Goal: Task Accomplishment & Management: Use online tool/utility

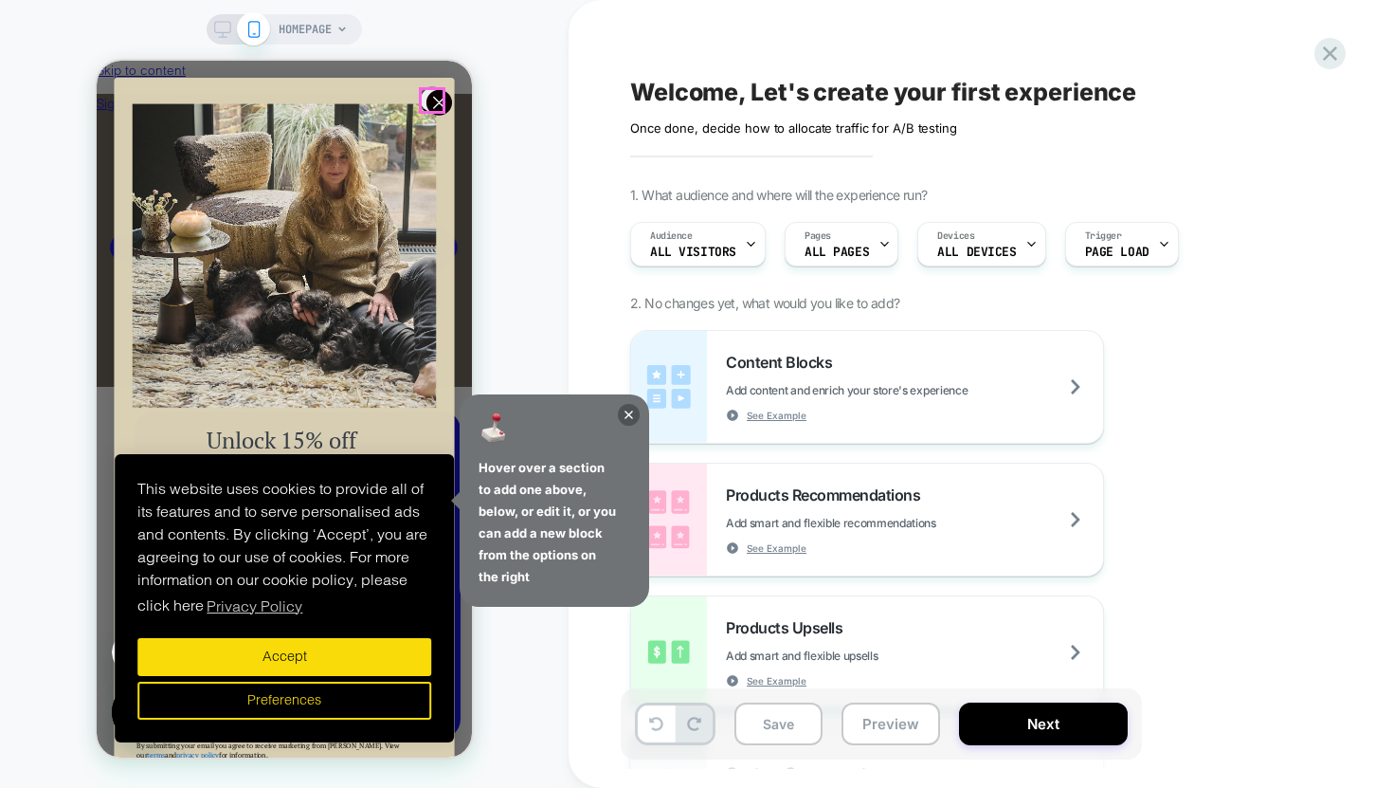
click at [429, 100] on circle "Close dialog" at bounding box center [440, 103] width 26 height 26
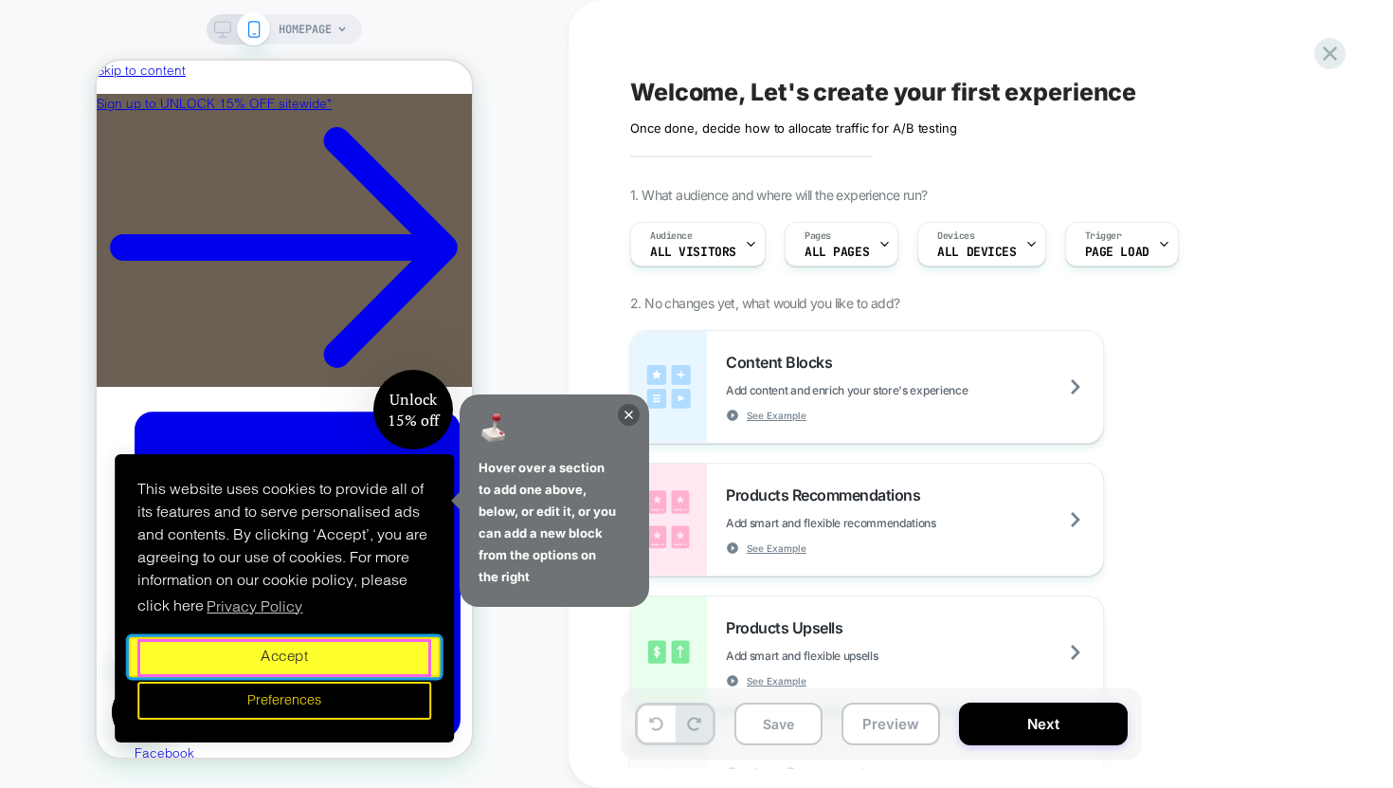
click at [308, 665] on button "Accept" at bounding box center [284, 657] width 311 height 40
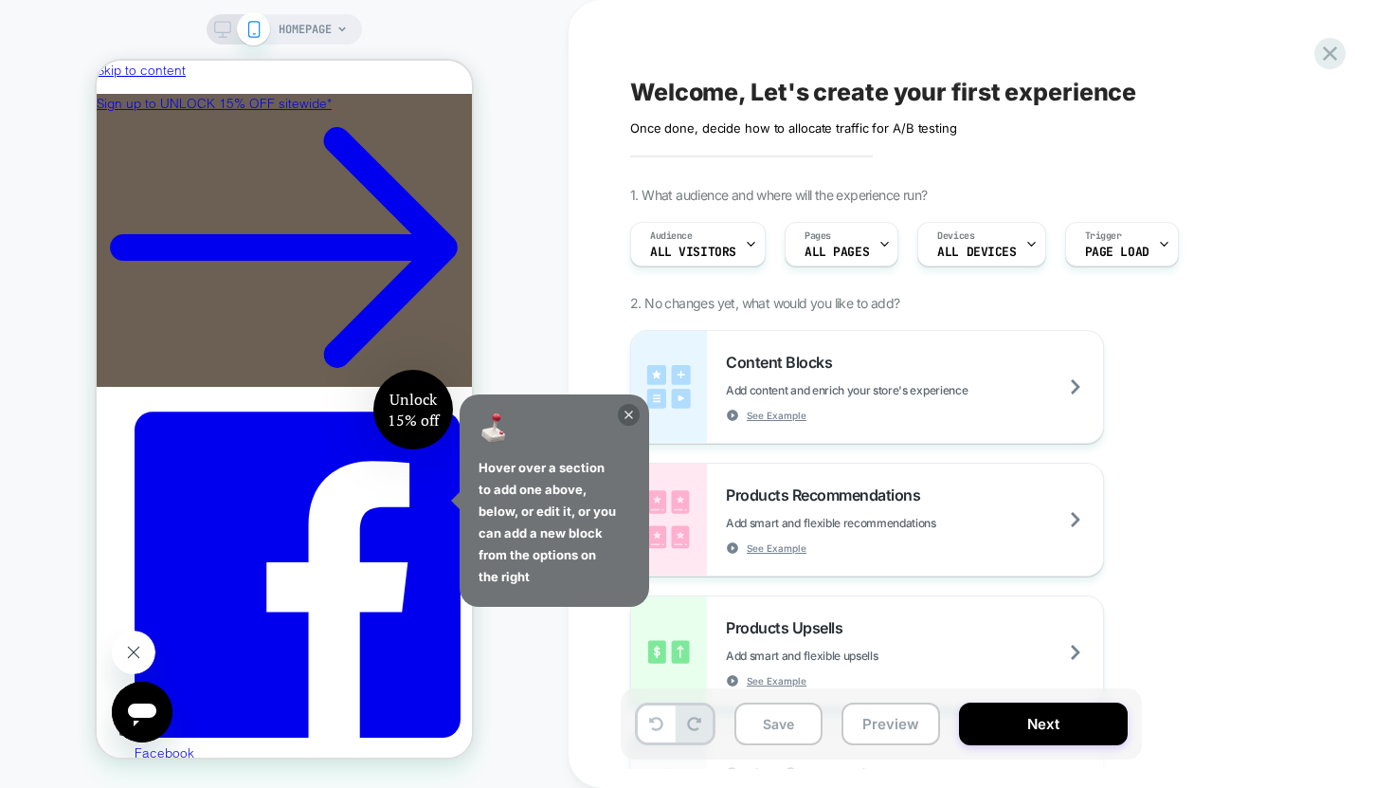
click at [628, 413] on icon at bounding box center [629, 414] width 9 height 9
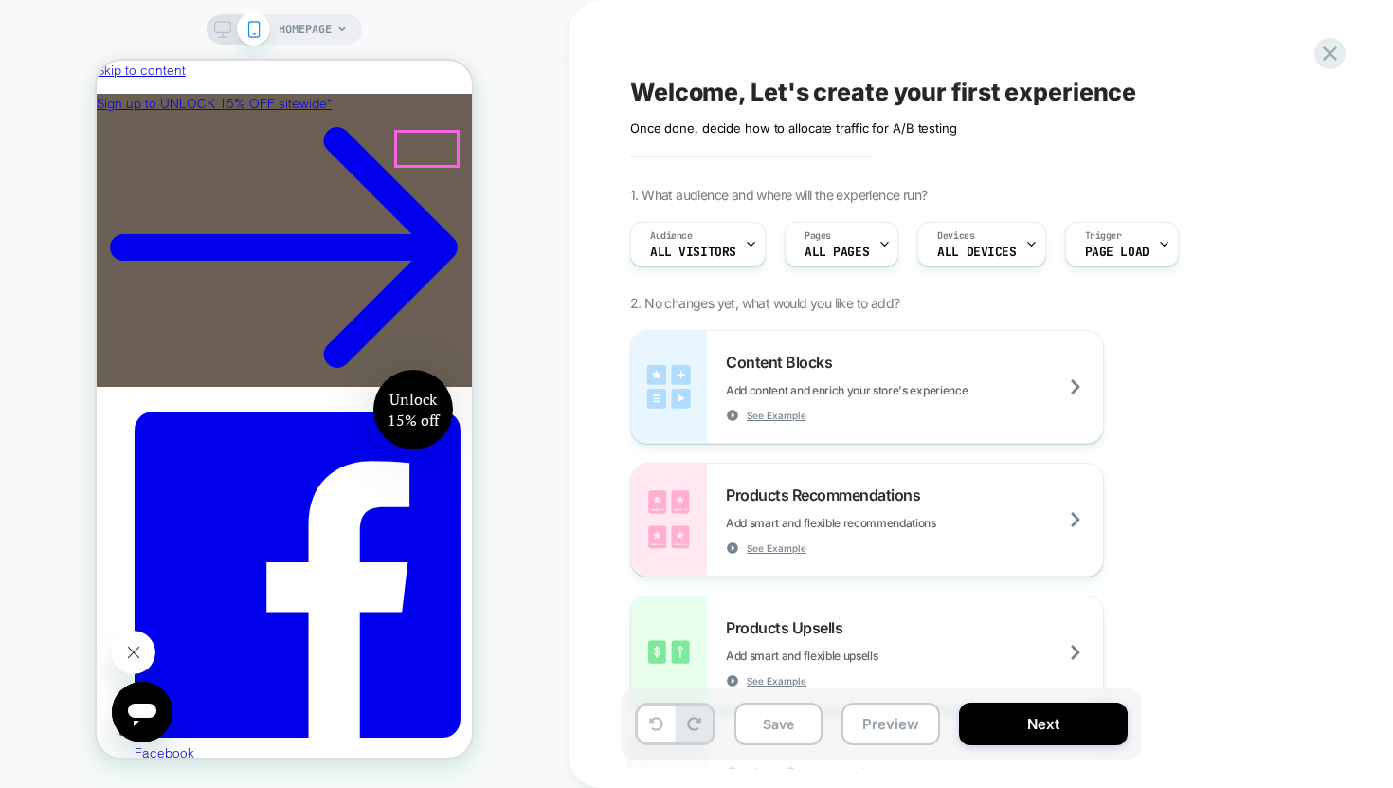
click at [460, 154] on div at bounding box center [458, 153] width 10 height 10
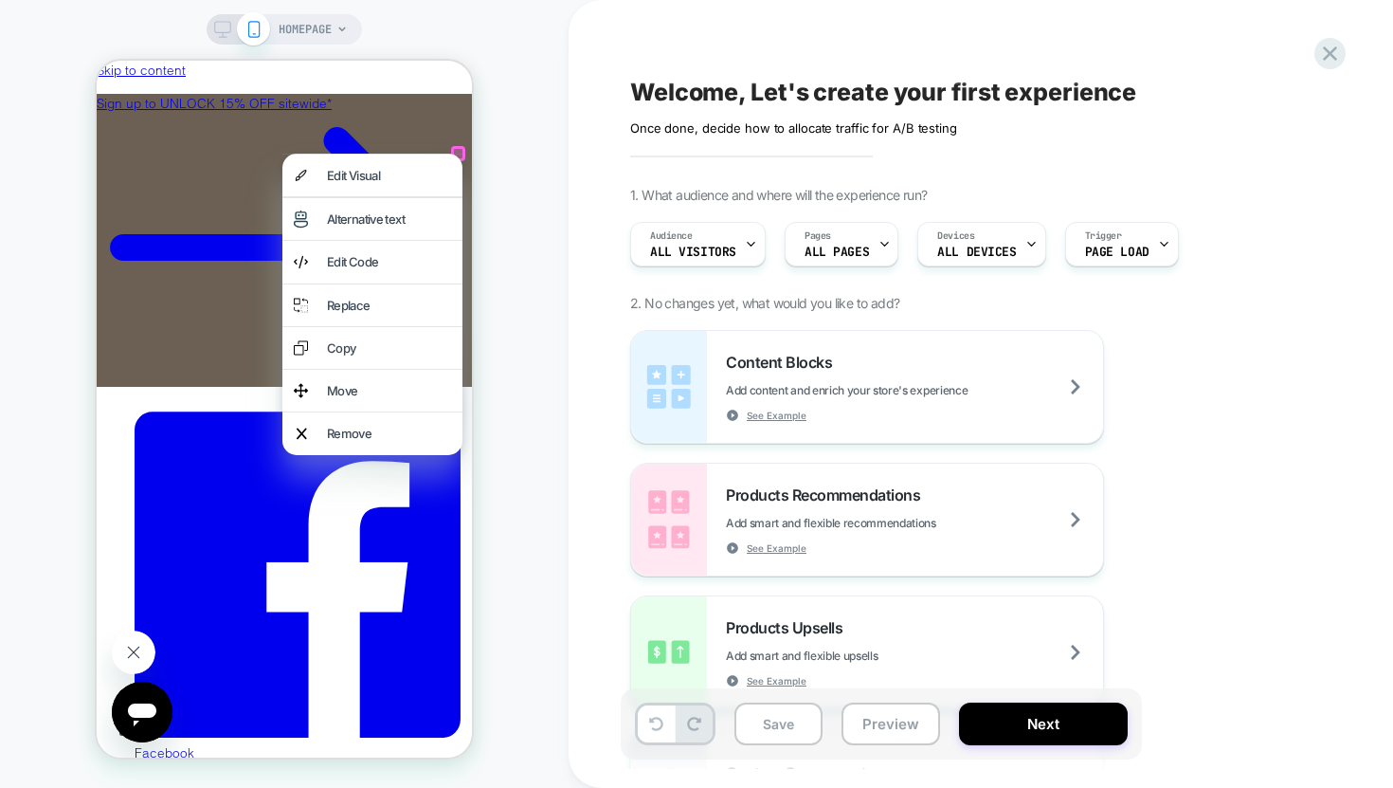
click at [460, 154] on div at bounding box center [372, 154] width 180 height 1
click at [531, 272] on div "HOMEPAGE" at bounding box center [284, 394] width 569 height 750
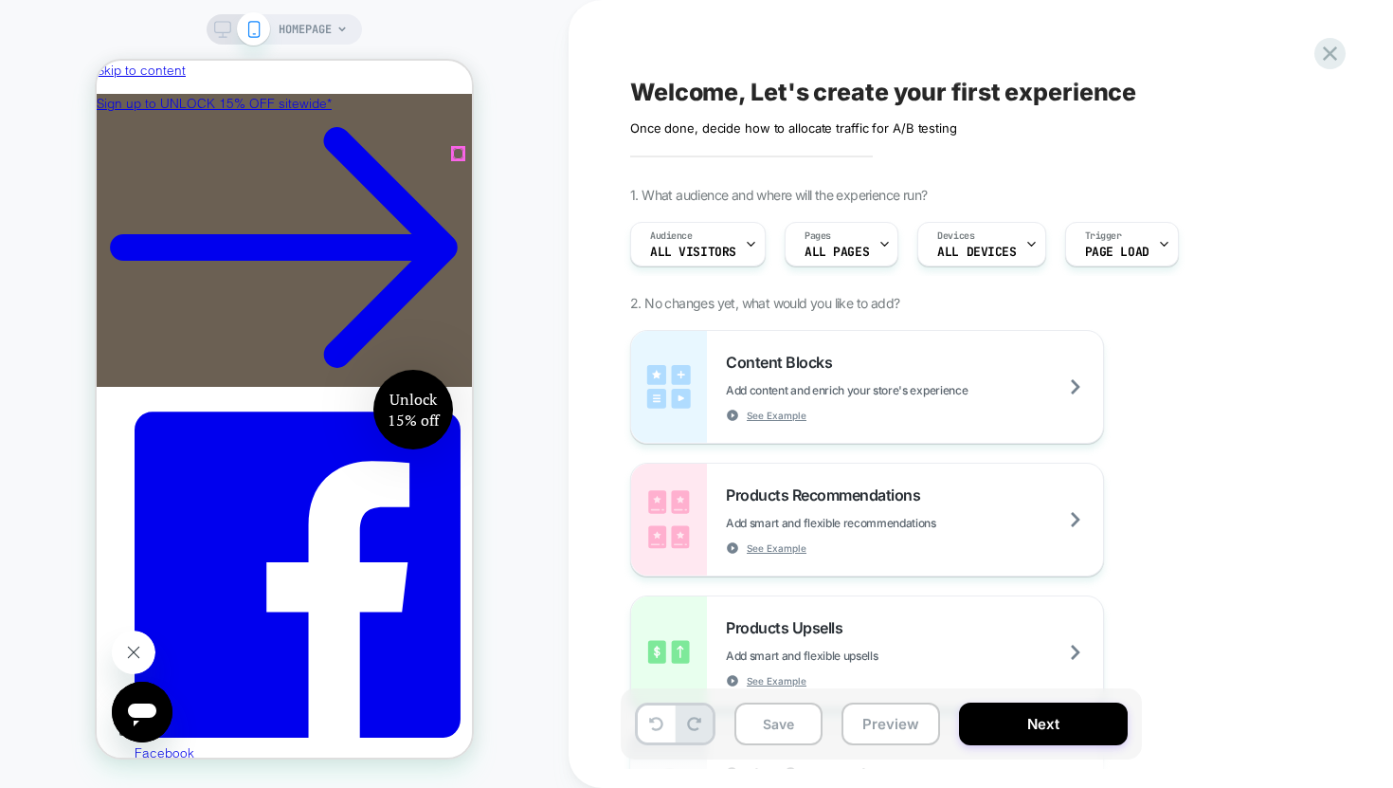
click at [448, 139] on div at bounding box center [426, 149] width 61 height 34
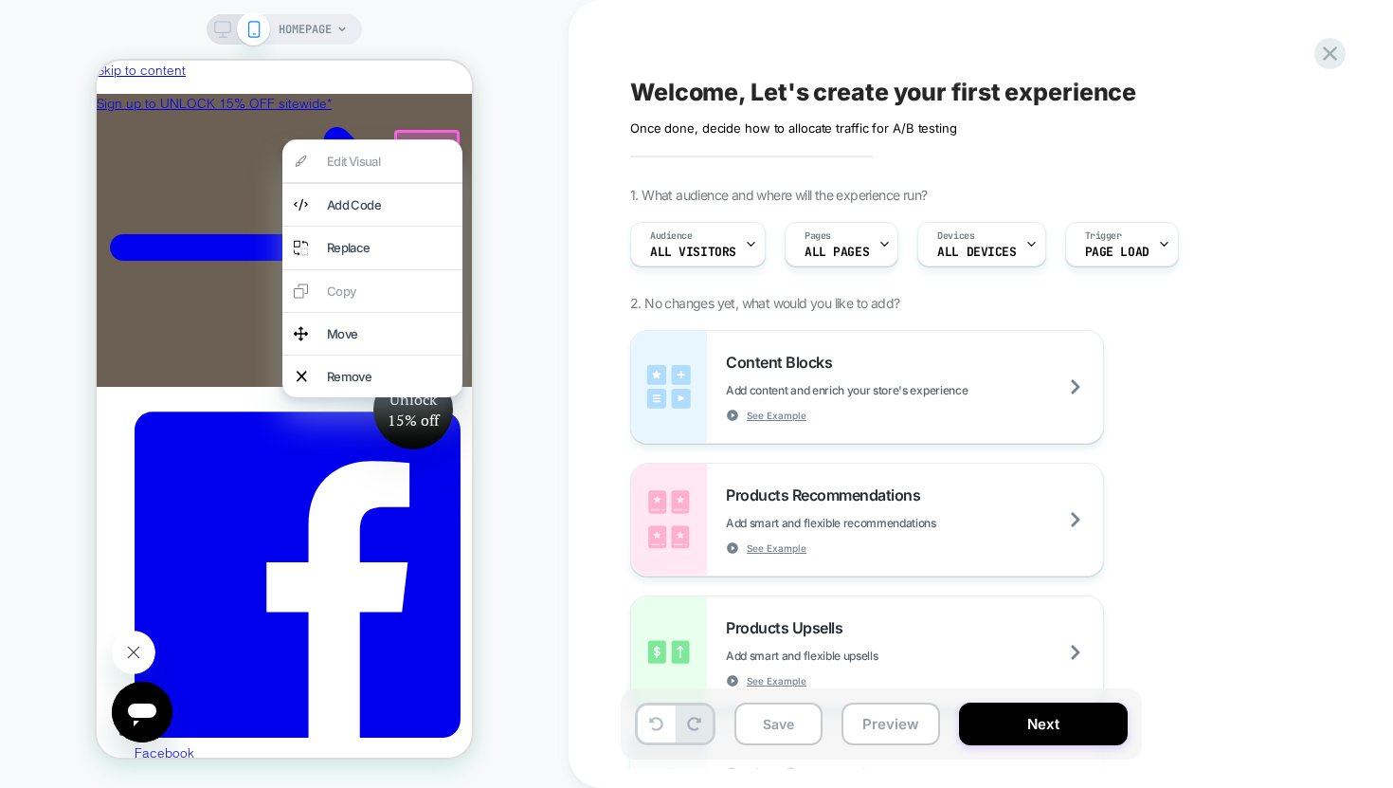
click at [525, 170] on div "HOMEPAGE" at bounding box center [284, 394] width 569 height 750
click at [879, 244] on icon at bounding box center [885, 244] width 12 height 12
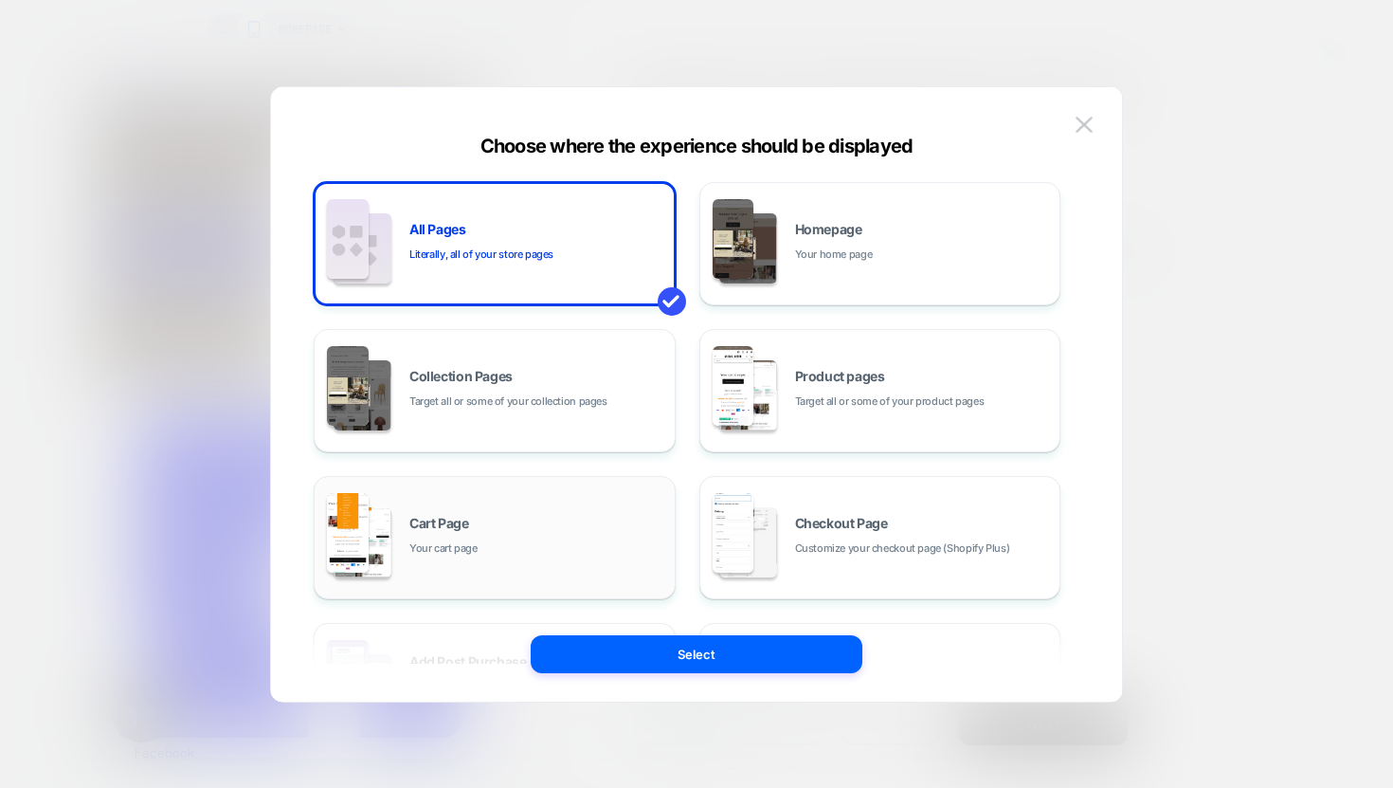
click at [513, 522] on div "Cart Page Your cart page" at bounding box center [537, 537] width 256 height 41
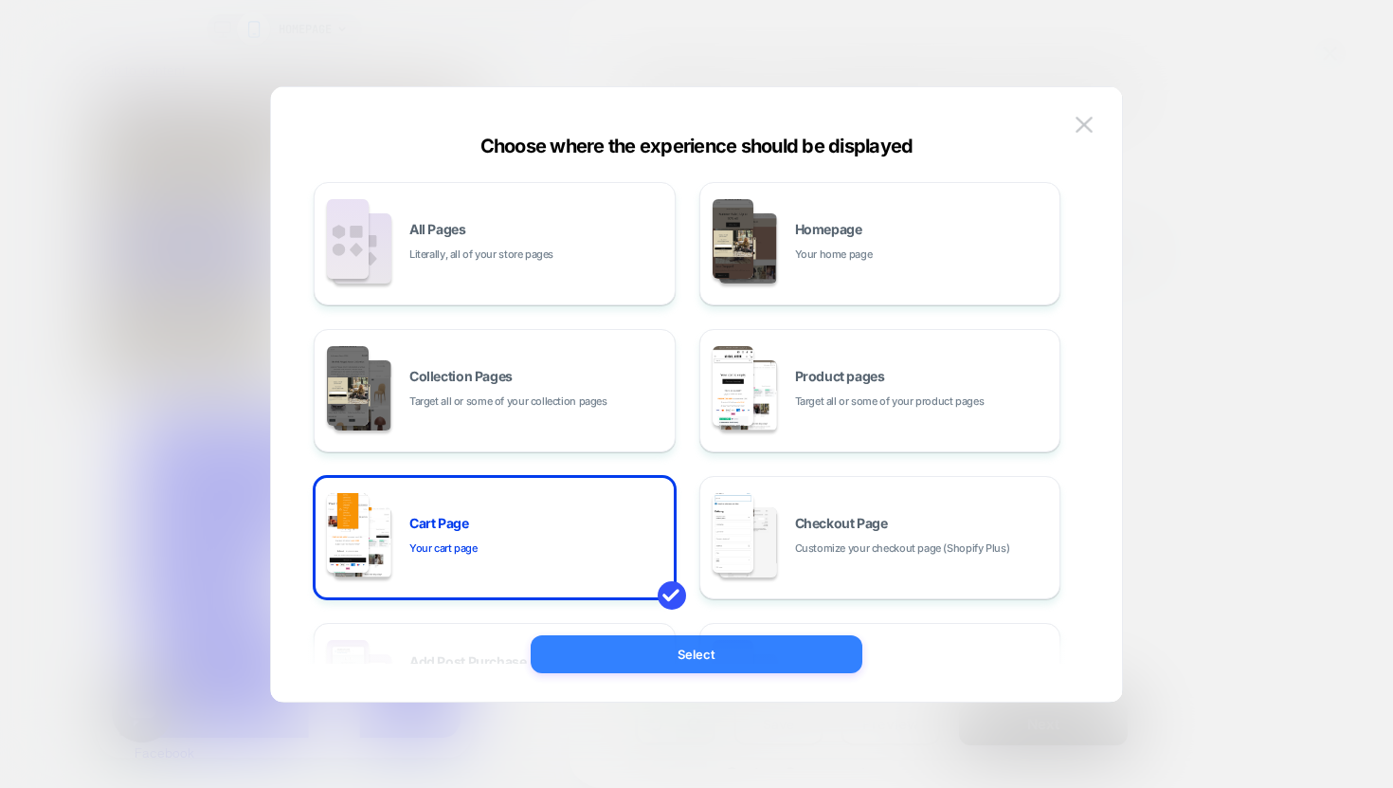
click at [687, 644] on button "Select" at bounding box center [697, 654] width 332 height 38
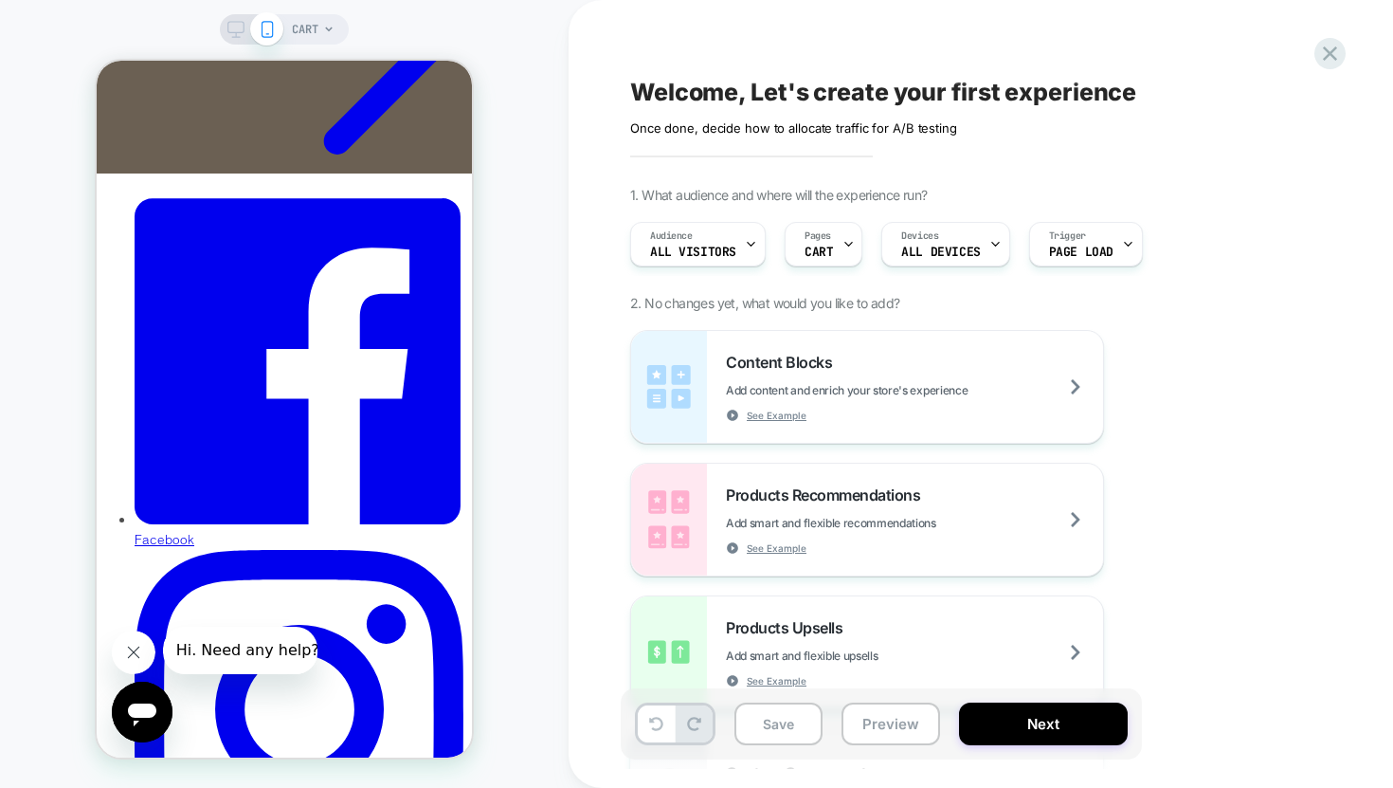
scroll to position [209, 0]
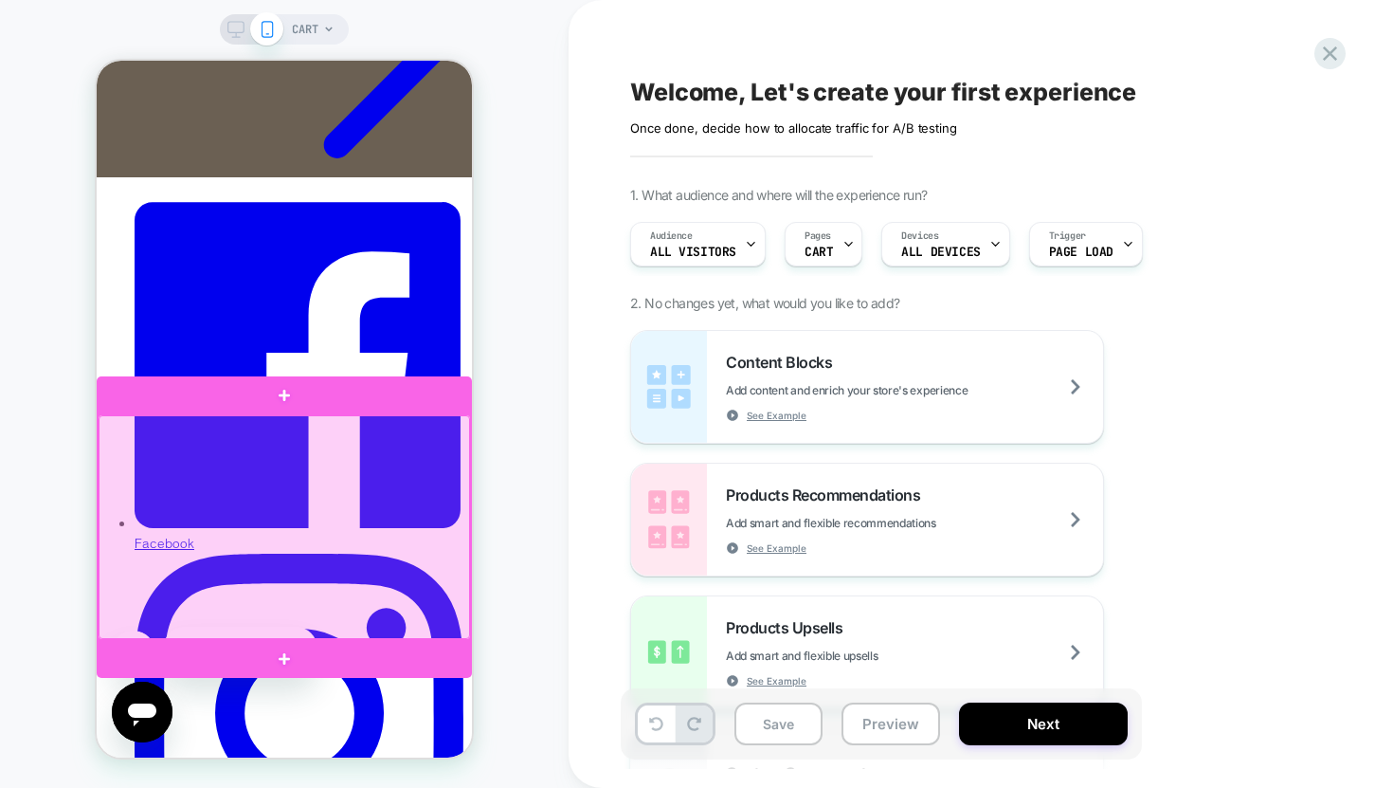
click at [434, 448] on div at bounding box center [285, 527] width 372 height 224
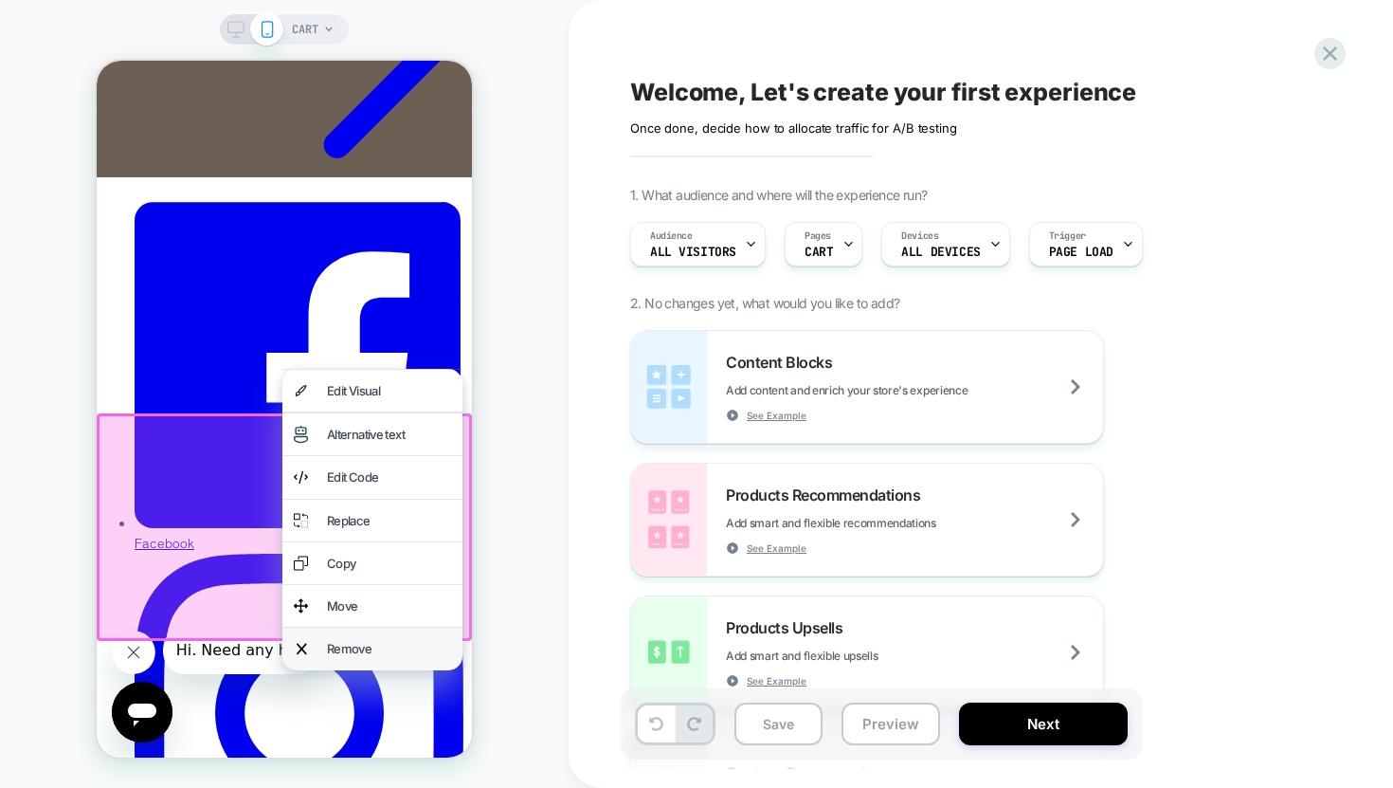
click at [374, 649] on div "Remove" at bounding box center [389, 648] width 124 height 19
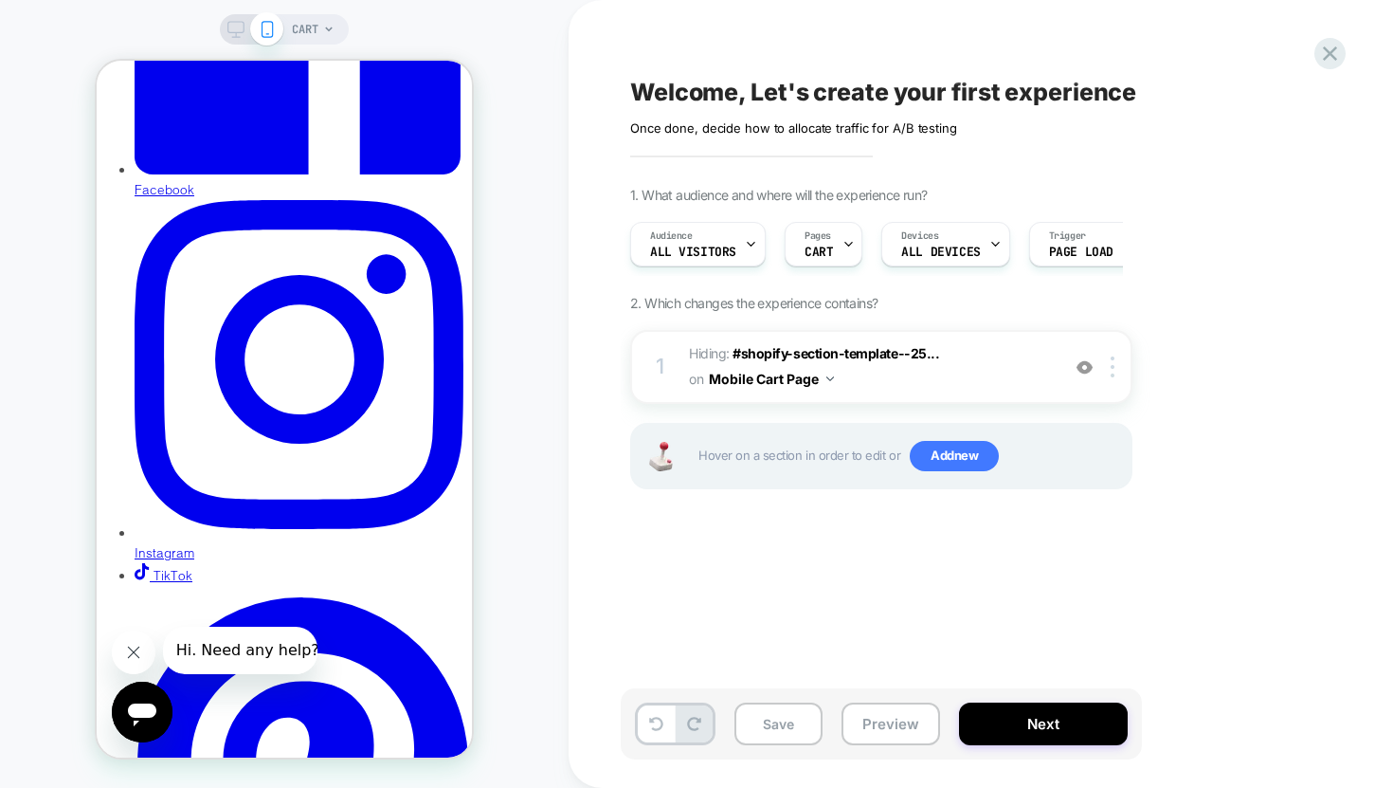
scroll to position [735, 0]
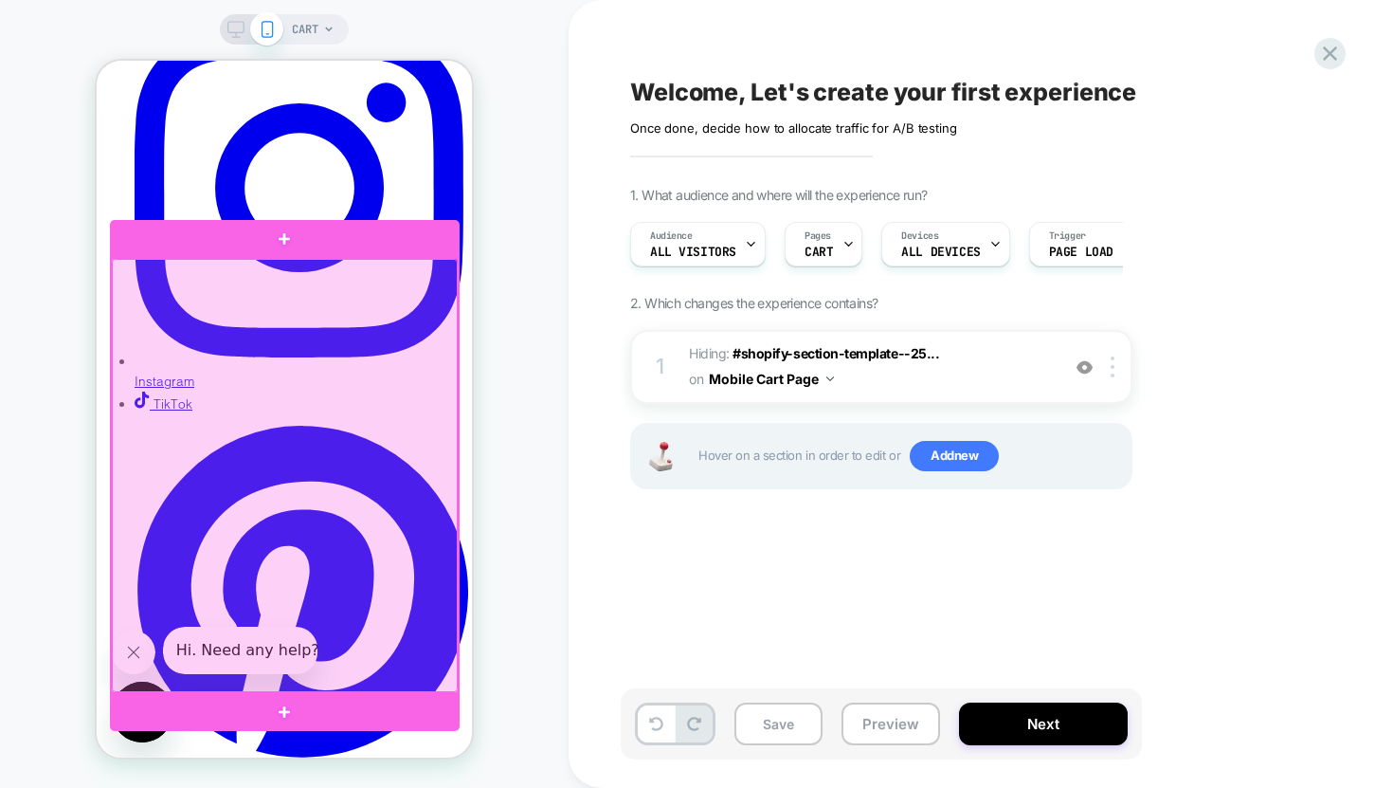
click at [273, 526] on div at bounding box center [285, 475] width 346 height 433
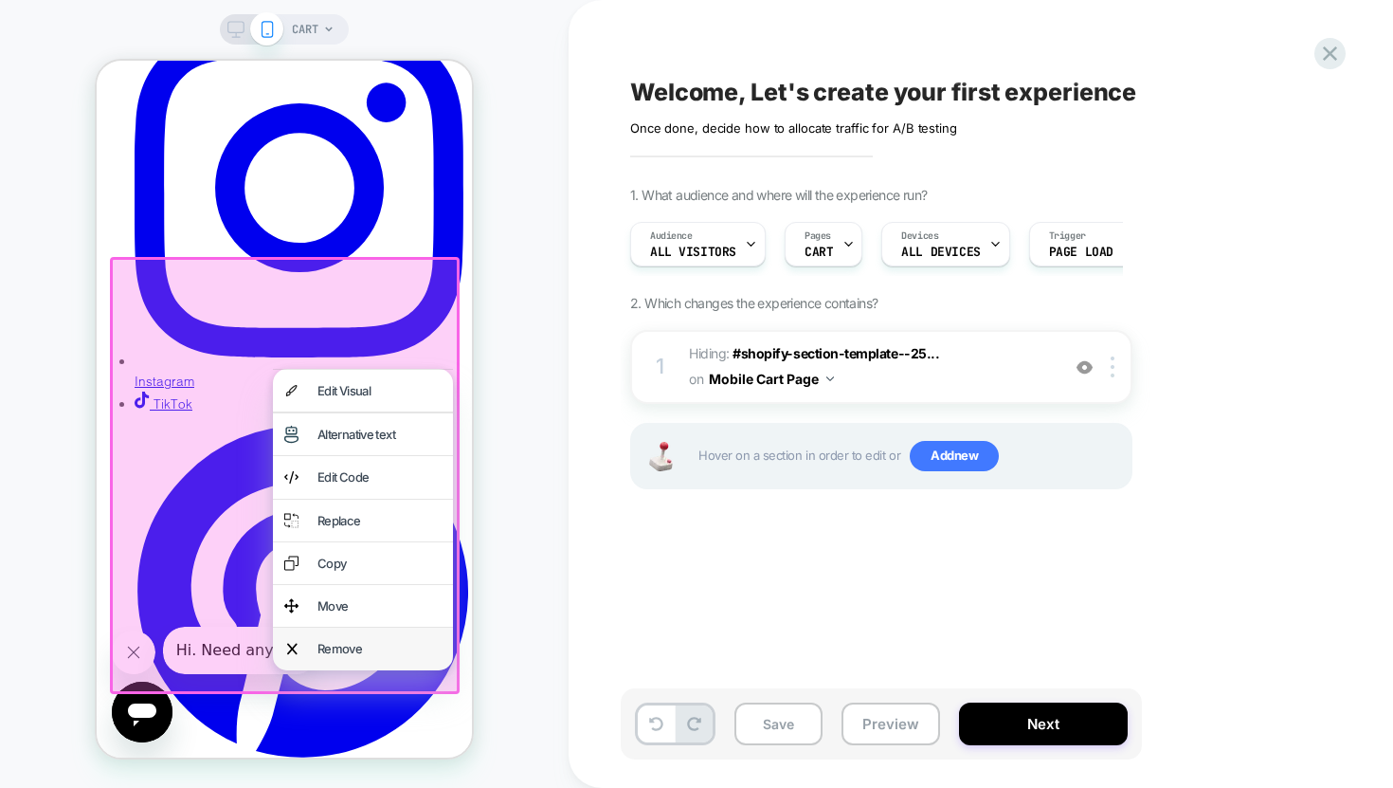
click at [349, 642] on div "Remove" at bounding box center [380, 648] width 124 height 19
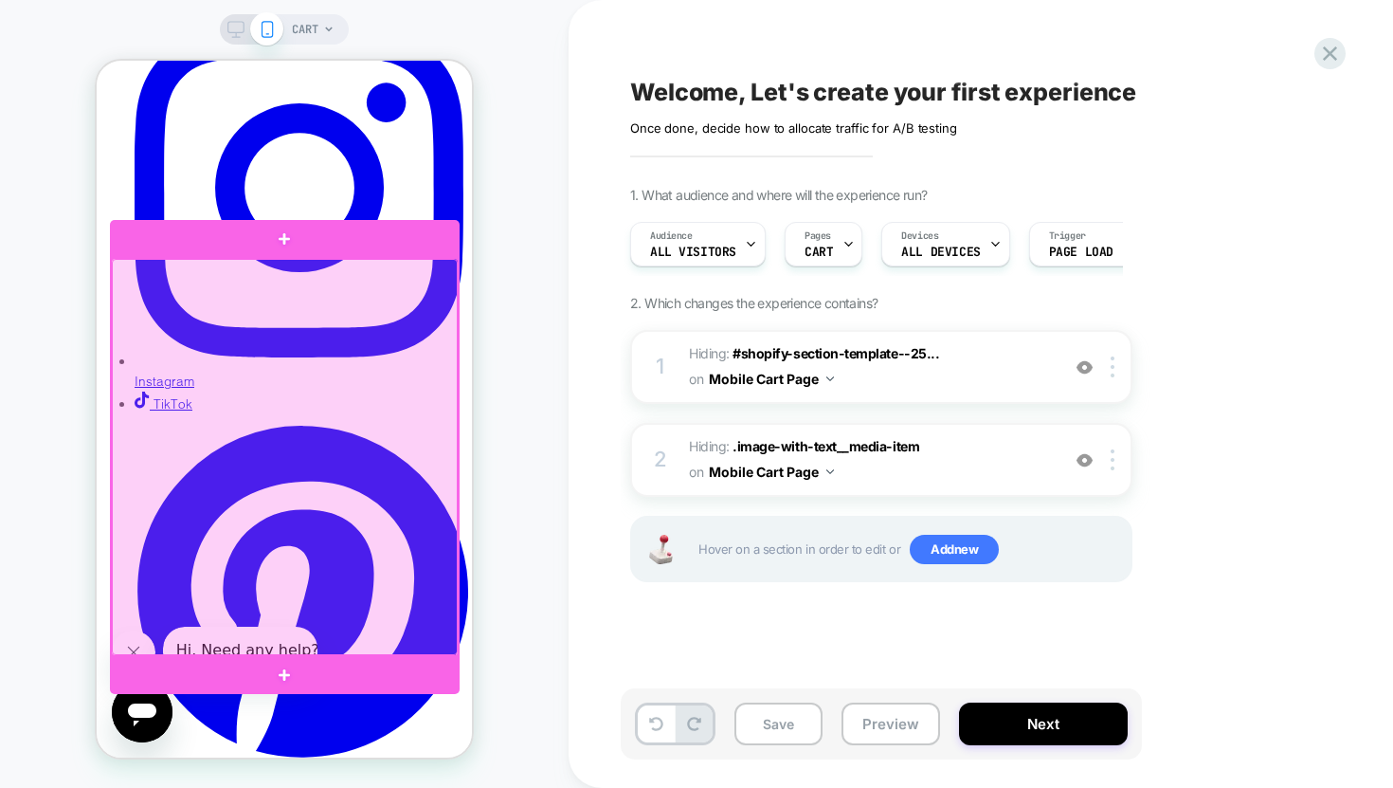
click at [375, 492] on div at bounding box center [285, 457] width 346 height 396
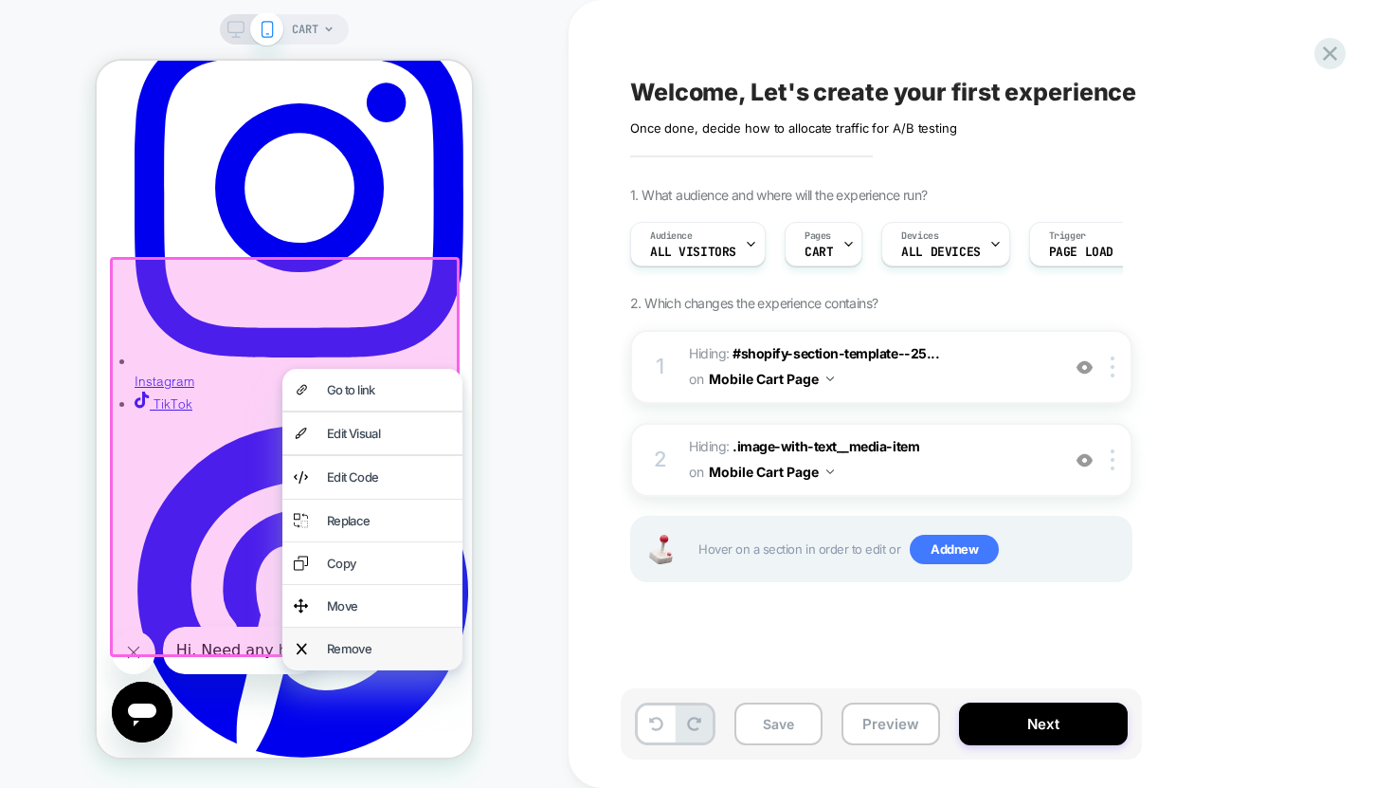
click at [357, 649] on div "Remove" at bounding box center [389, 648] width 124 height 19
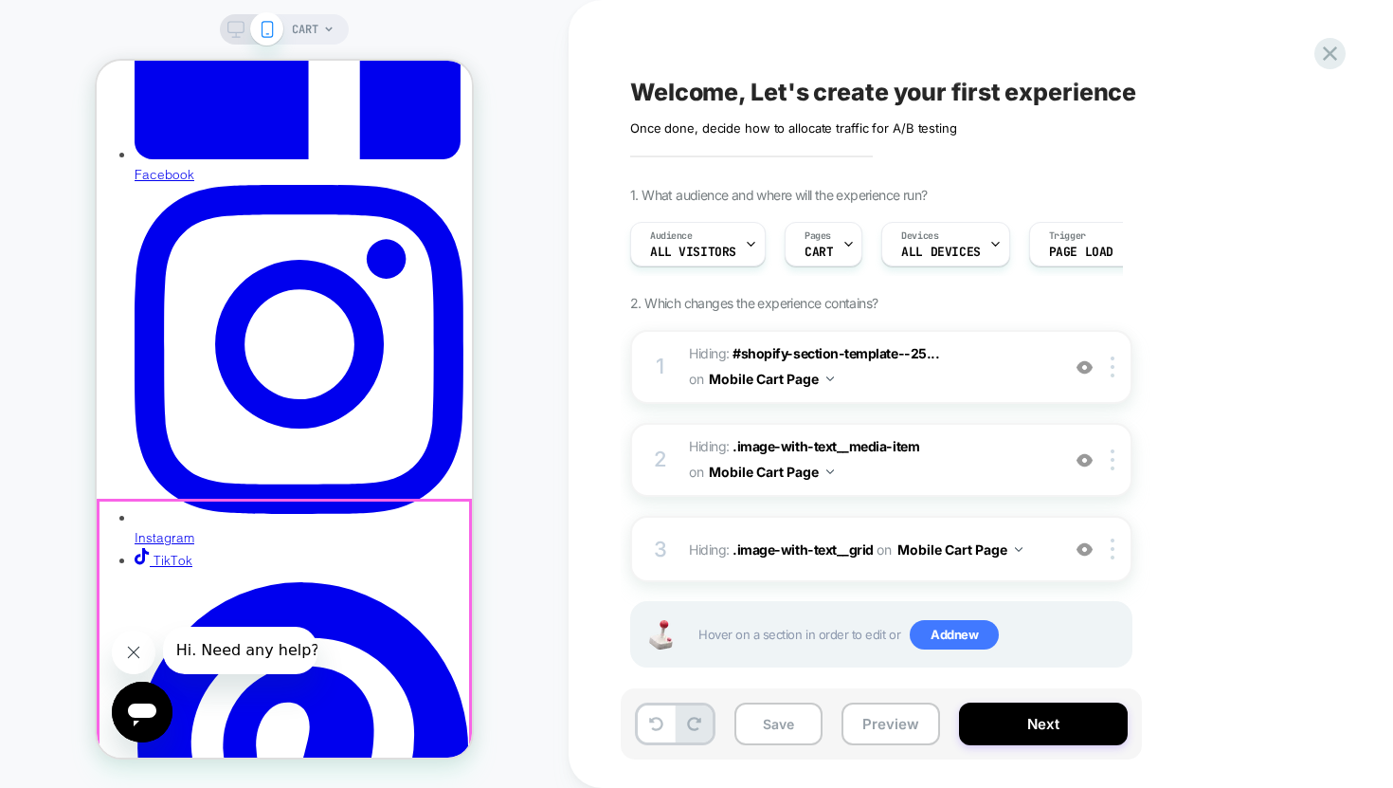
scroll to position [581, 0]
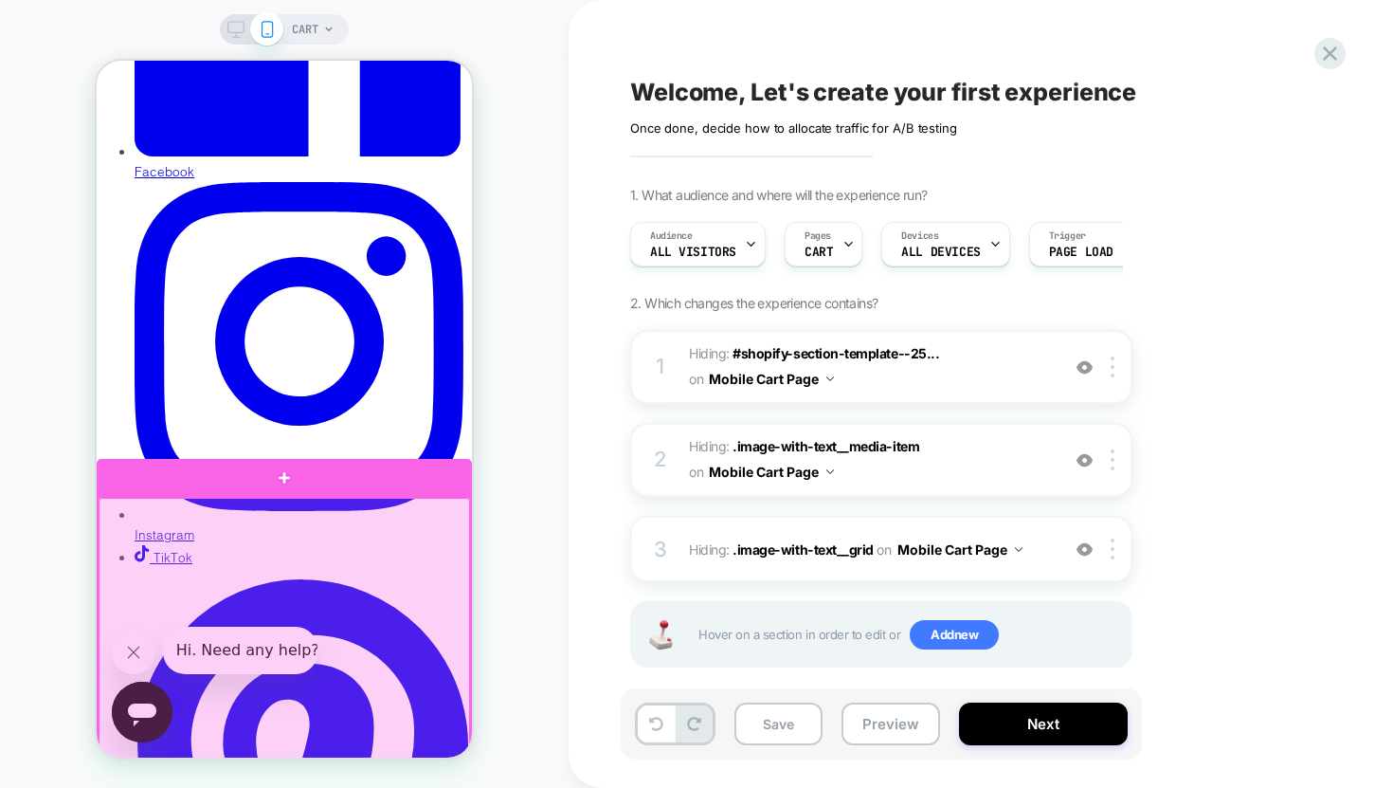
click at [347, 520] on div at bounding box center [285, 667] width 372 height 339
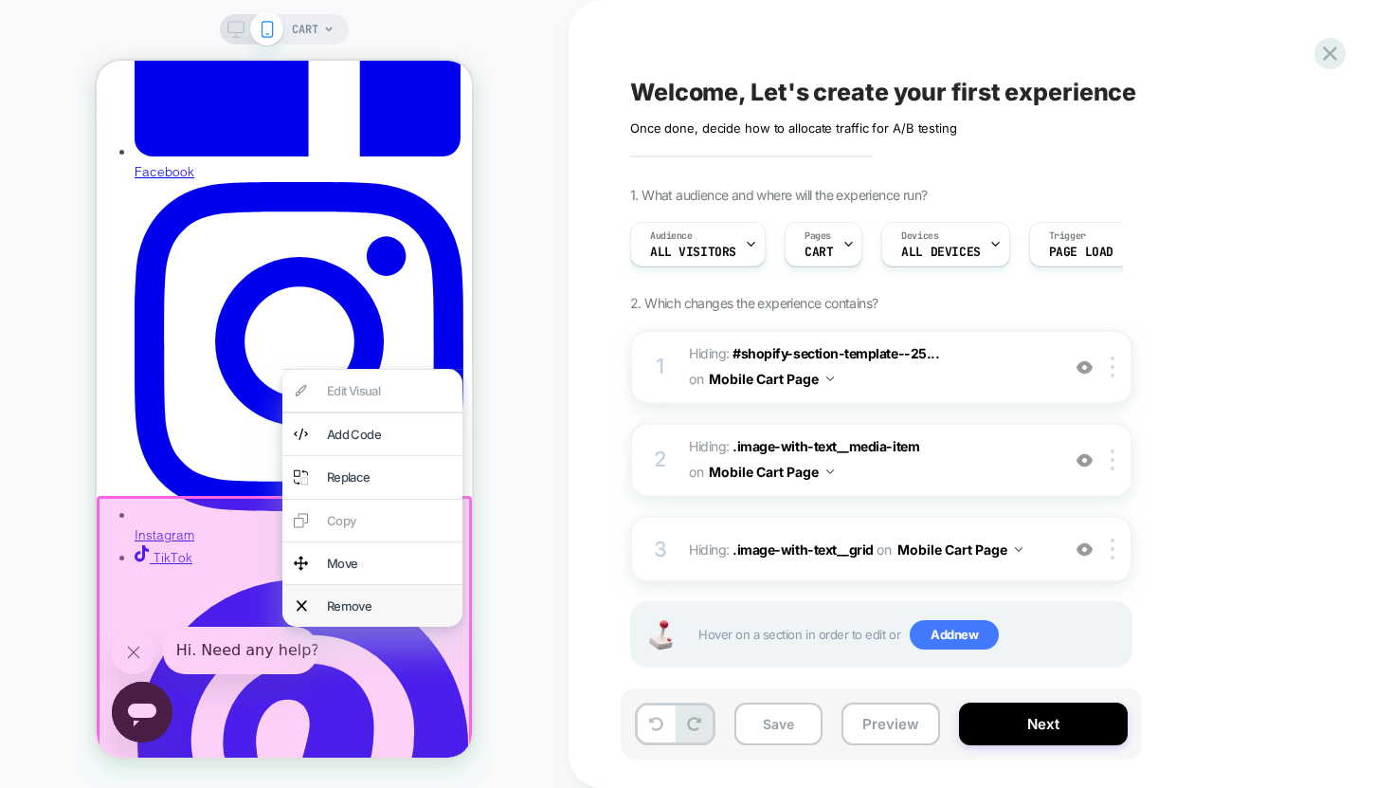
click at [381, 594] on div "Remove" at bounding box center [372, 606] width 180 height 42
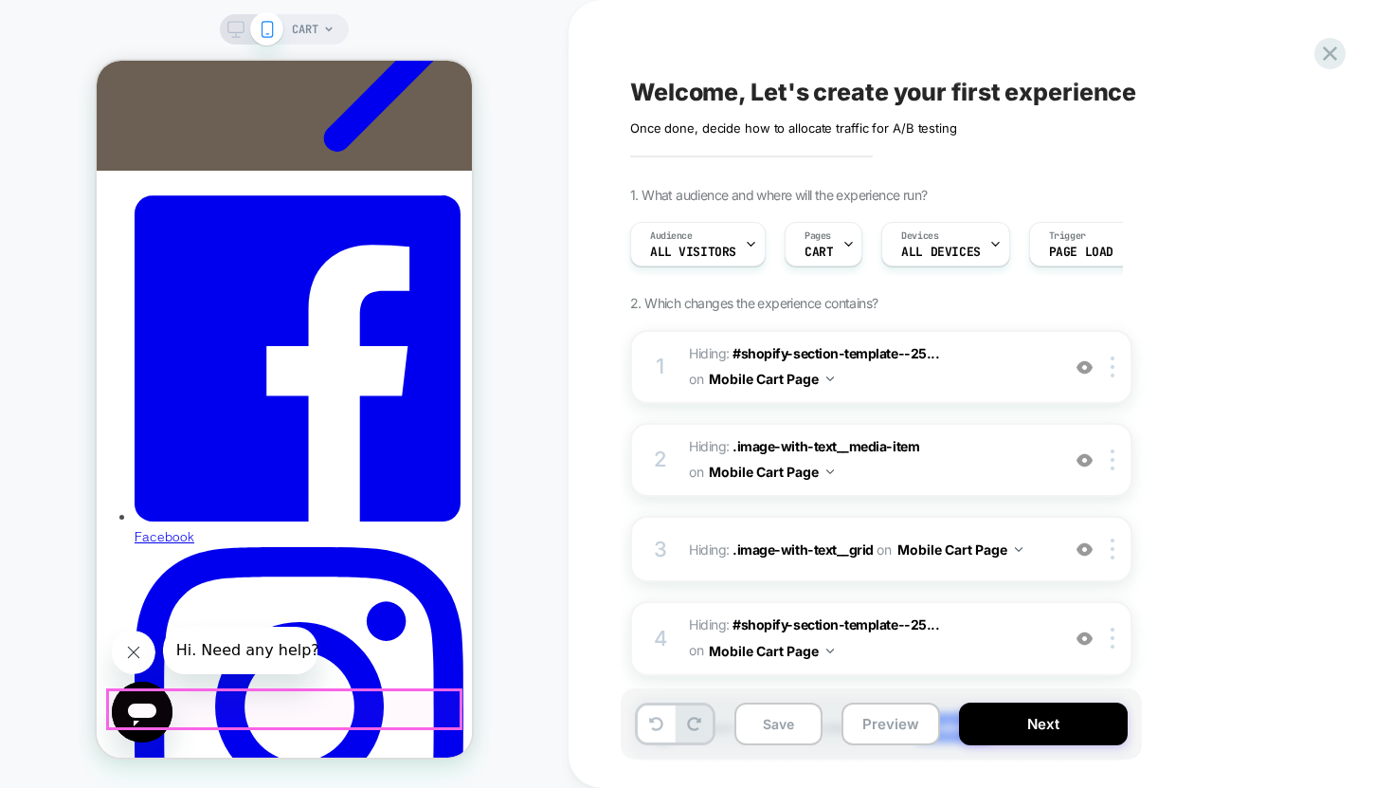
scroll to position [220, 0]
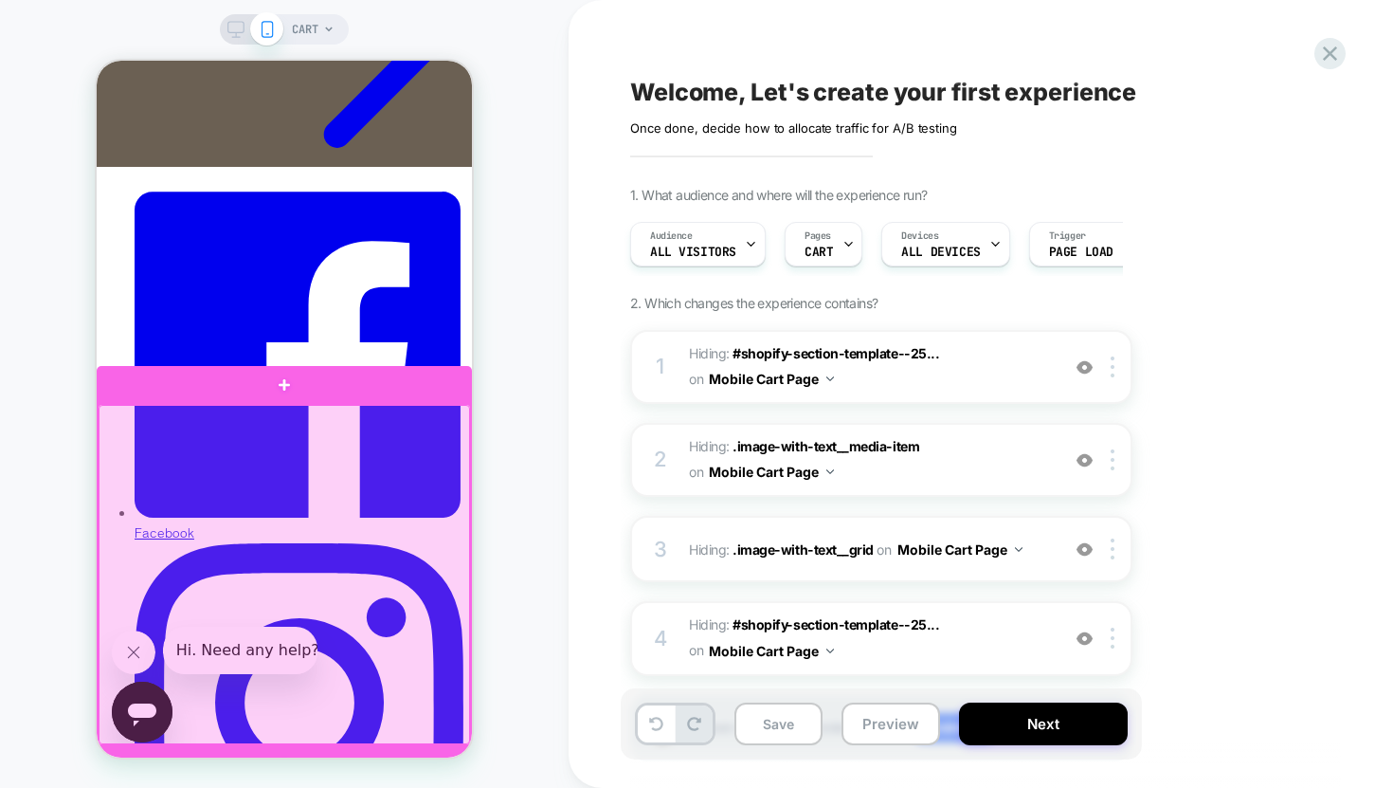
click at [333, 428] on div at bounding box center [285, 574] width 372 height 339
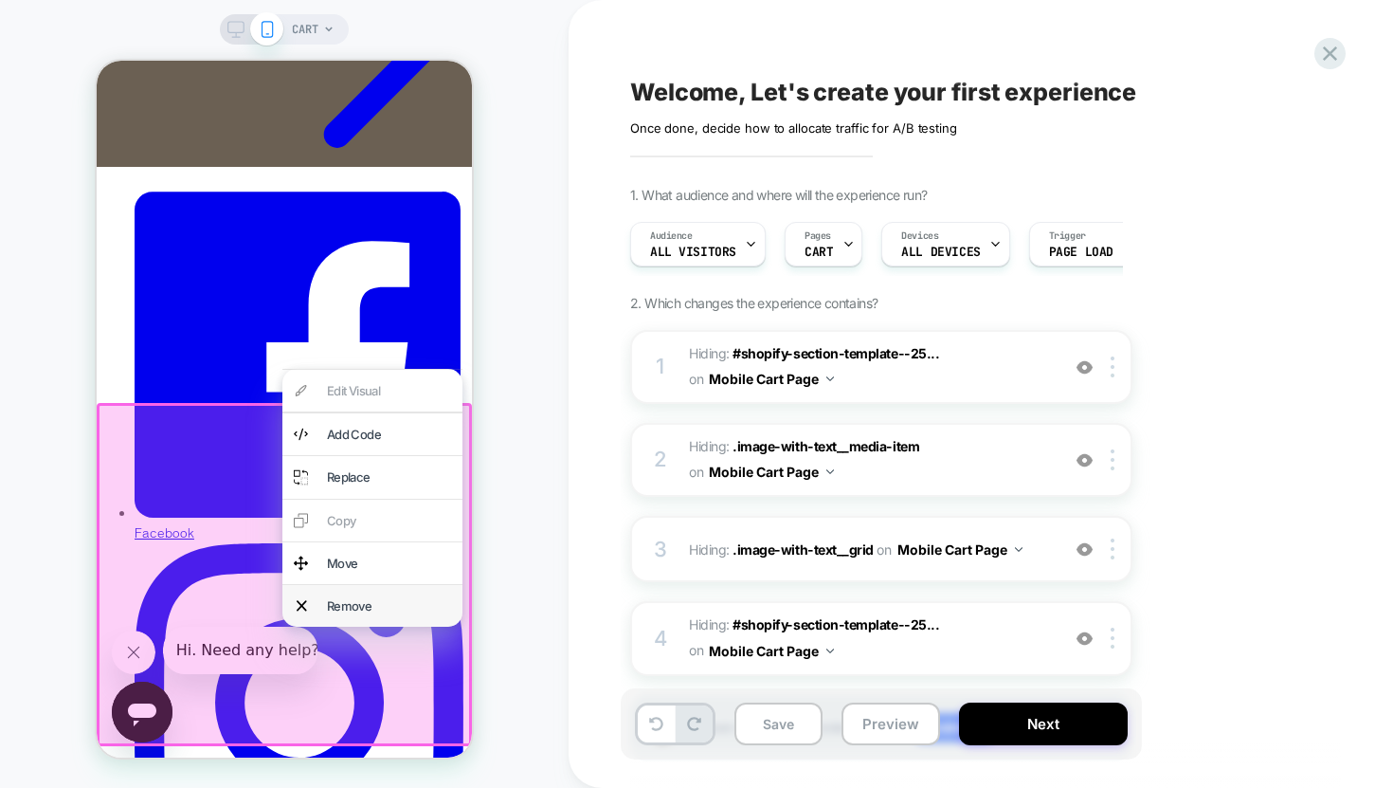
click at [352, 619] on div "Remove" at bounding box center [372, 606] width 180 height 42
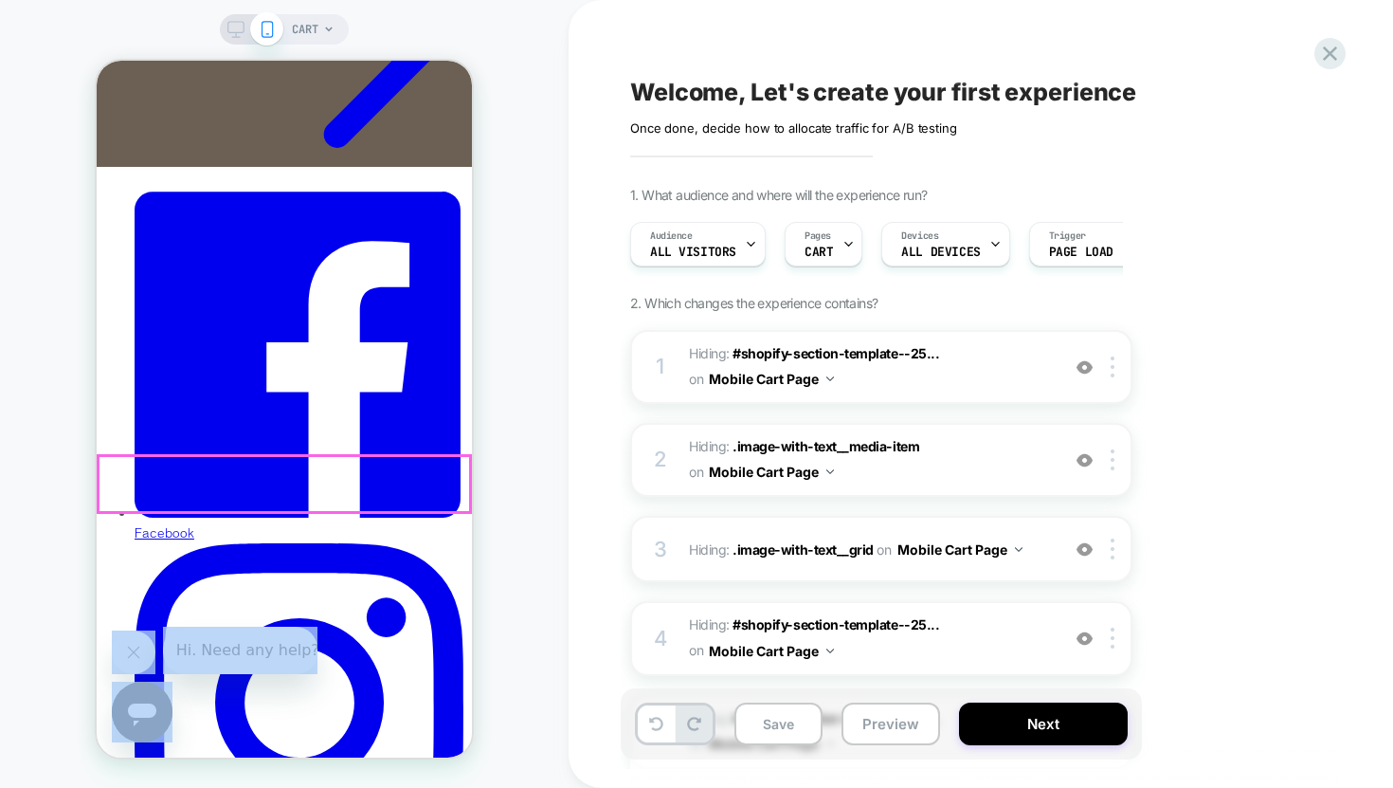
drag, startPoint x: 248, startPoint y: 475, endPoint x: 225, endPoint y: 464, distance: 25.9
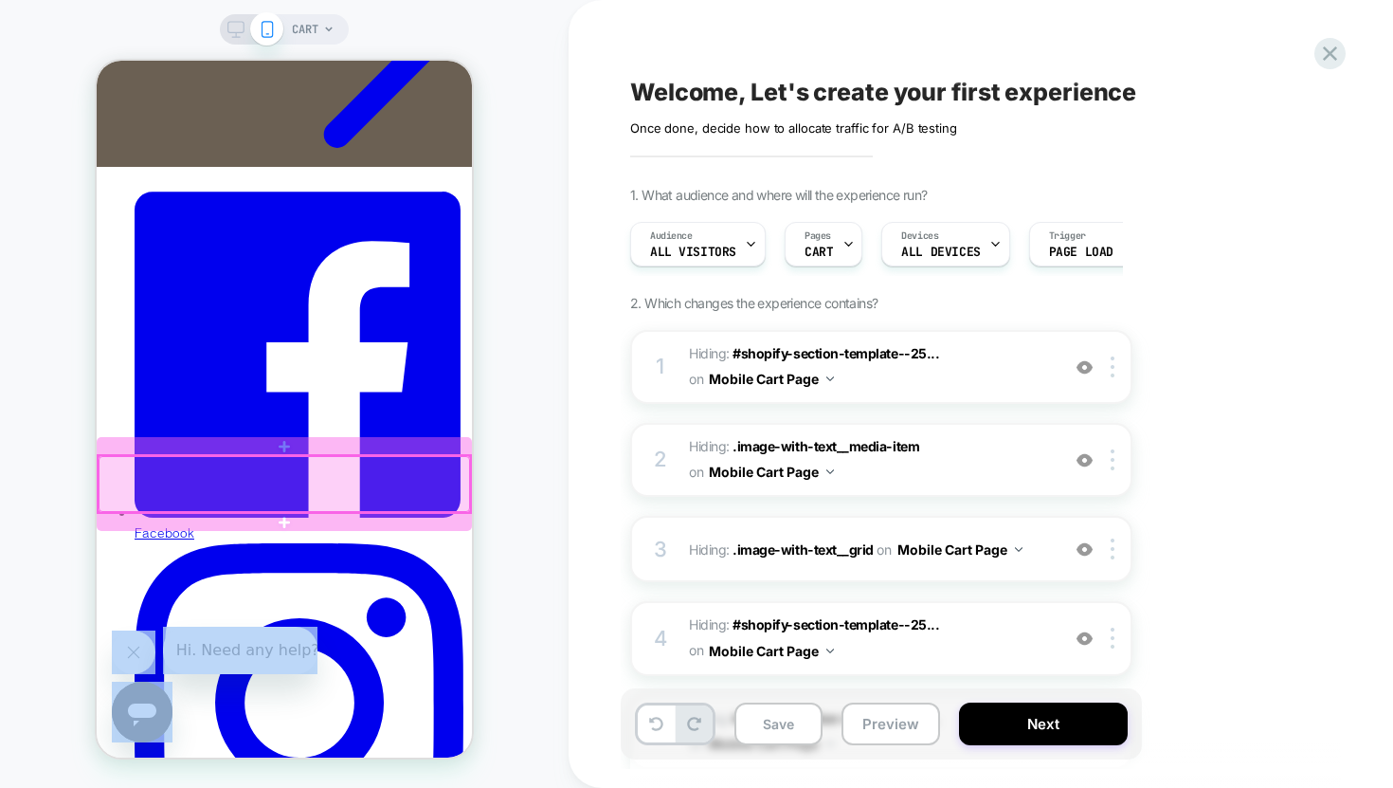
click at [252, 484] on div at bounding box center [285, 484] width 372 height 56
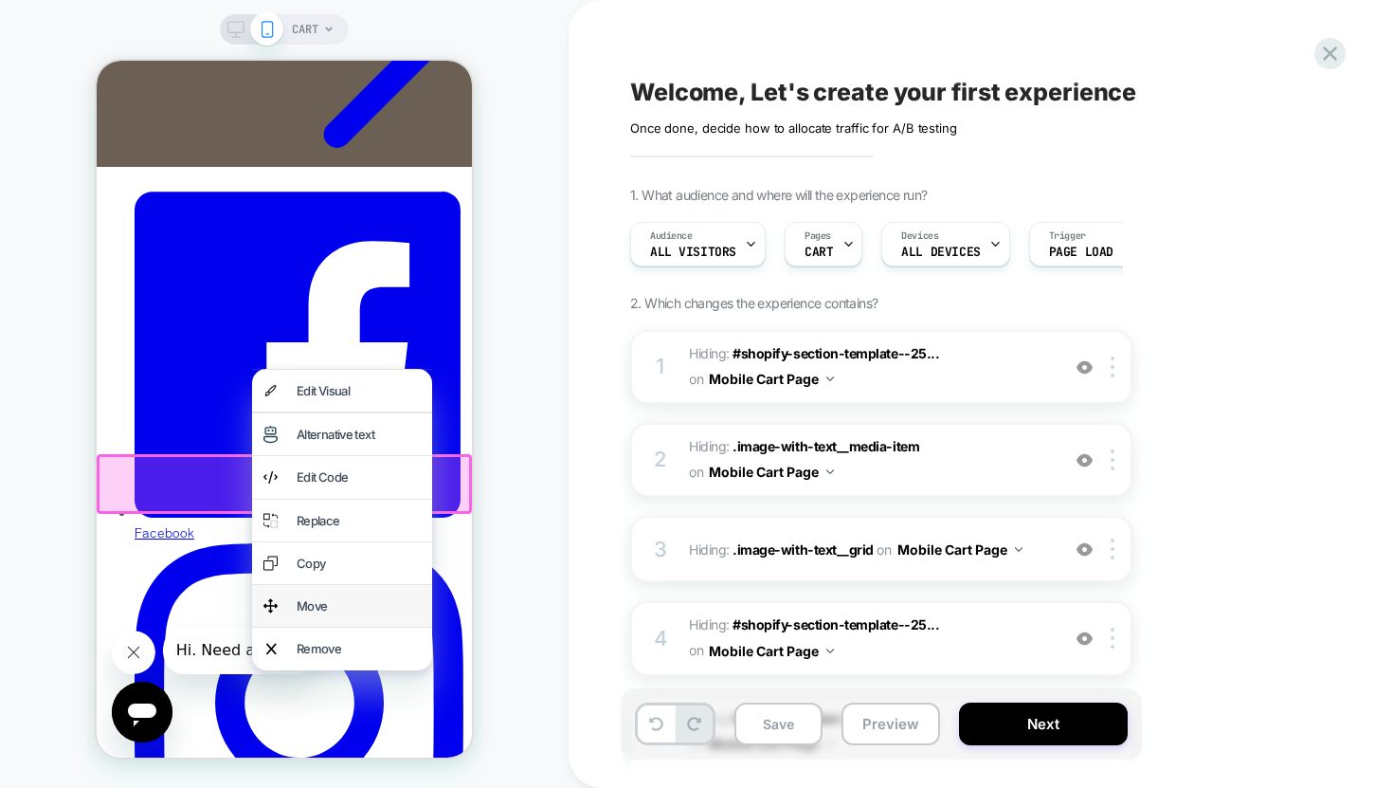
click at [308, 604] on div "Move" at bounding box center [359, 605] width 124 height 19
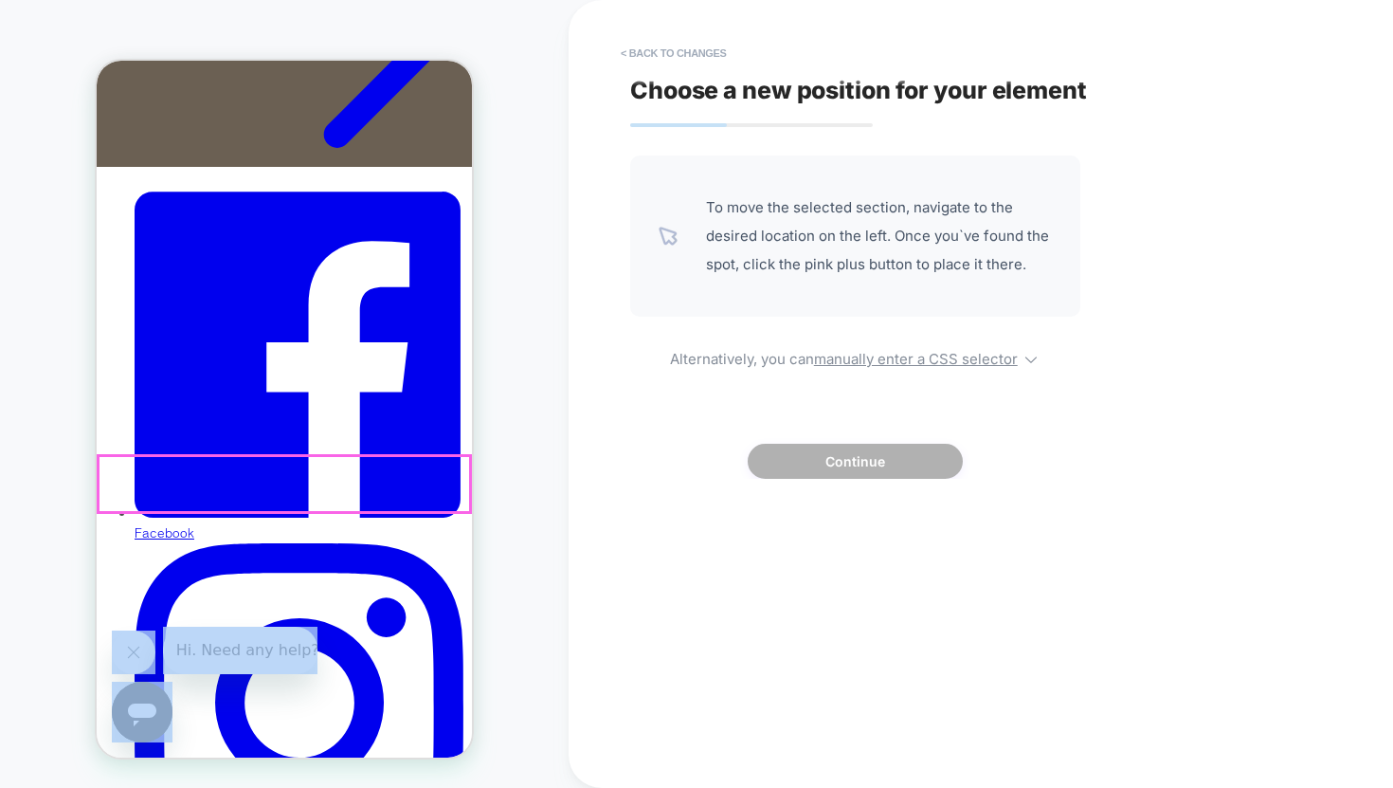
drag, startPoint x: 123, startPoint y: 469, endPoint x: 159, endPoint y: 479, distance: 37.2
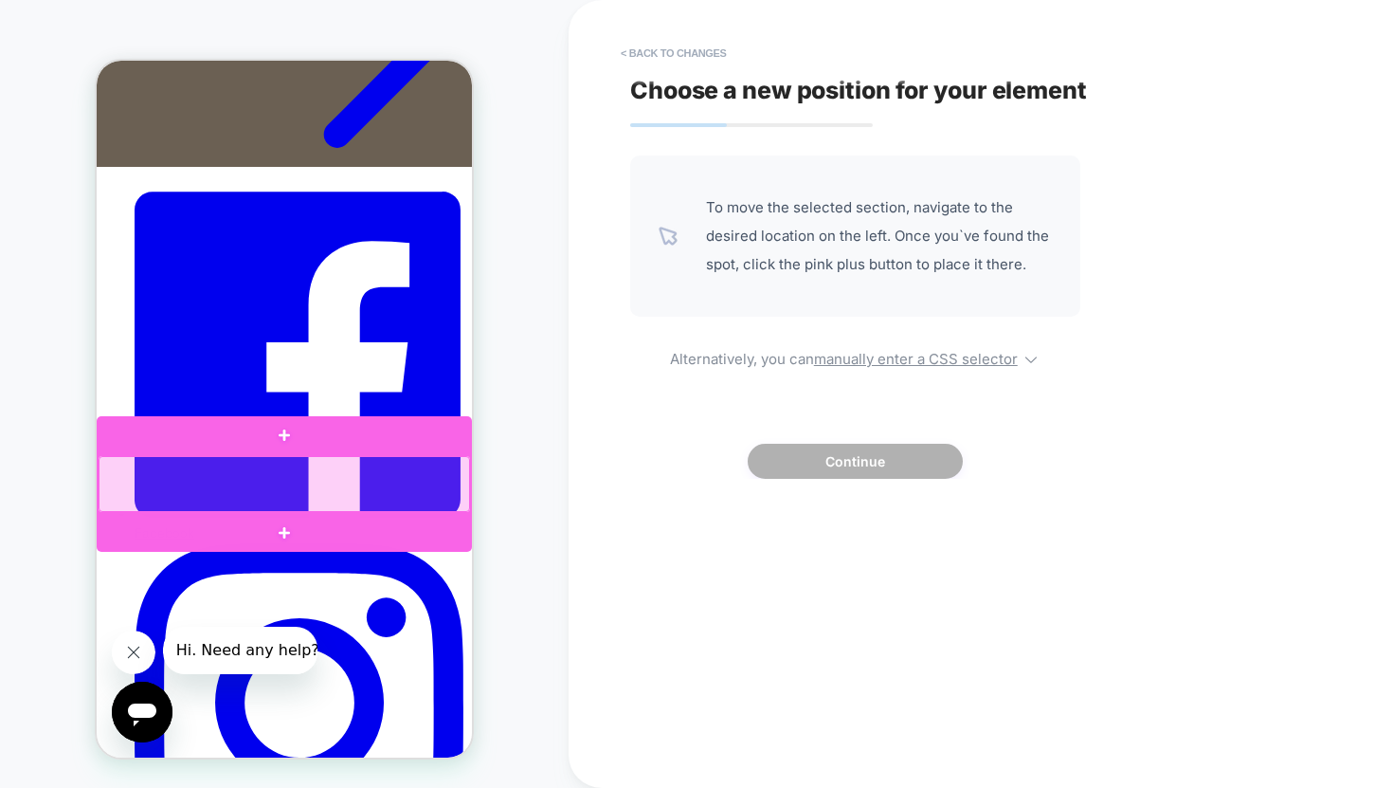
click at [276, 479] on div at bounding box center [285, 484] width 372 height 56
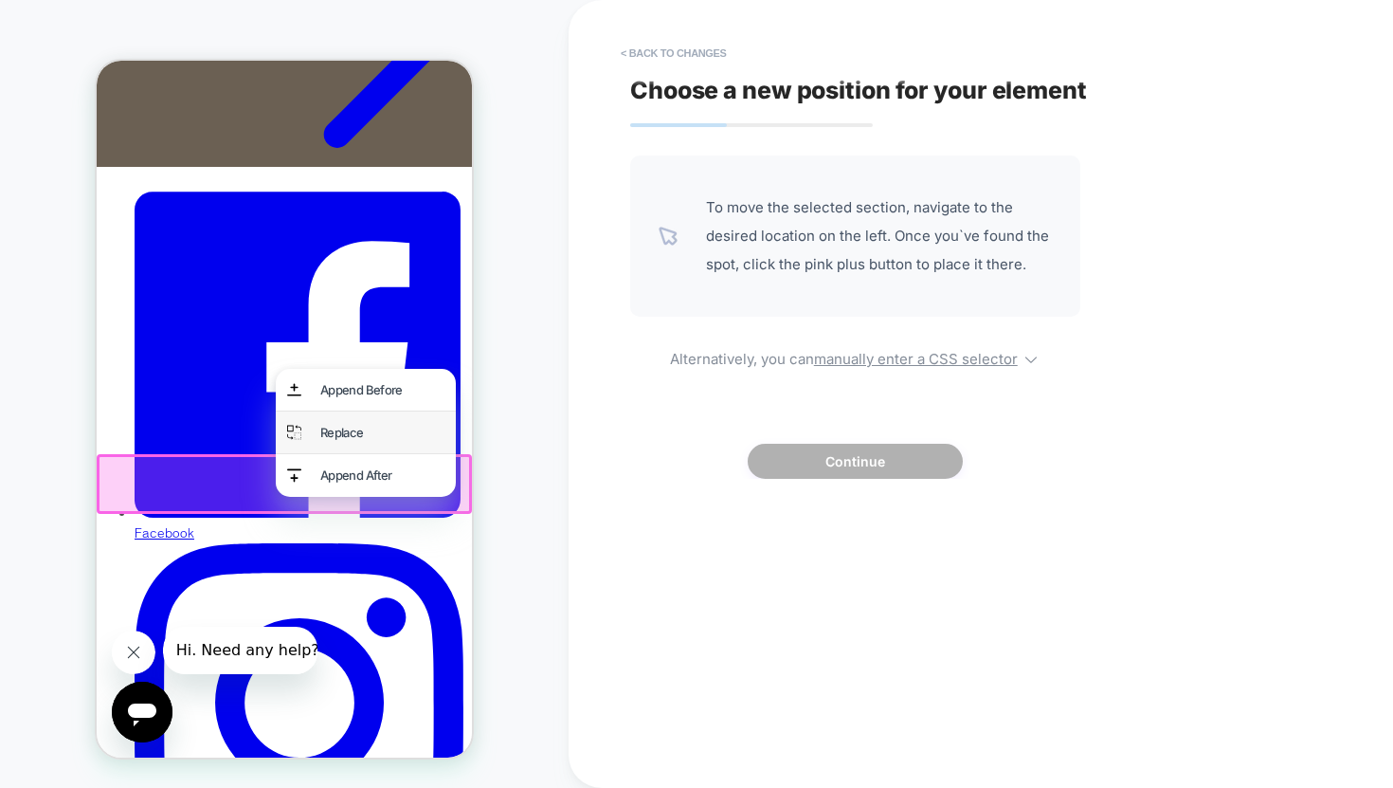
click at [318, 424] on div "Replace" at bounding box center [366, 432] width 180 height 42
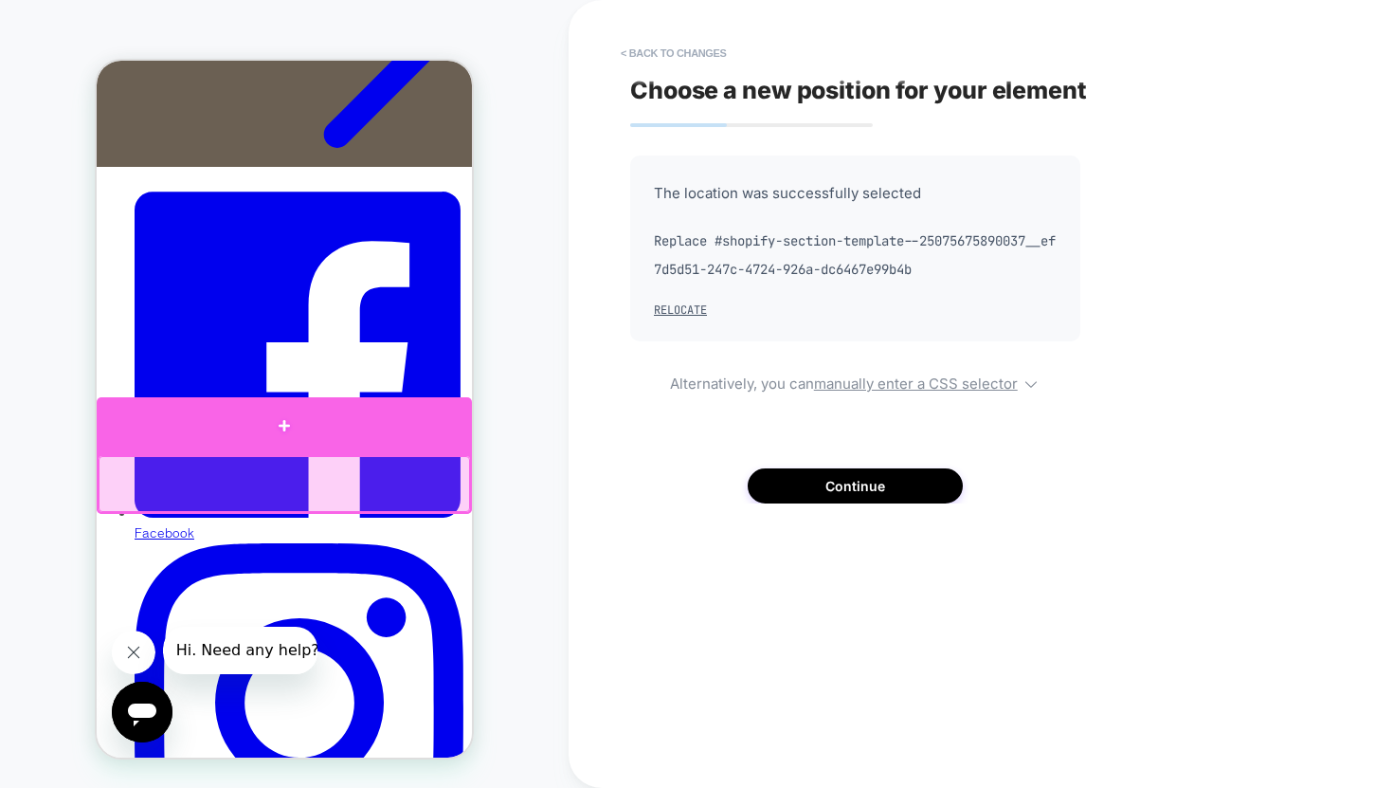
click at [282, 428] on div at bounding box center [284, 425] width 375 height 57
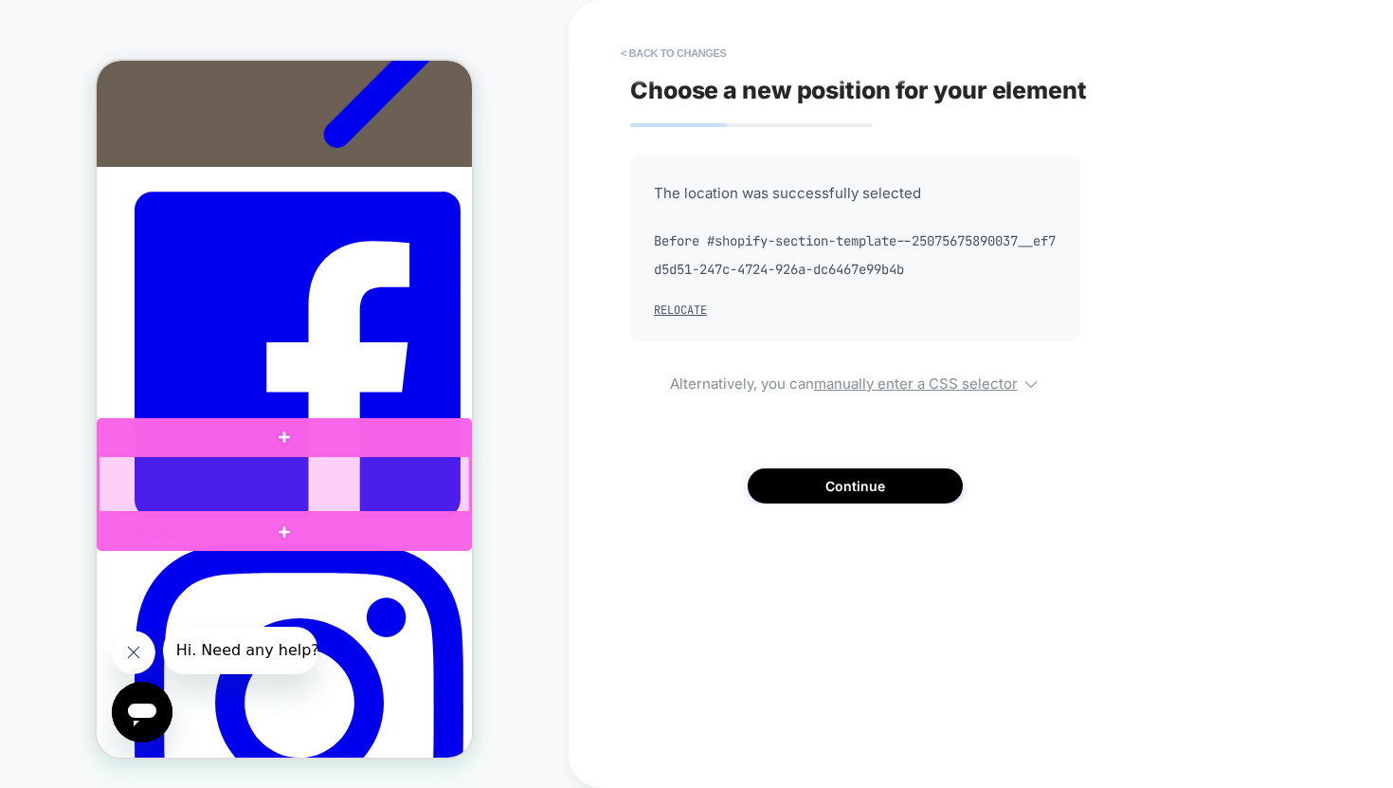
click at [304, 470] on div at bounding box center [285, 484] width 372 height 56
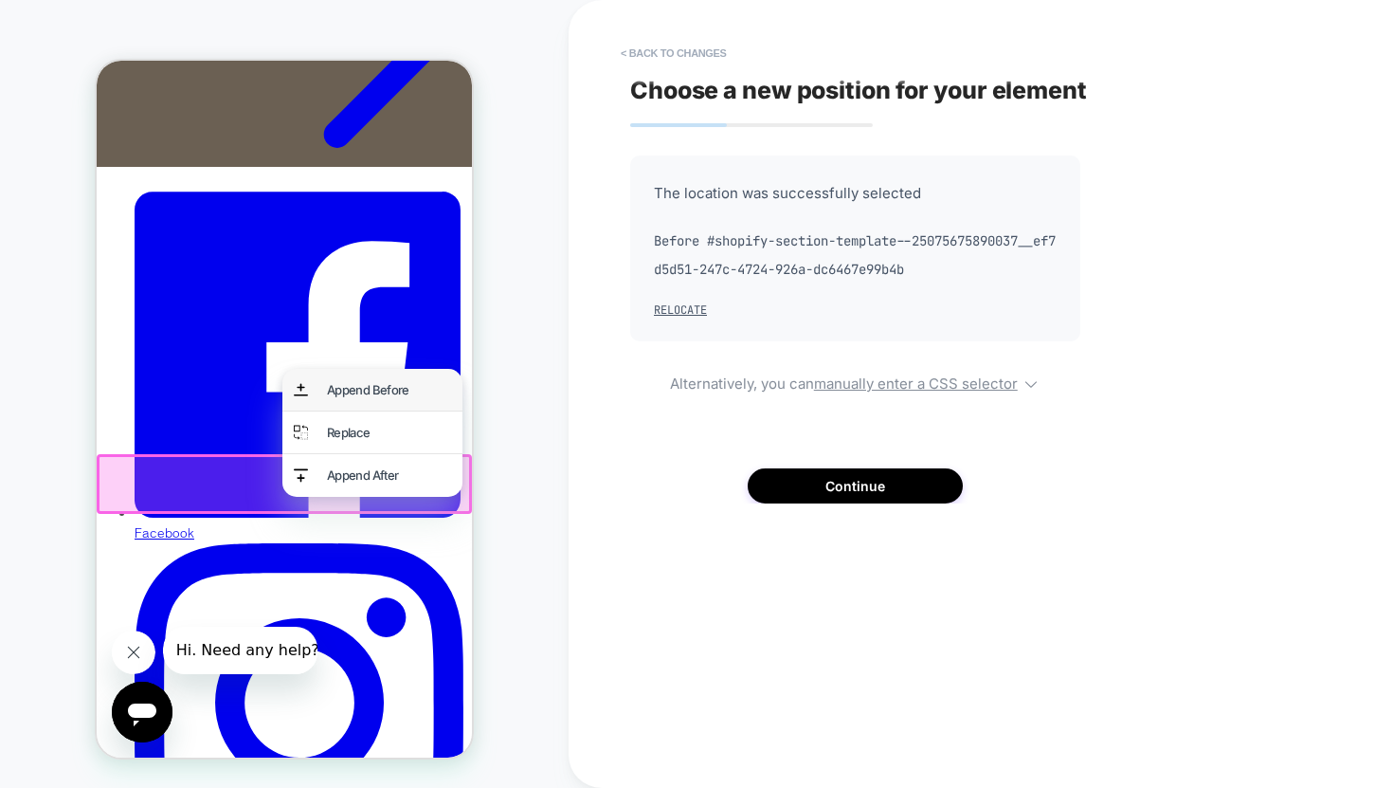
click at [341, 391] on div "Append Before" at bounding box center [389, 389] width 124 height 19
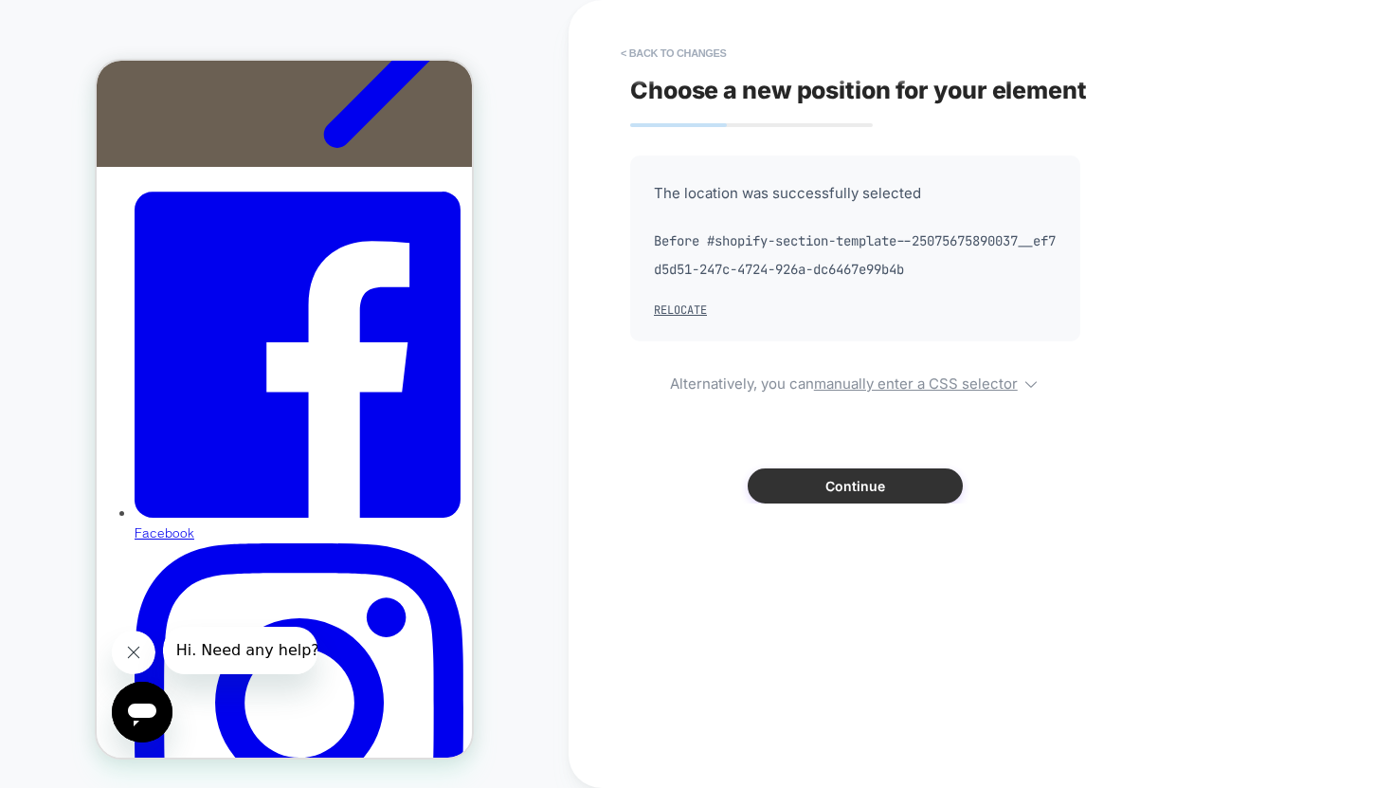
click at [838, 484] on button "Continue" at bounding box center [855, 485] width 215 height 35
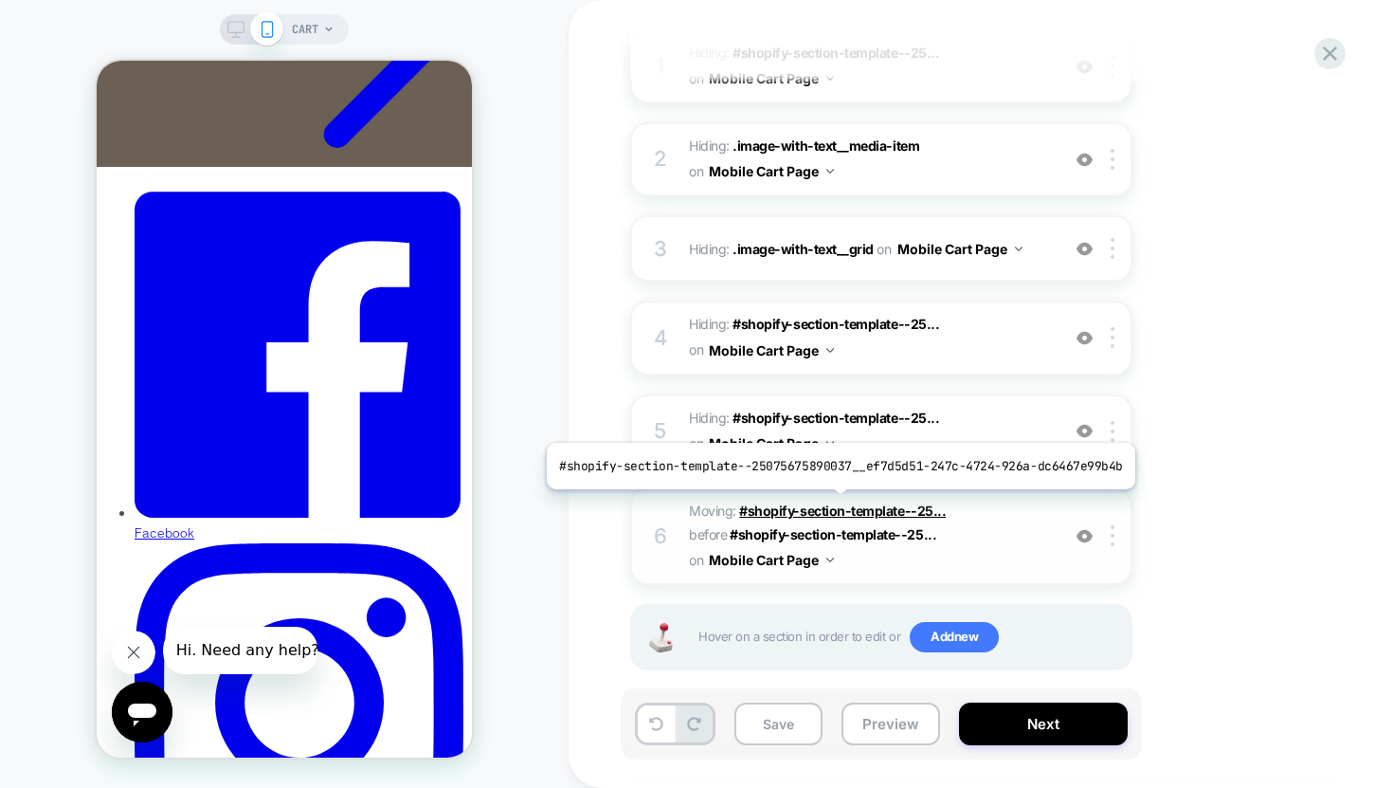
scroll to position [296, 0]
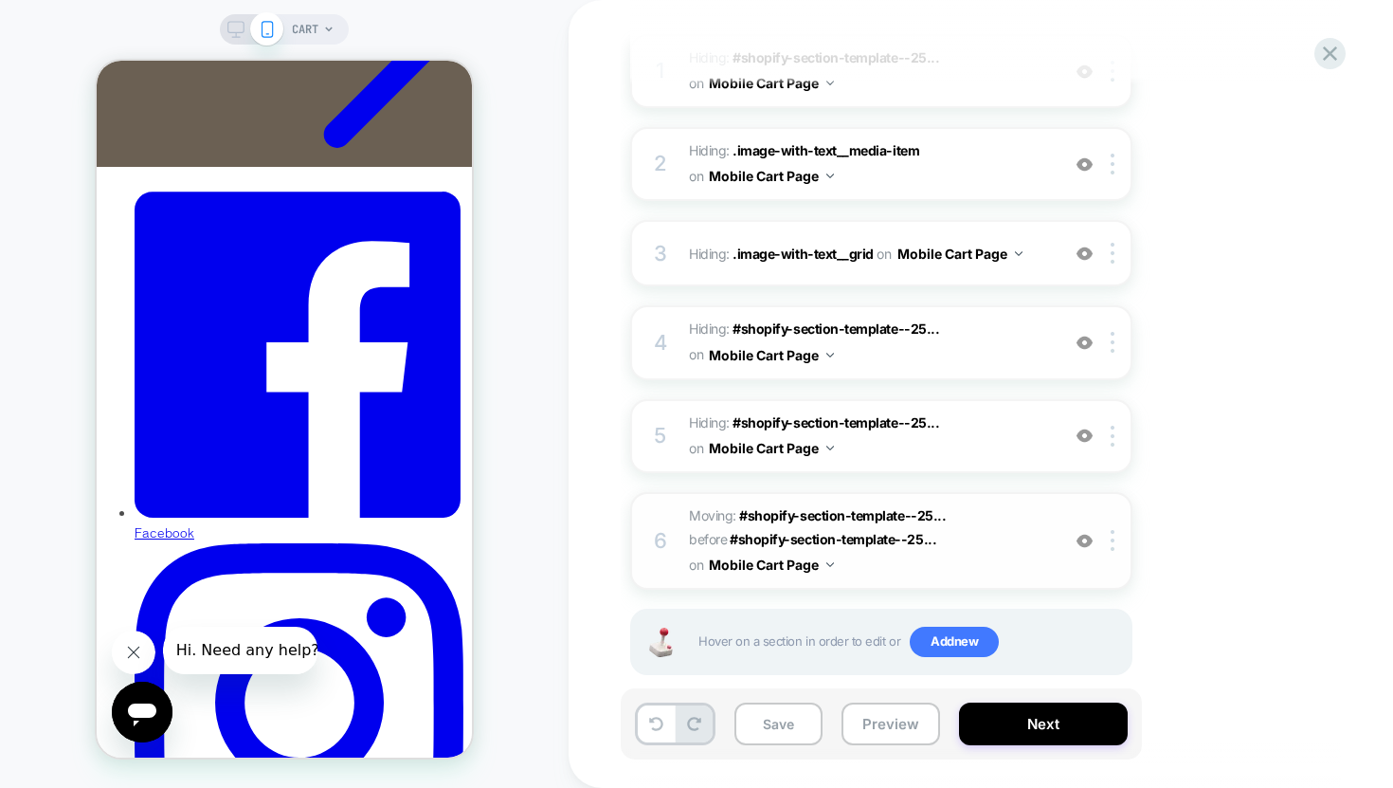
drag, startPoint x: 1116, startPoint y: 532, endPoint x: 1119, endPoint y: 507, distance: 24.9
click at [1119, 507] on div "6 Moving: #shopify-section-template--25... #shopify-section-template--250756758…" at bounding box center [881, 541] width 502 height 98
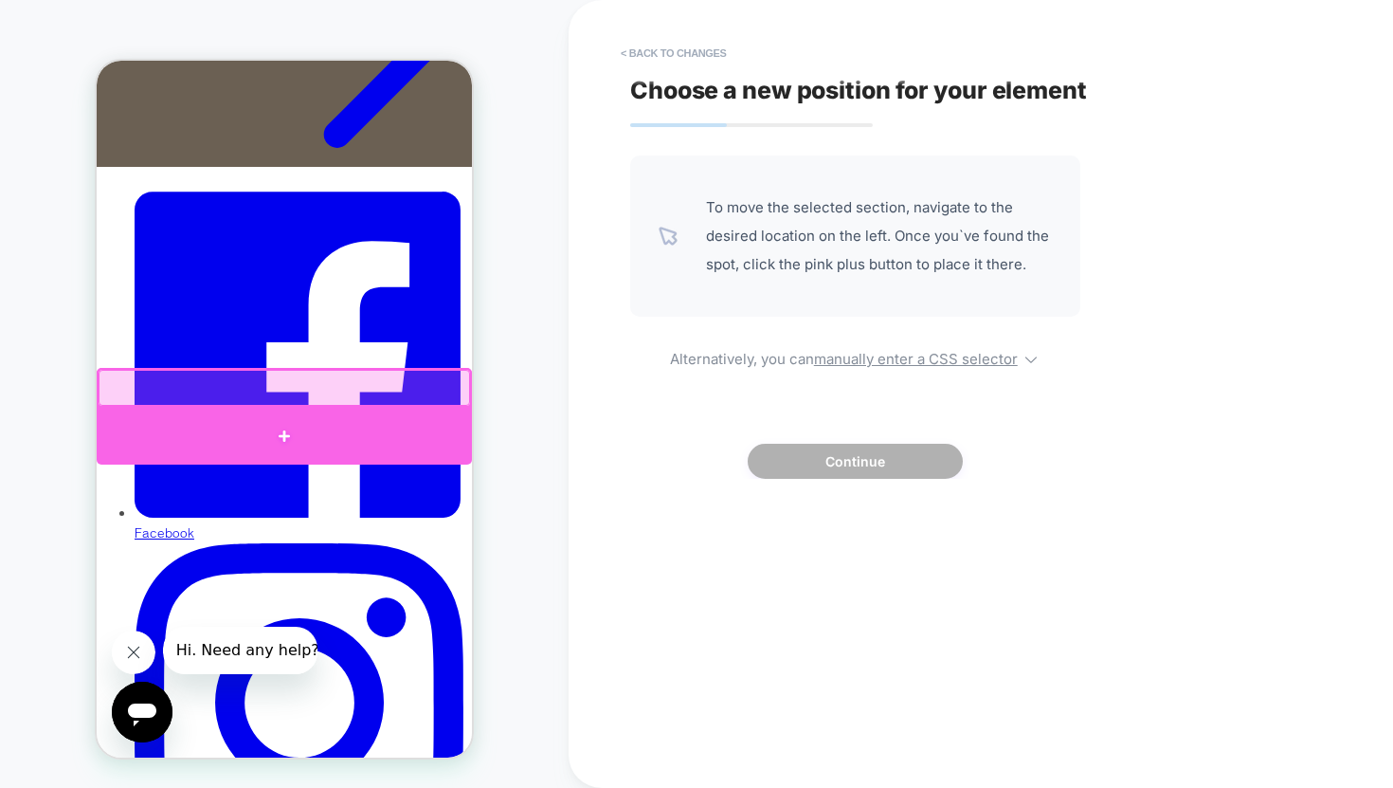
click at [284, 436] on div at bounding box center [284, 436] width 375 height 57
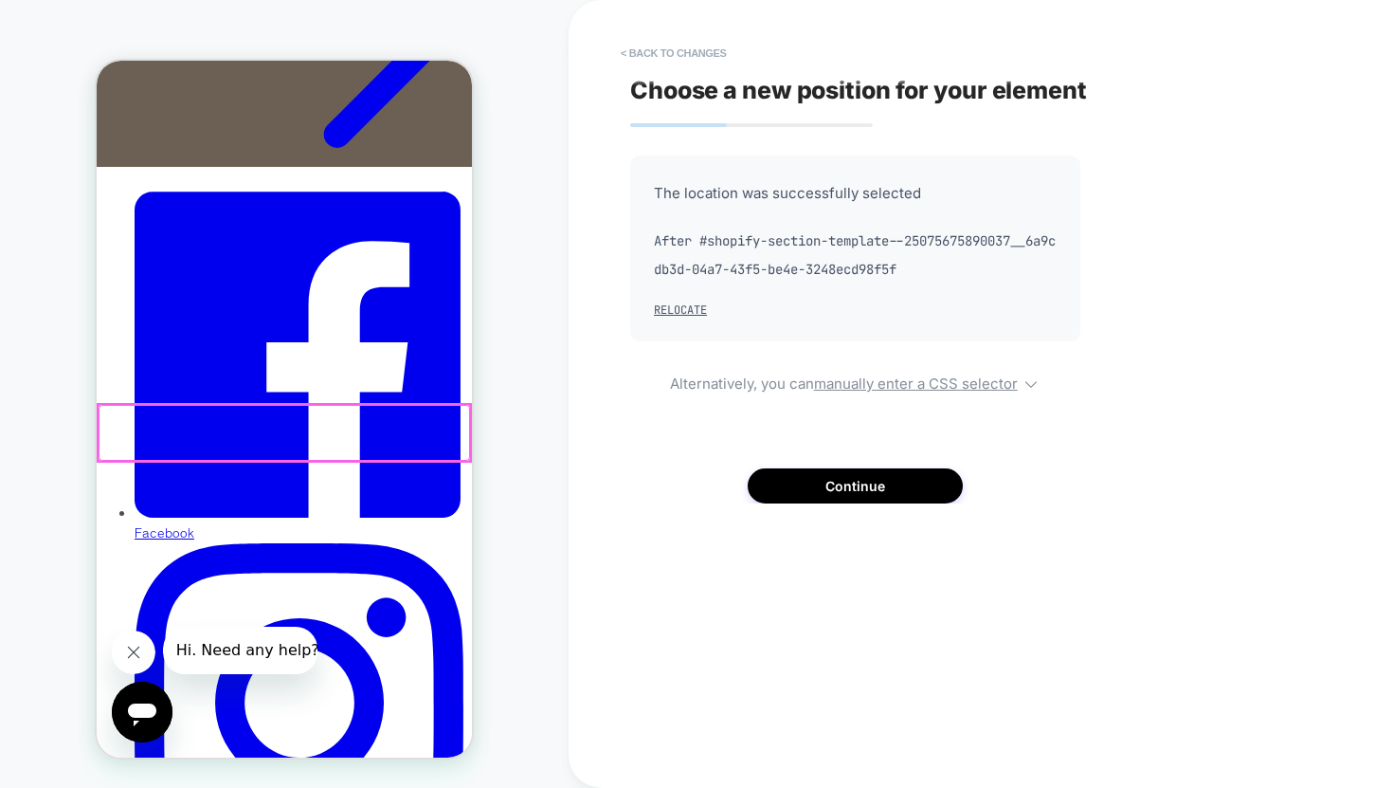
click at [295, 453] on div at bounding box center [285, 433] width 372 height 56
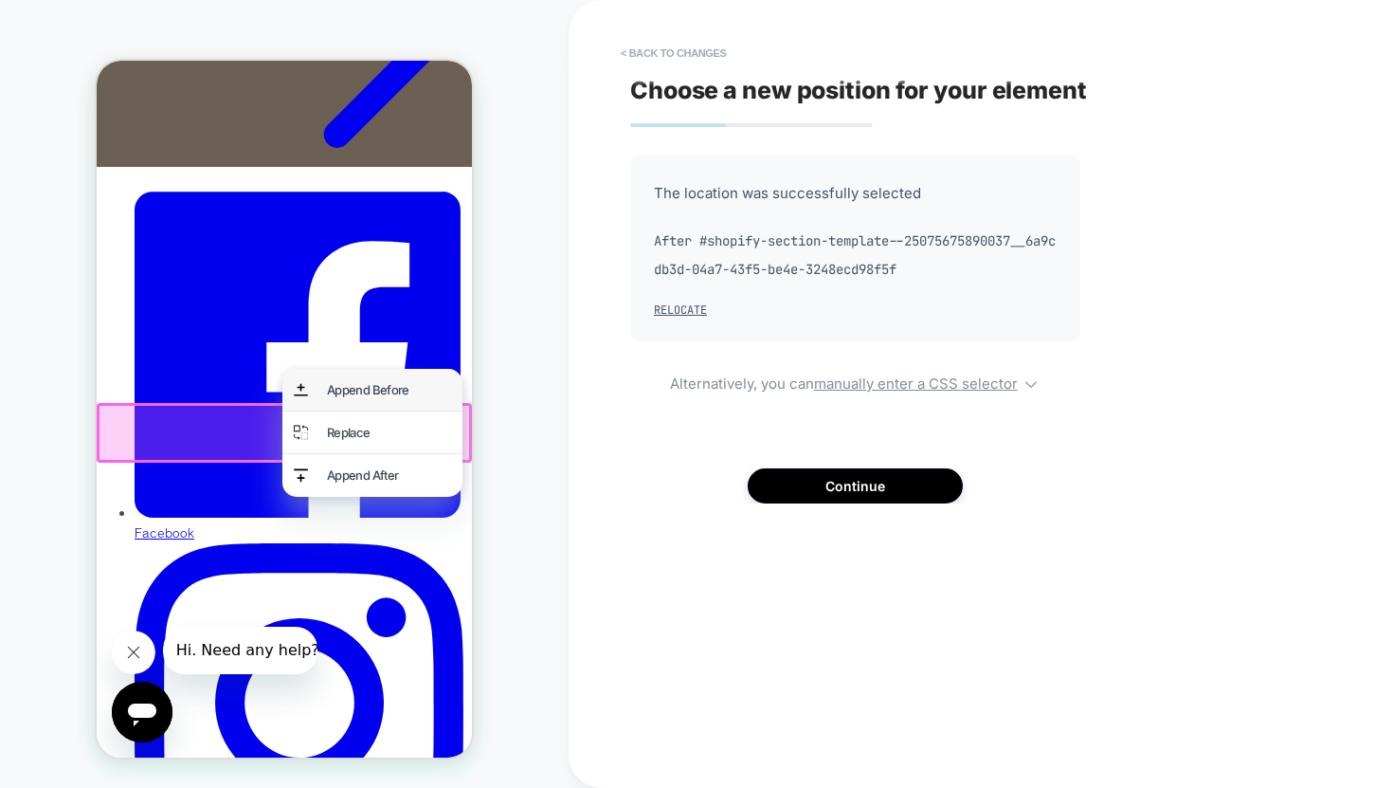
click at [364, 393] on div "Append Before" at bounding box center [389, 389] width 124 height 19
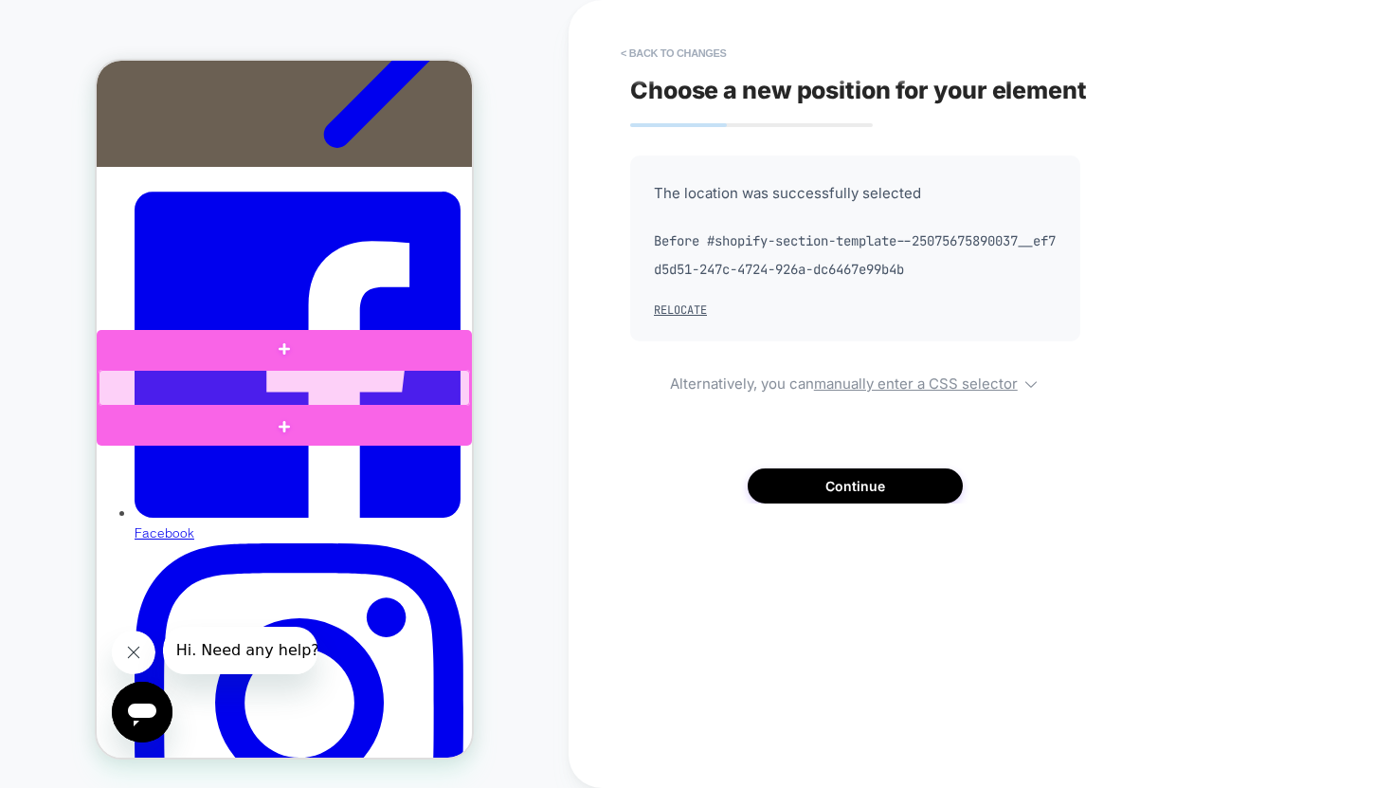
click at [325, 387] on div at bounding box center [285, 388] width 372 height 36
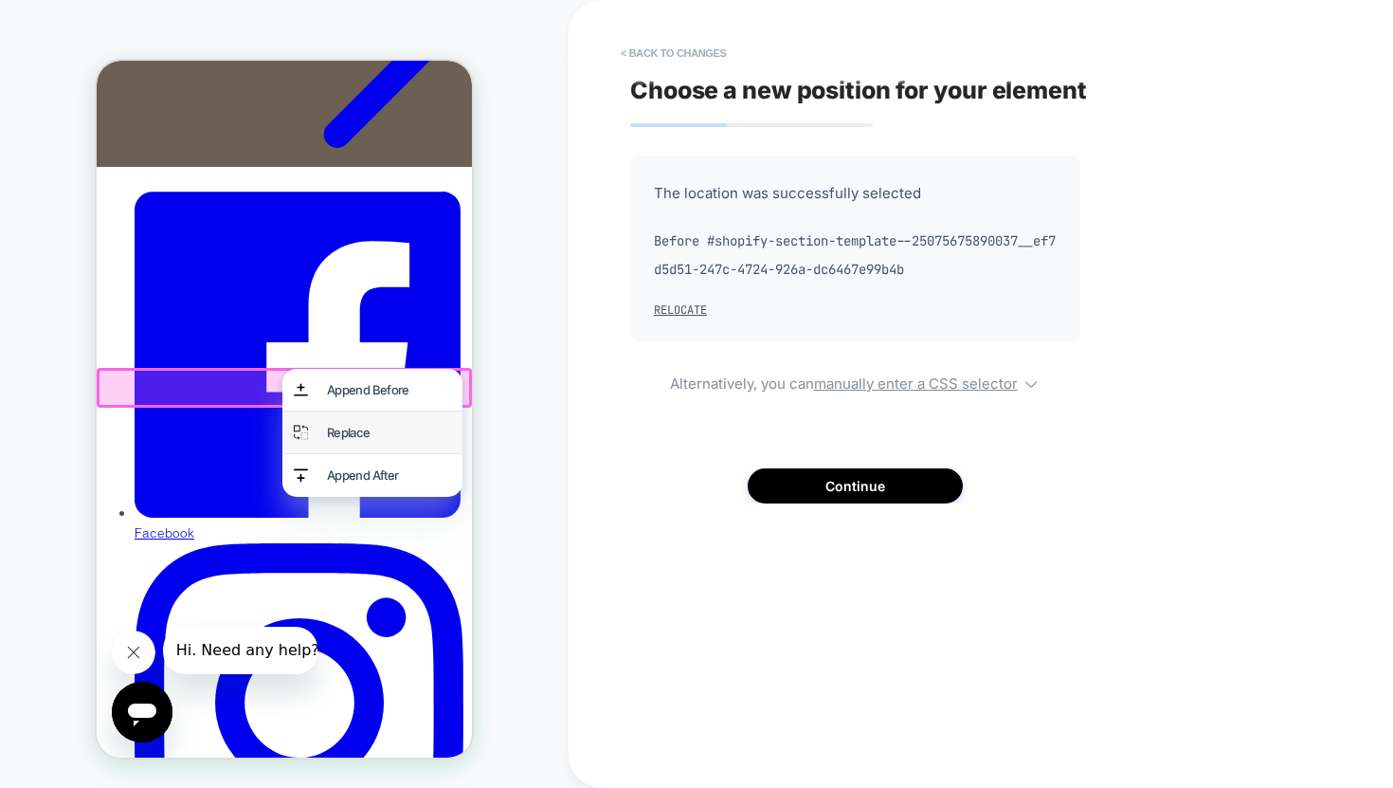
click at [355, 434] on div "Replace" at bounding box center [389, 432] width 124 height 19
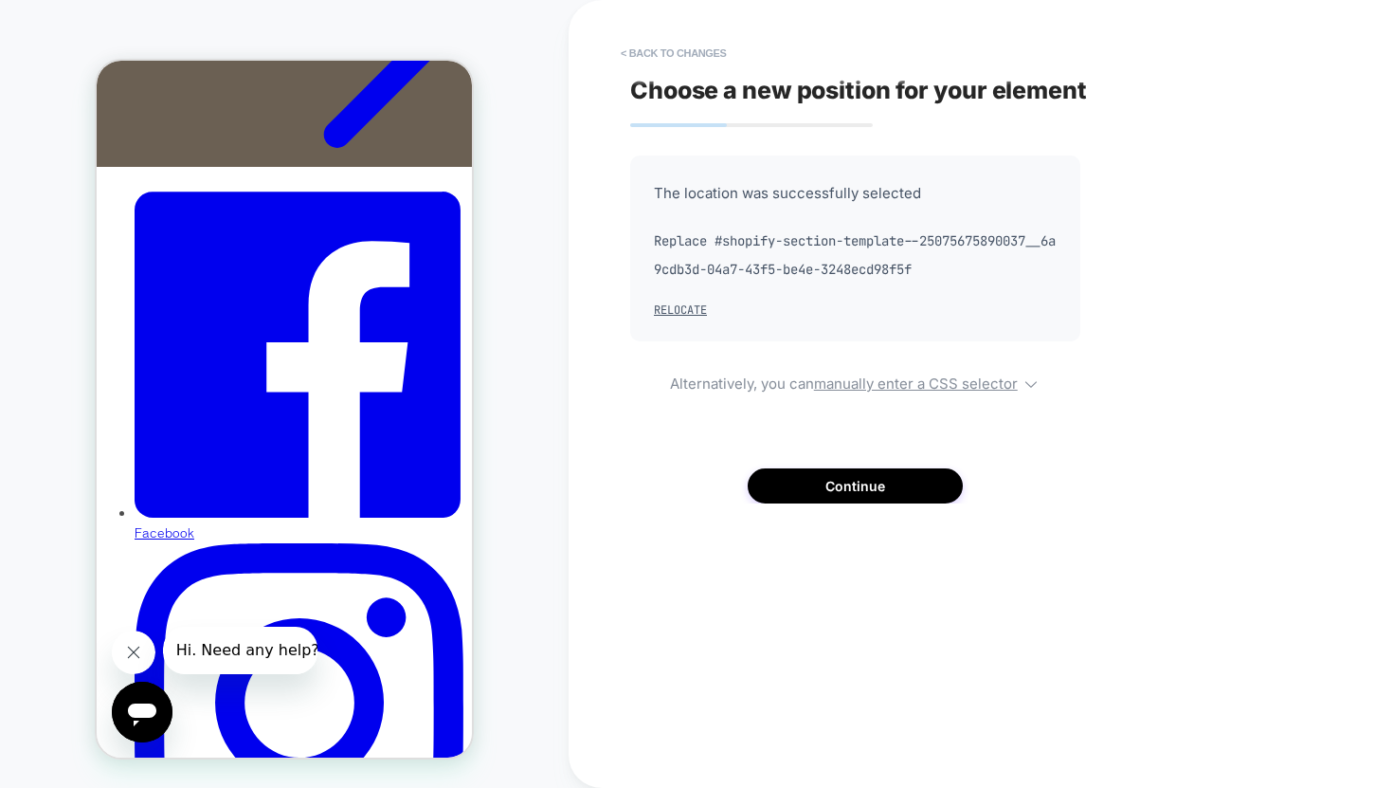
click at [542, 468] on div "CART" at bounding box center [284, 394] width 569 height 750
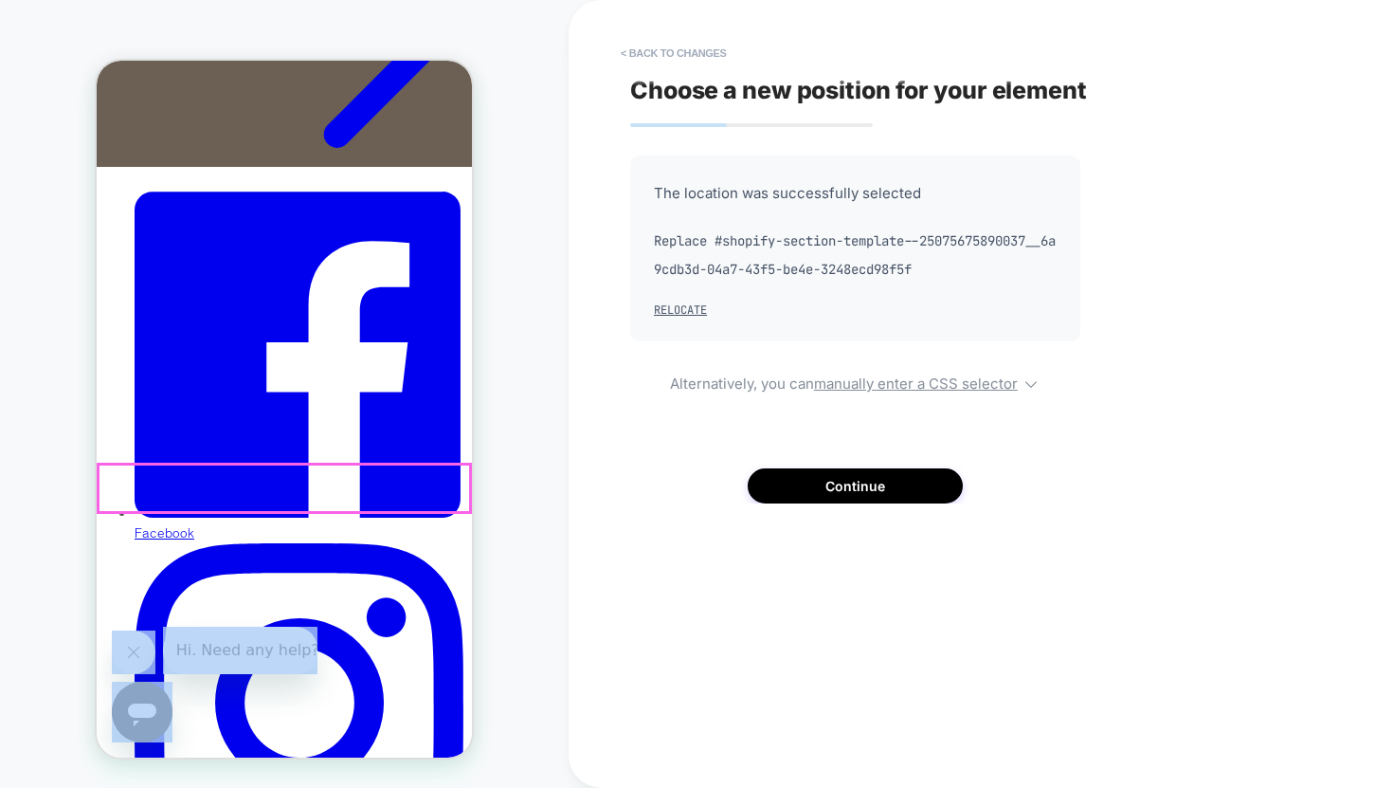
drag, startPoint x: 464, startPoint y: 388, endPoint x: 456, endPoint y: 482, distance: 95.2
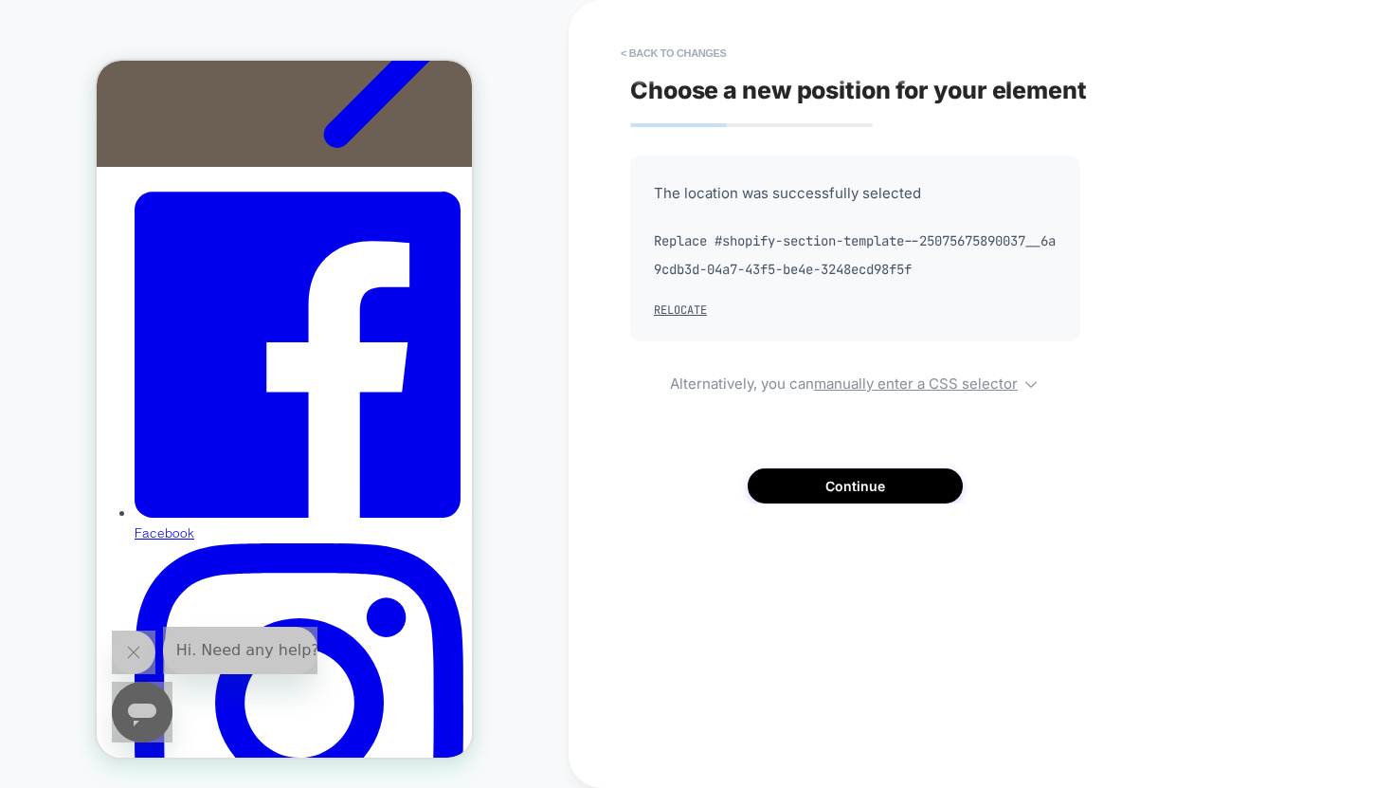
click at [529, 548] on div "CART" at bounding box center [284, 394] width 569 height 750
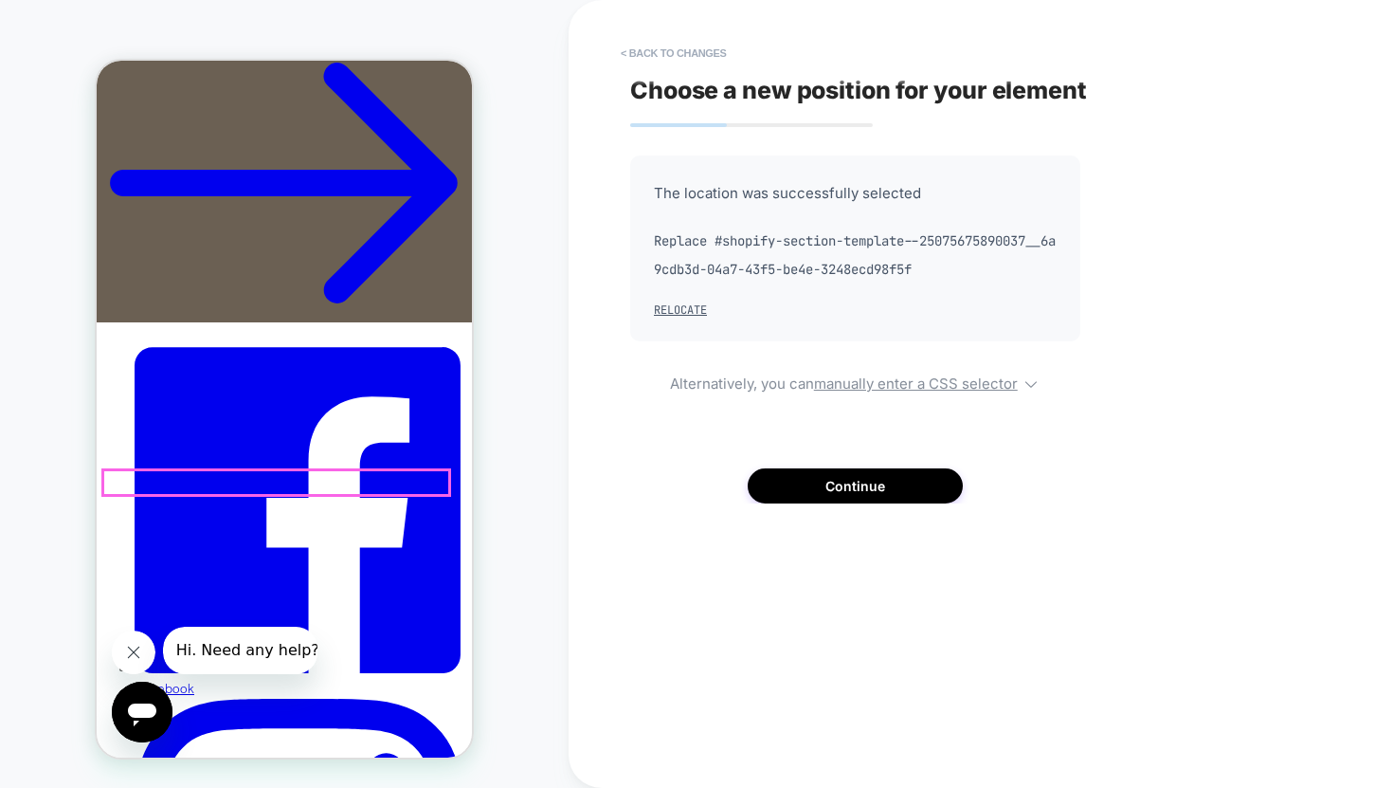
scroll to position [95, 0]
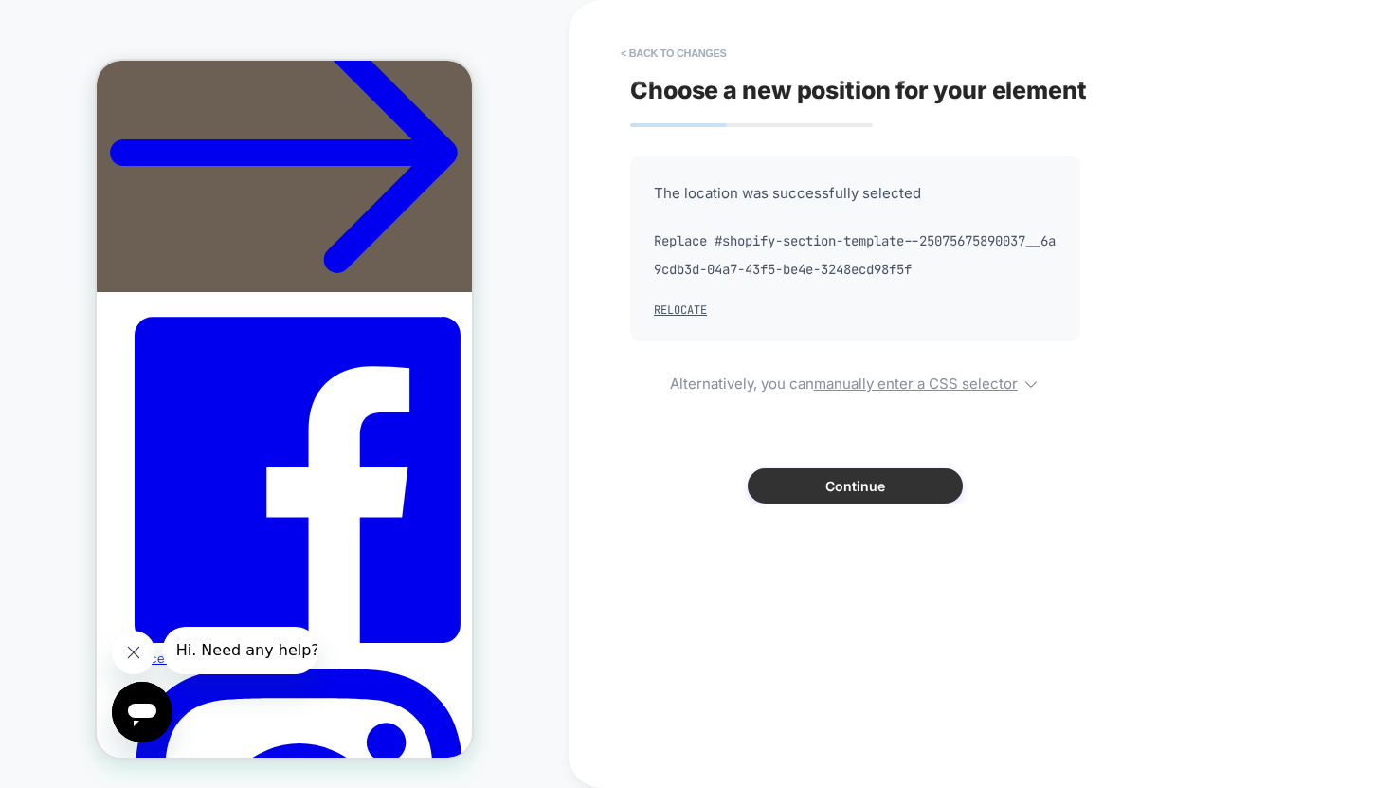
click at [856, 487] on button "Continue" at bounding box center [855, 485] width 215 height 35
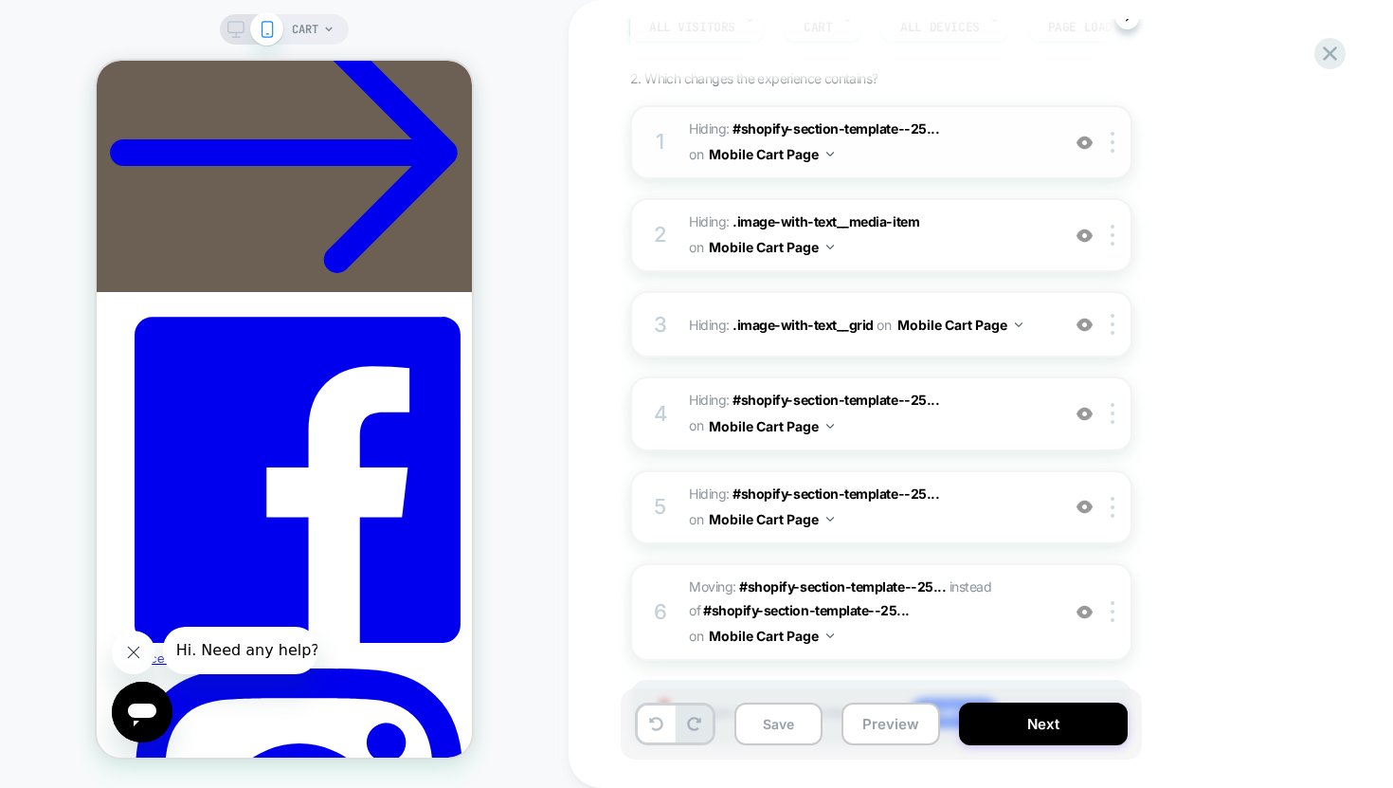
scroll to position [233, 0]
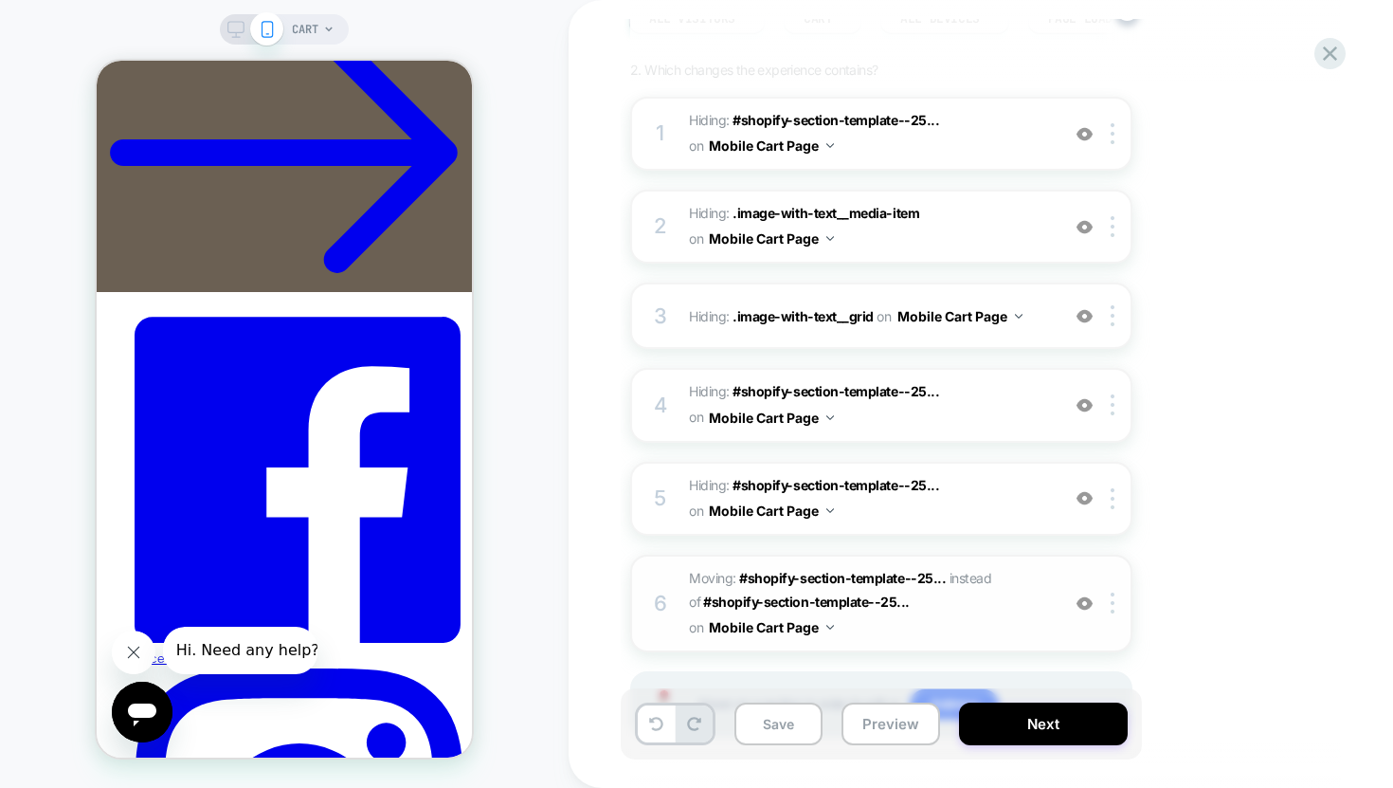
drag, startPoint x: 1110, startPoint y: 604, endPoint x: 1081, endPoint y: 566, distance: 47.4
click at [1081, 566] on div "6 Moving: #shopify-section-template--25... #shopify-section-template--250756758…" at bounding box center [881, 603] width 502 height 98
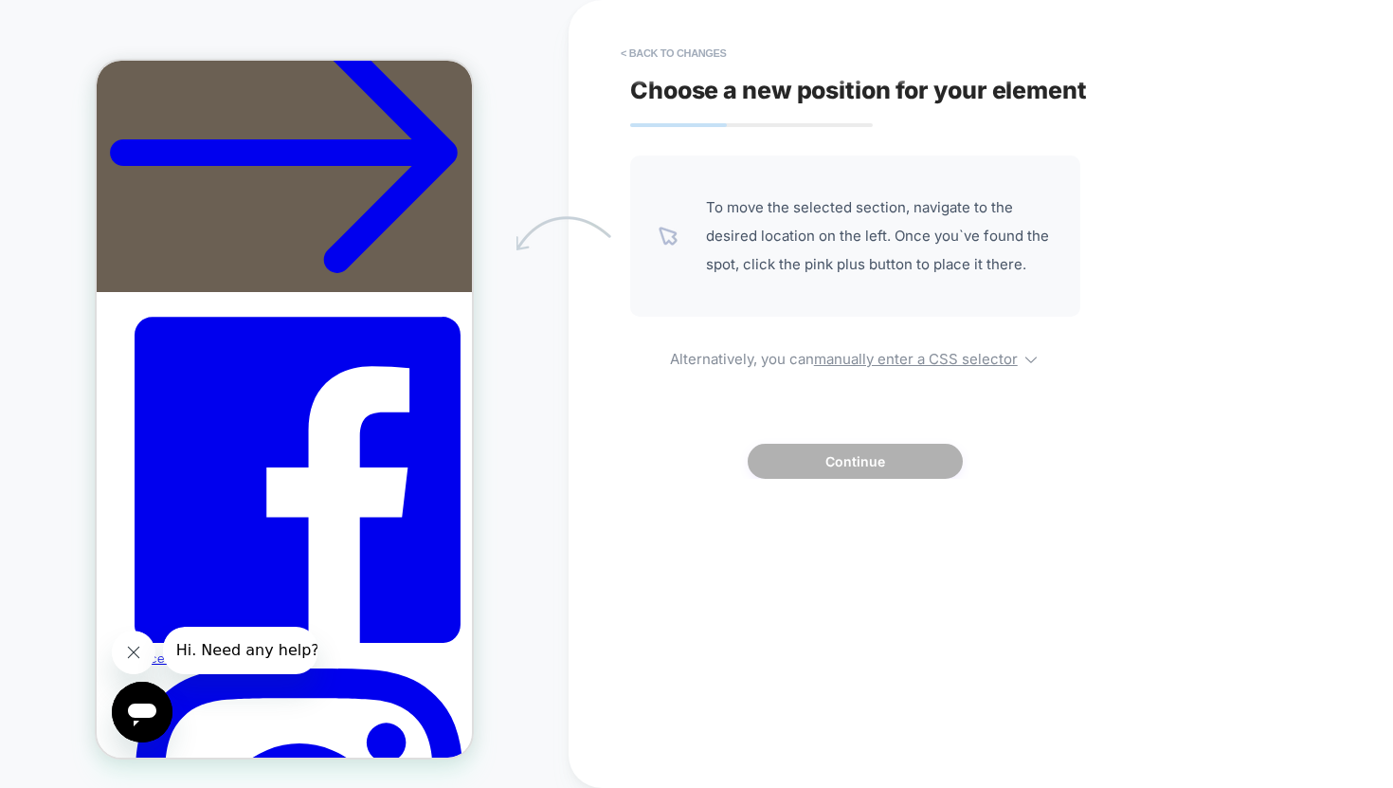
click at [1081, 566] on div "Choose a new position for your element To move the selected section, navigate t…" at bounding box center [976, 394] width 711 height 750
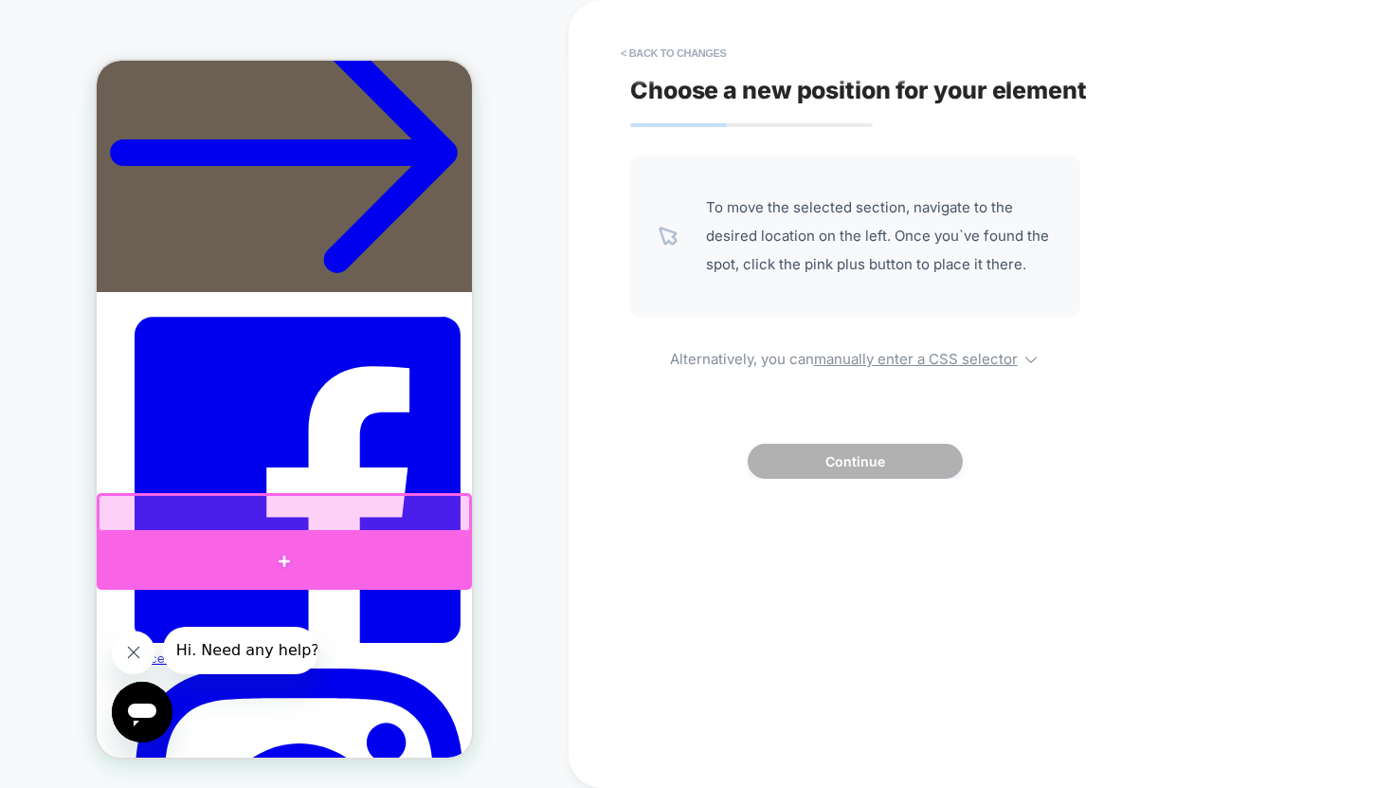
click at [286, 554] on div at bounding box center [284, 561] width 375 height 57
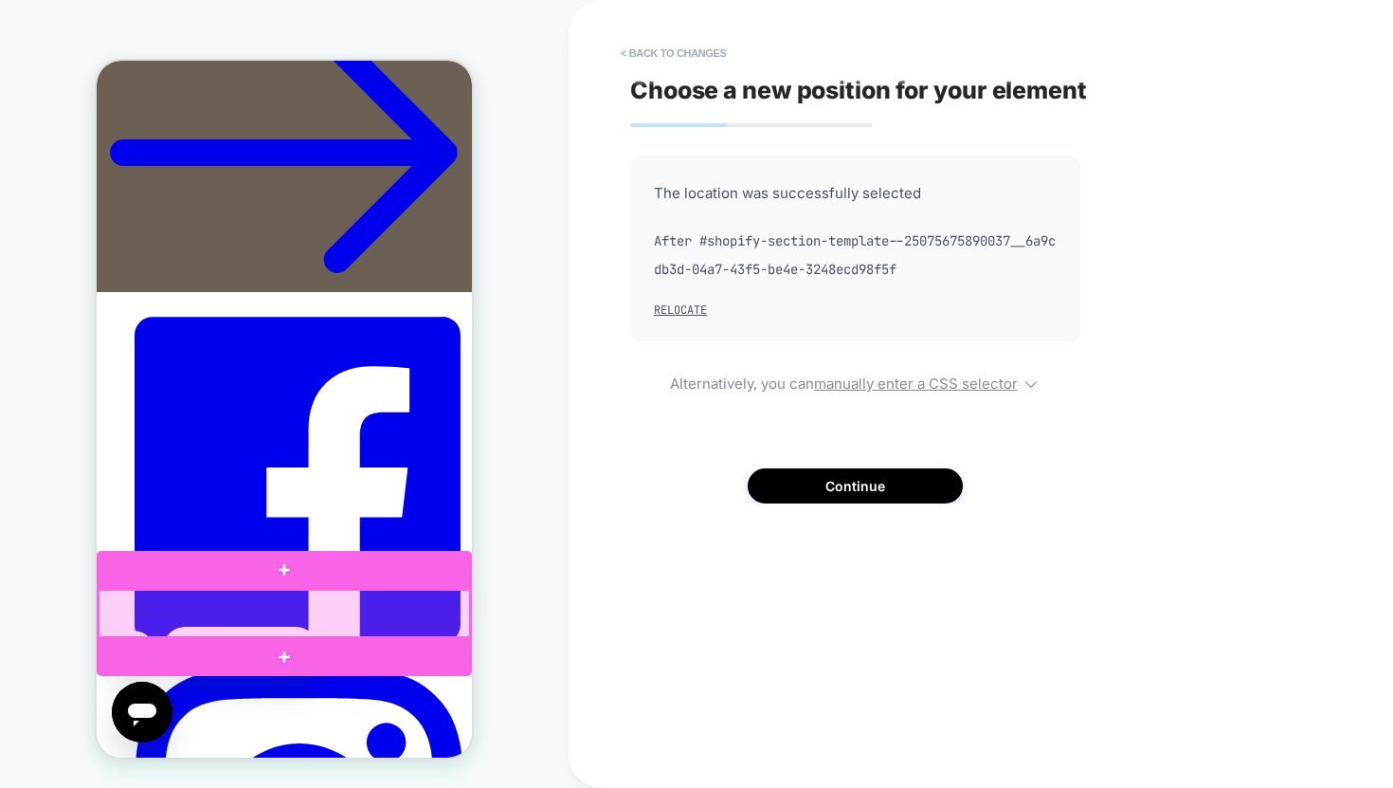
click at [366, 606] on div at bounding box center [285, 613] width 372 height 47
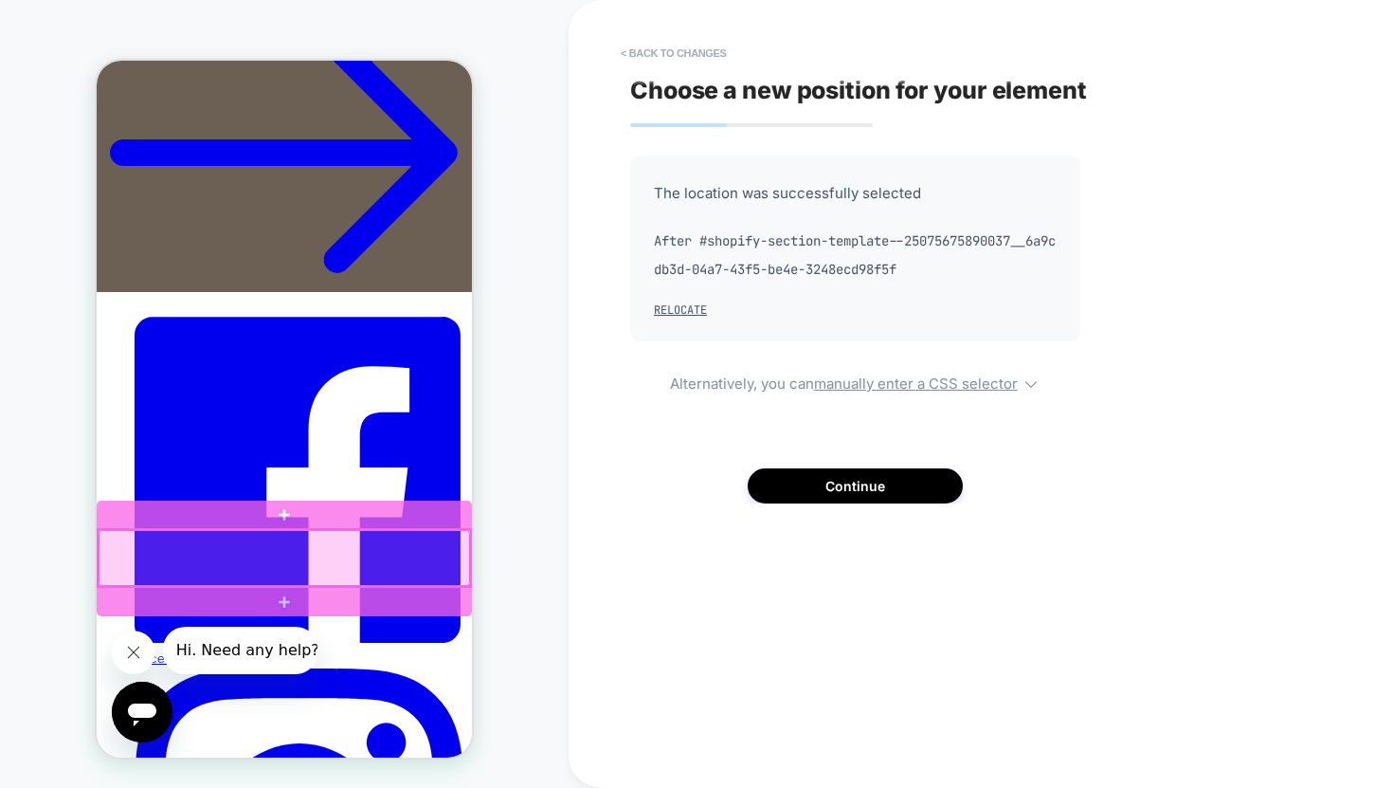
click at [215, 567] on div at bounding box center [285, 558] width 372 height 56
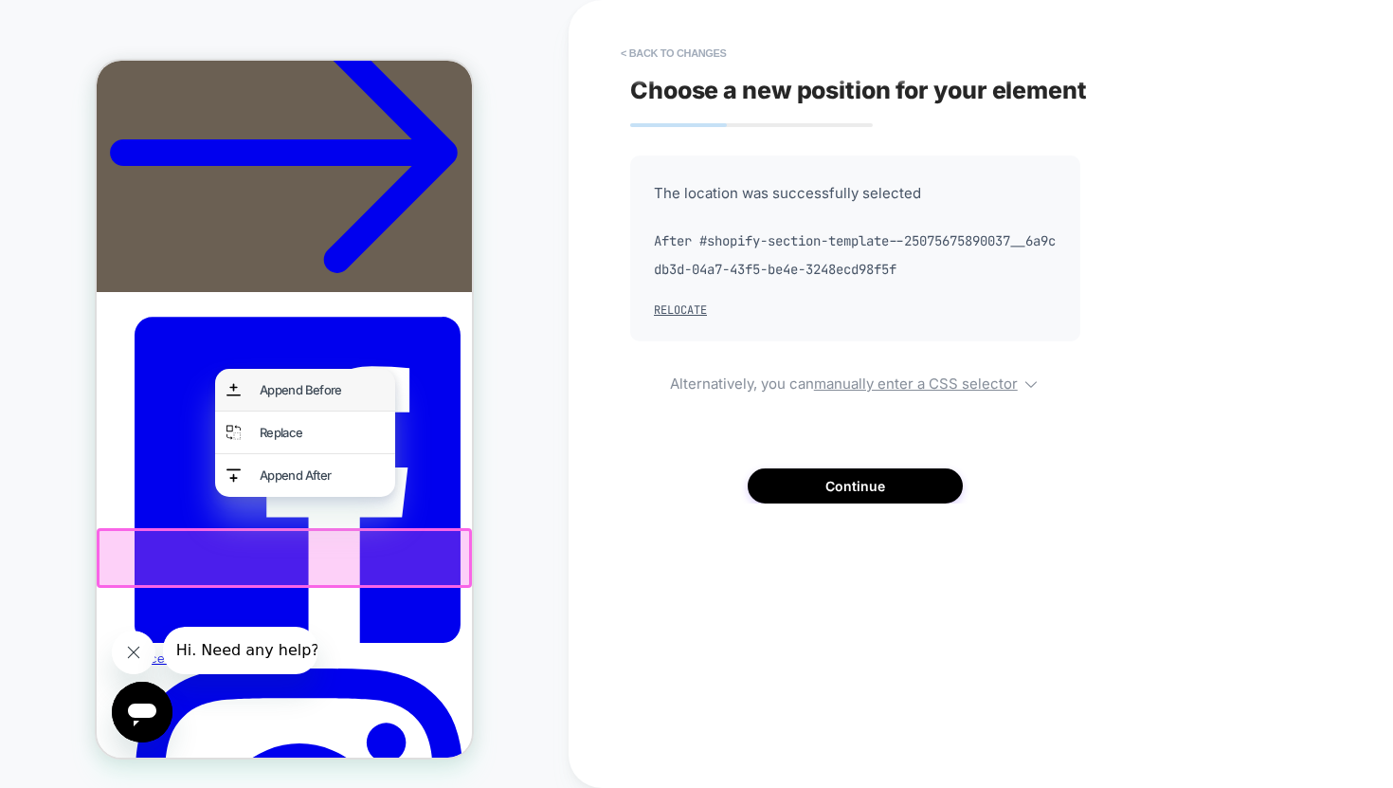
click at [309, 393] on div "Append Before" at bounding box center [322, 389] width 124 height 19
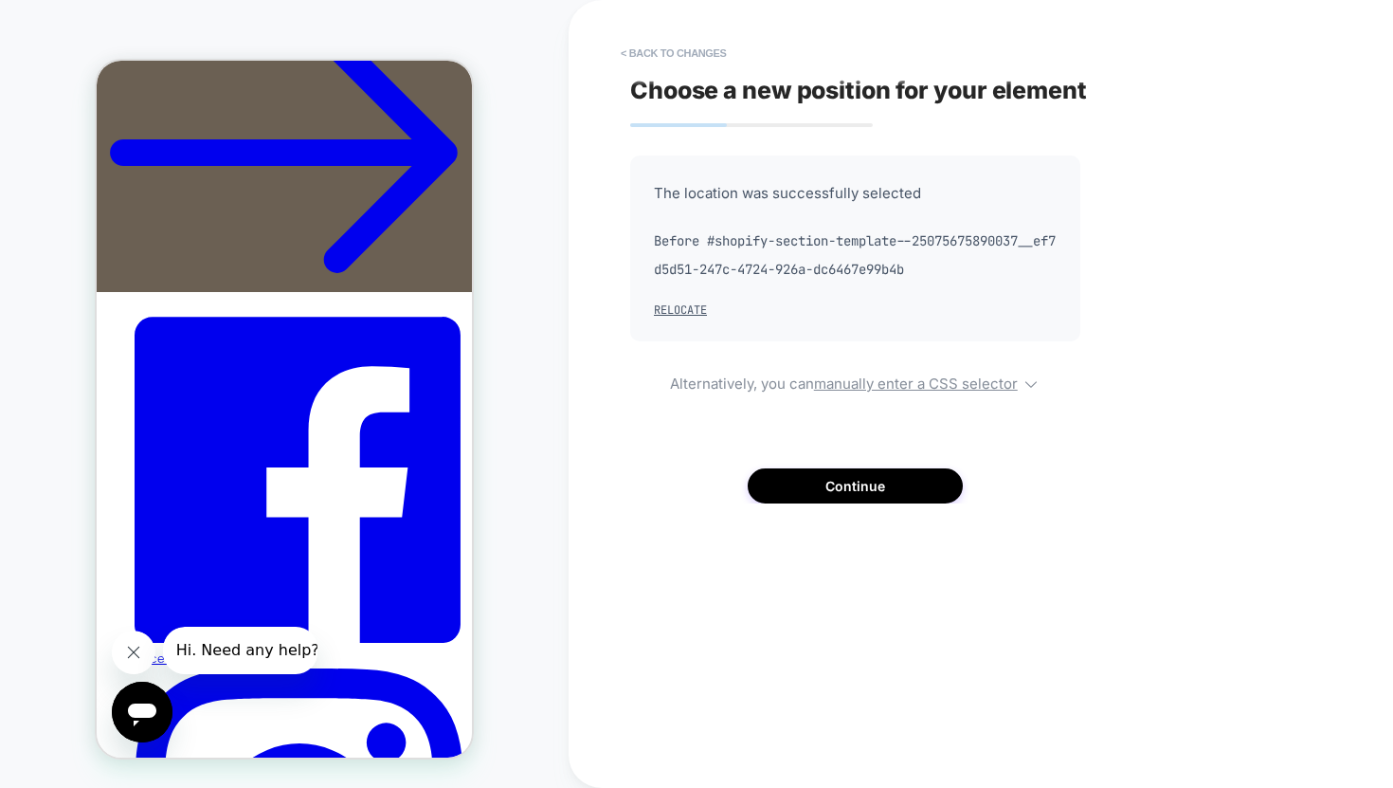
click at [538, 572] on div "CART" at bounding box center [284, 394] width 569 height 750
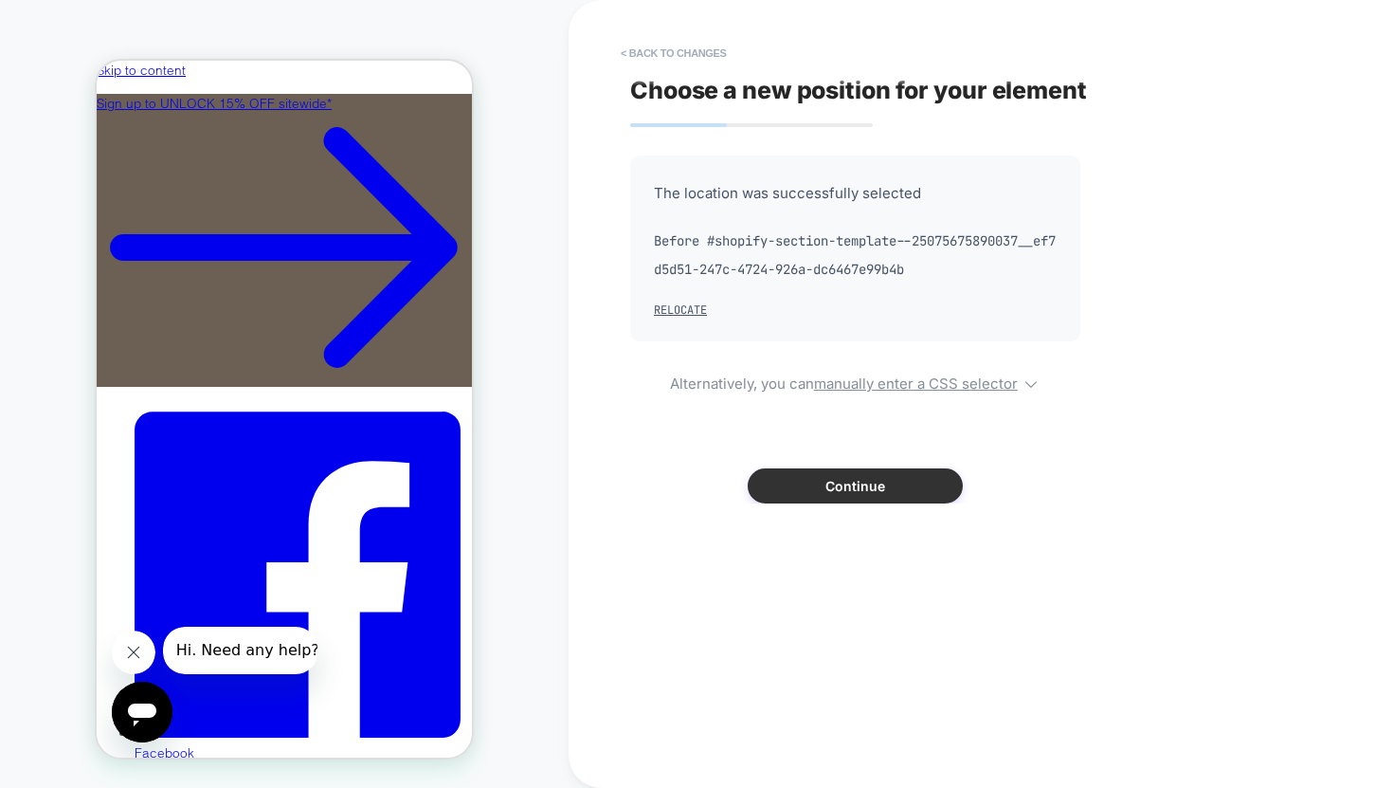
click at [863, 482] on button "Continue" at bounding box center [855, 485] width 215 height 35
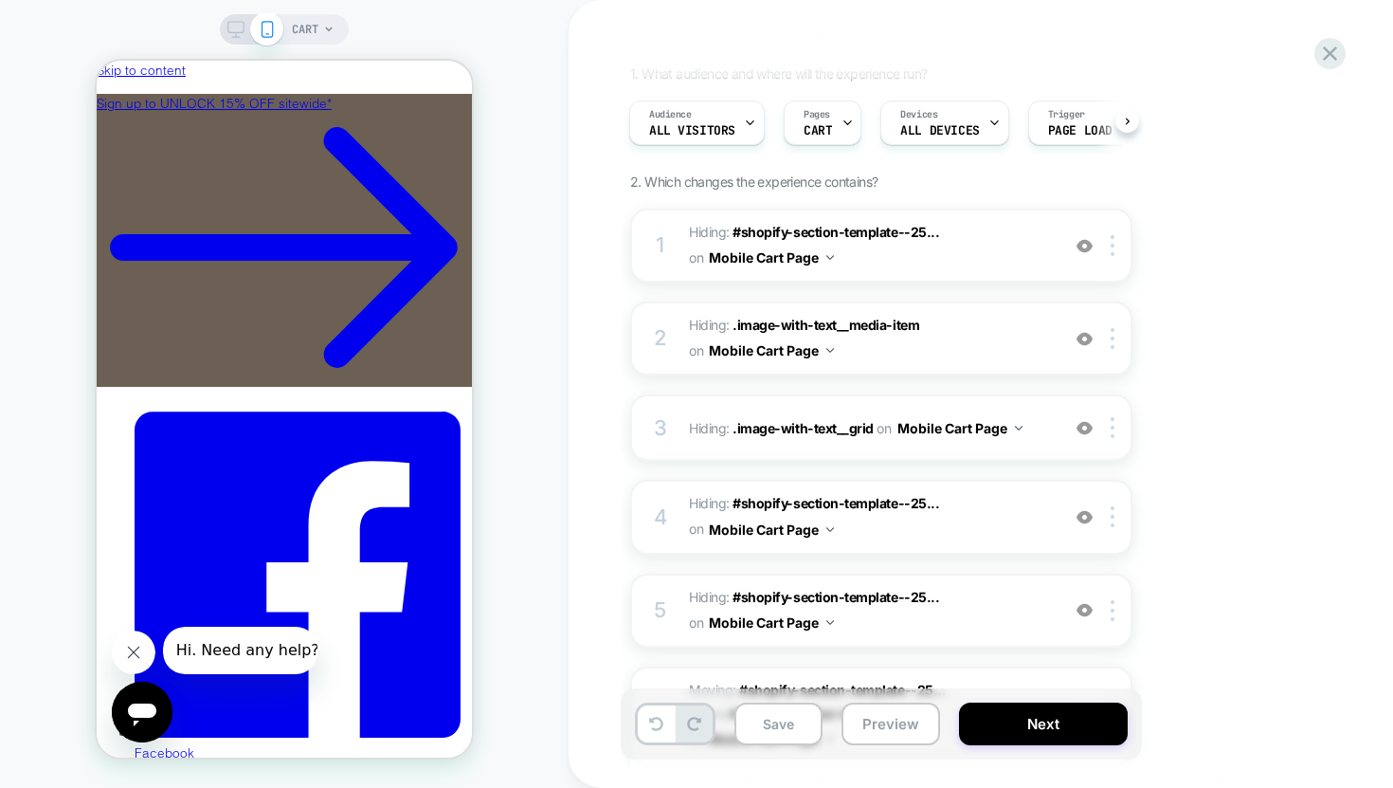
scroll to position [120, 0]
click at [237, 31] on icon at bounding box center [235, 29] width 17 height 17
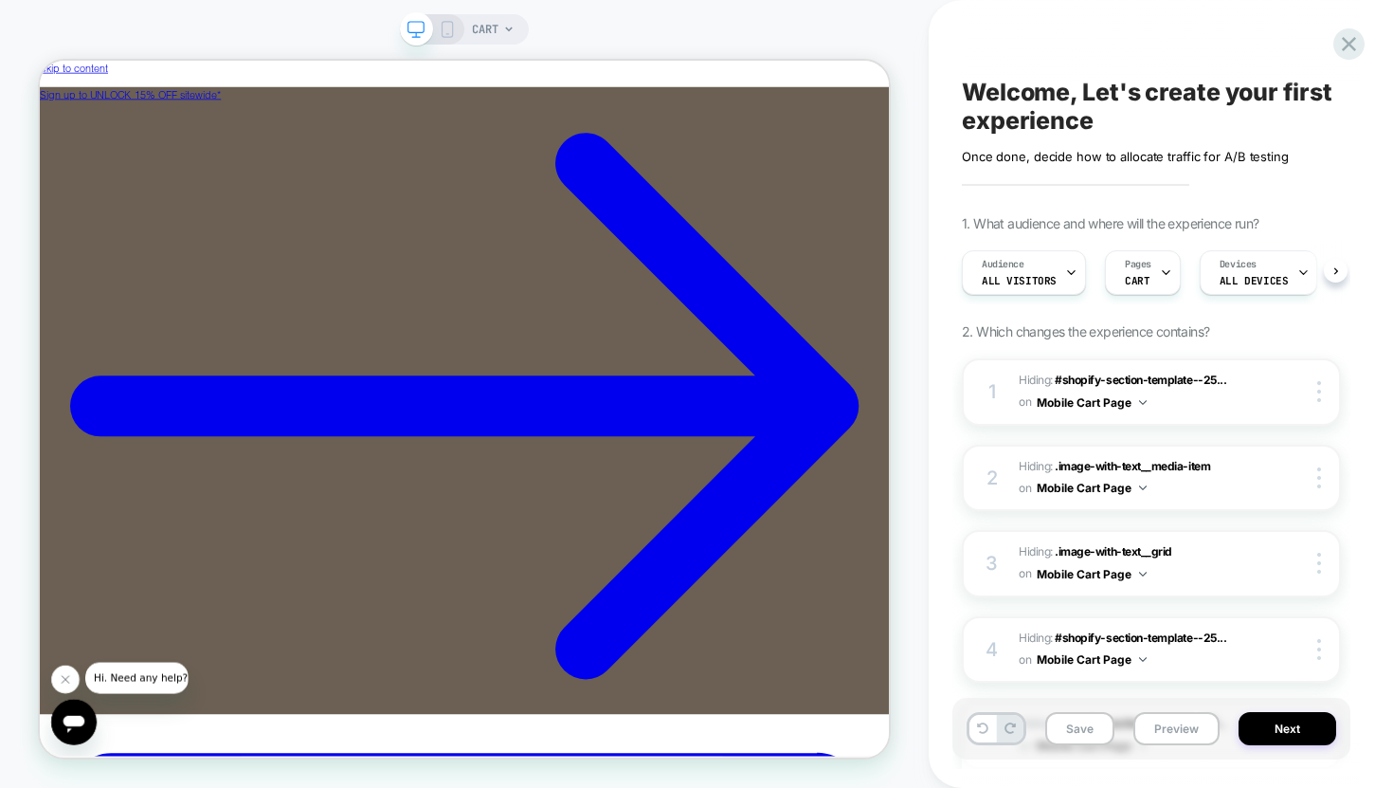
scroll to position [0, 1]
click at [449, 31] on icon at bounding box center [447, 29] width 17 height 17
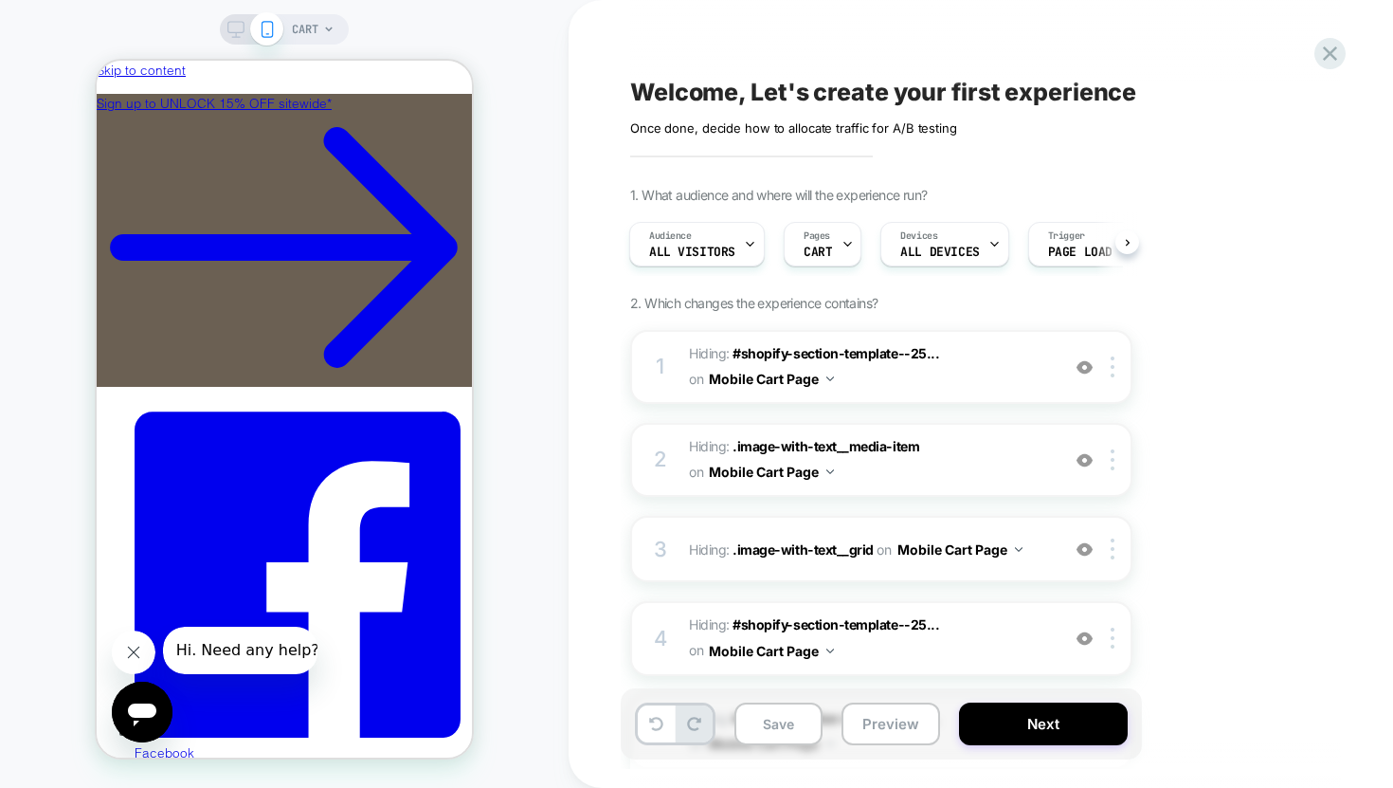
click at [236, 27] on icon at bounding box center [235, 29] width 17 height 17
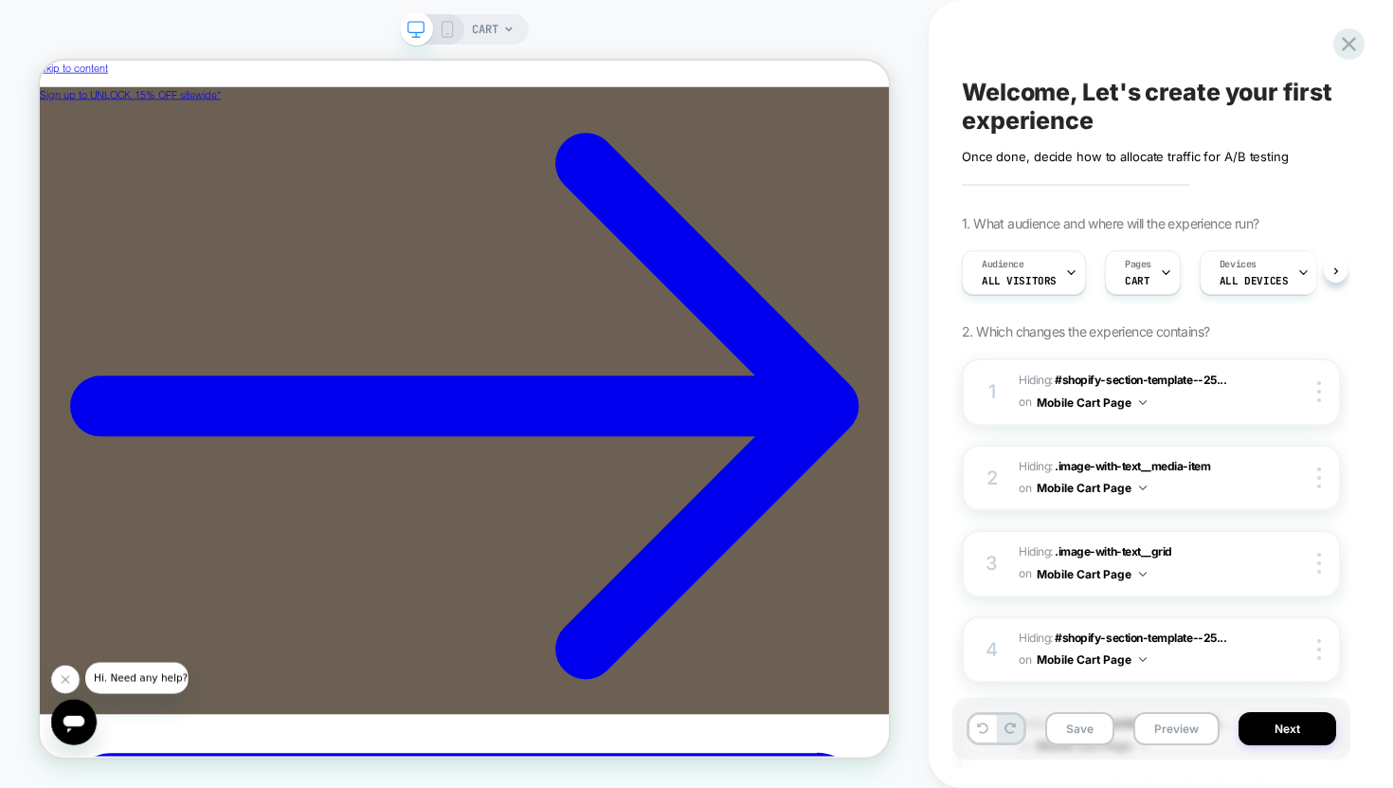
scroll to position [0, 1]
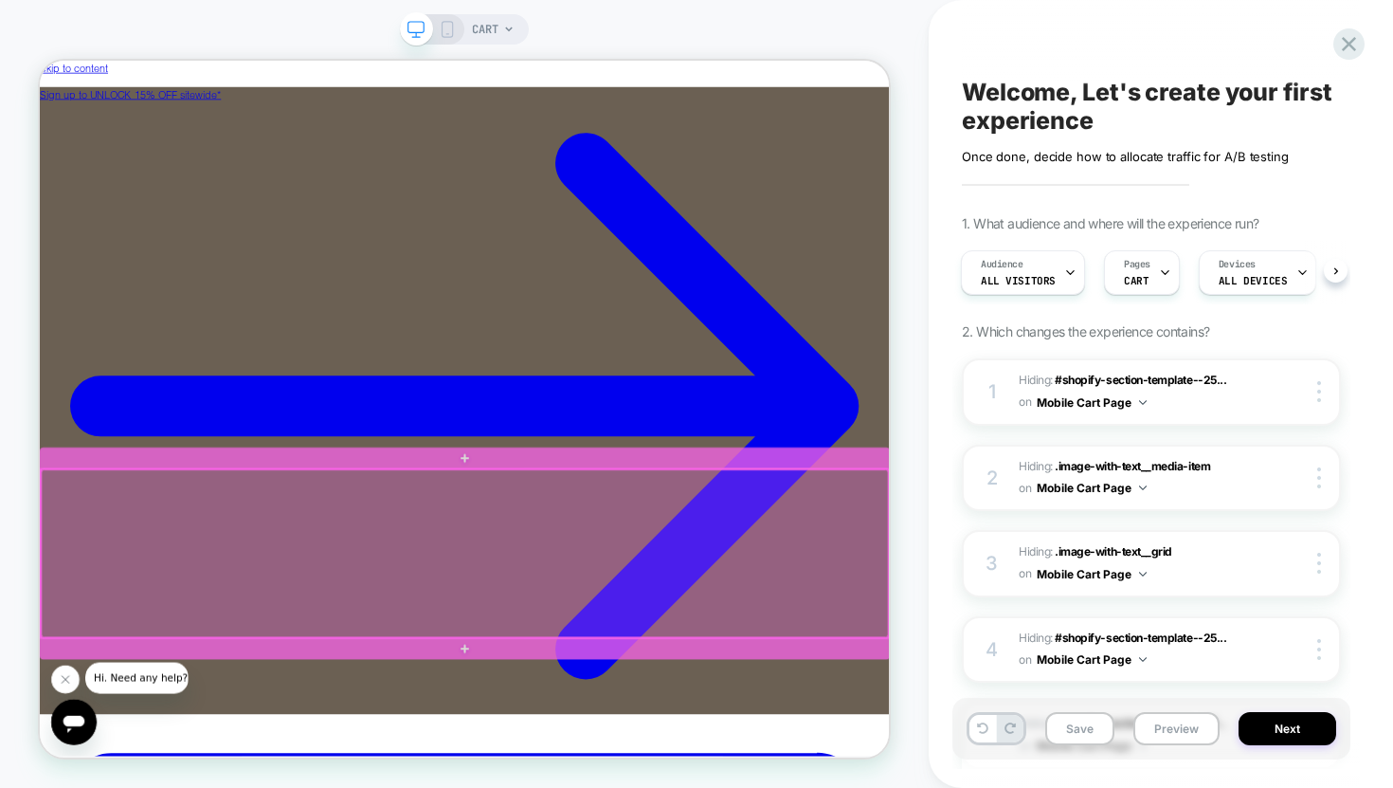
click at [1128, 787] on div at bounding box center [607, 718] width 1130 height 224
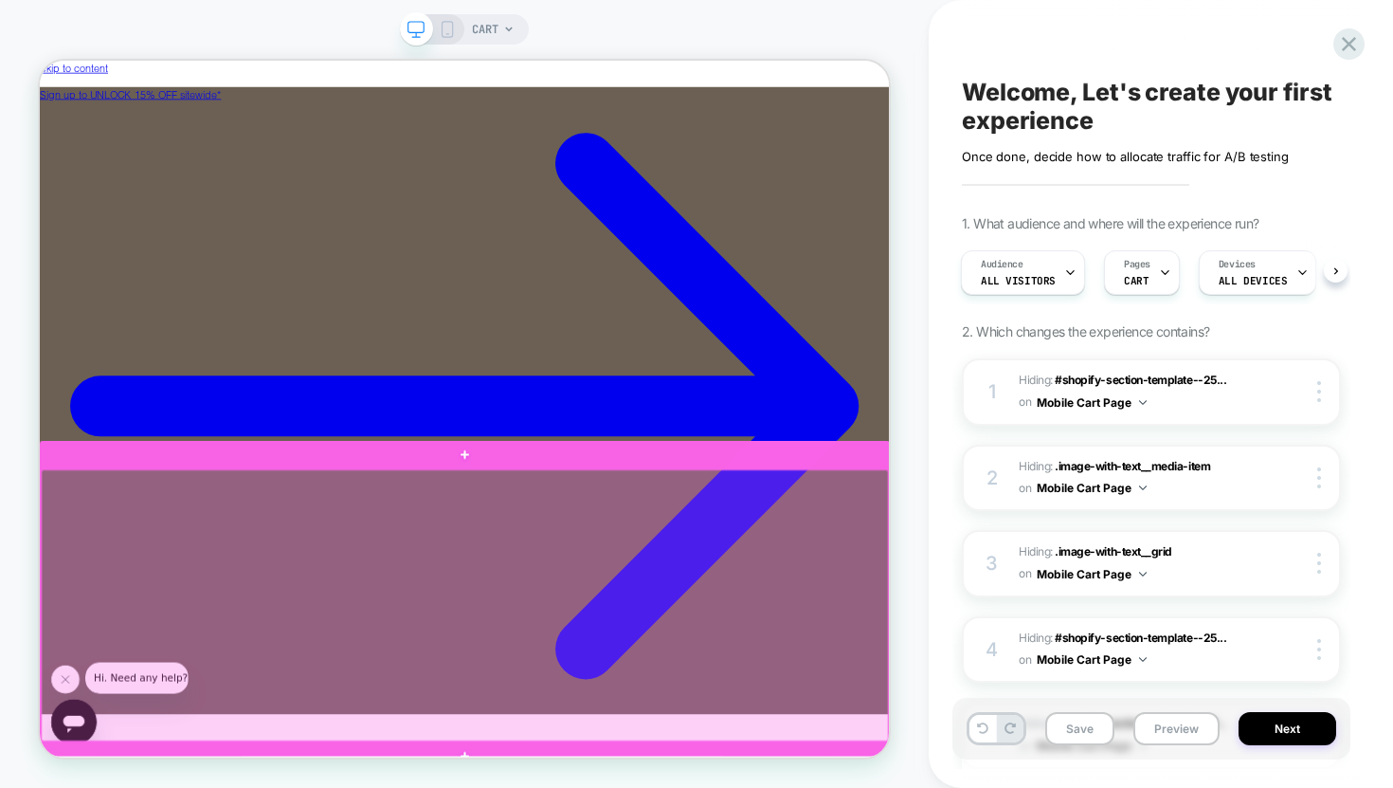
click at [1135, 787] on div at bounding box center [607, 787] width 1130 height 362
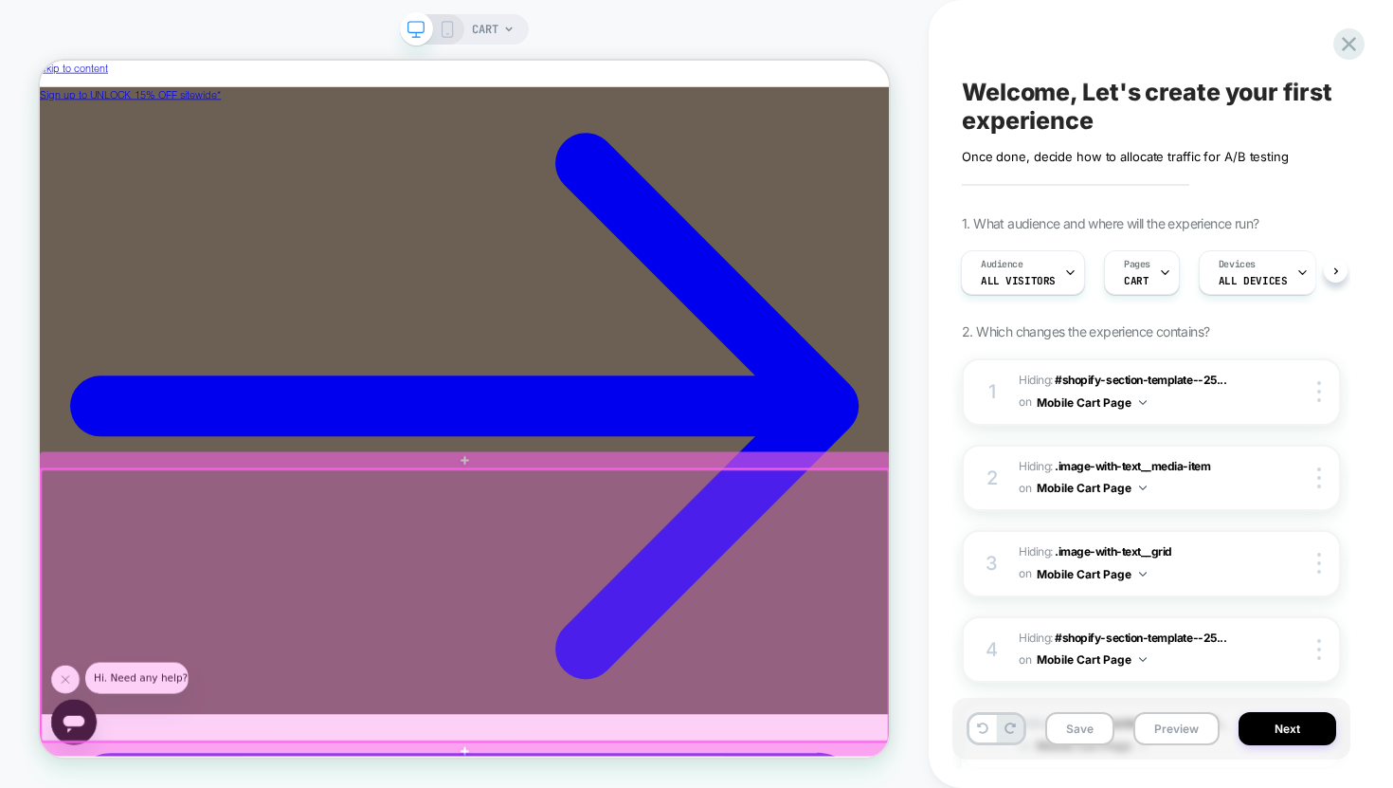
click at [1120, 787] on div at bounding box center [607, 787] width 1130 height 362
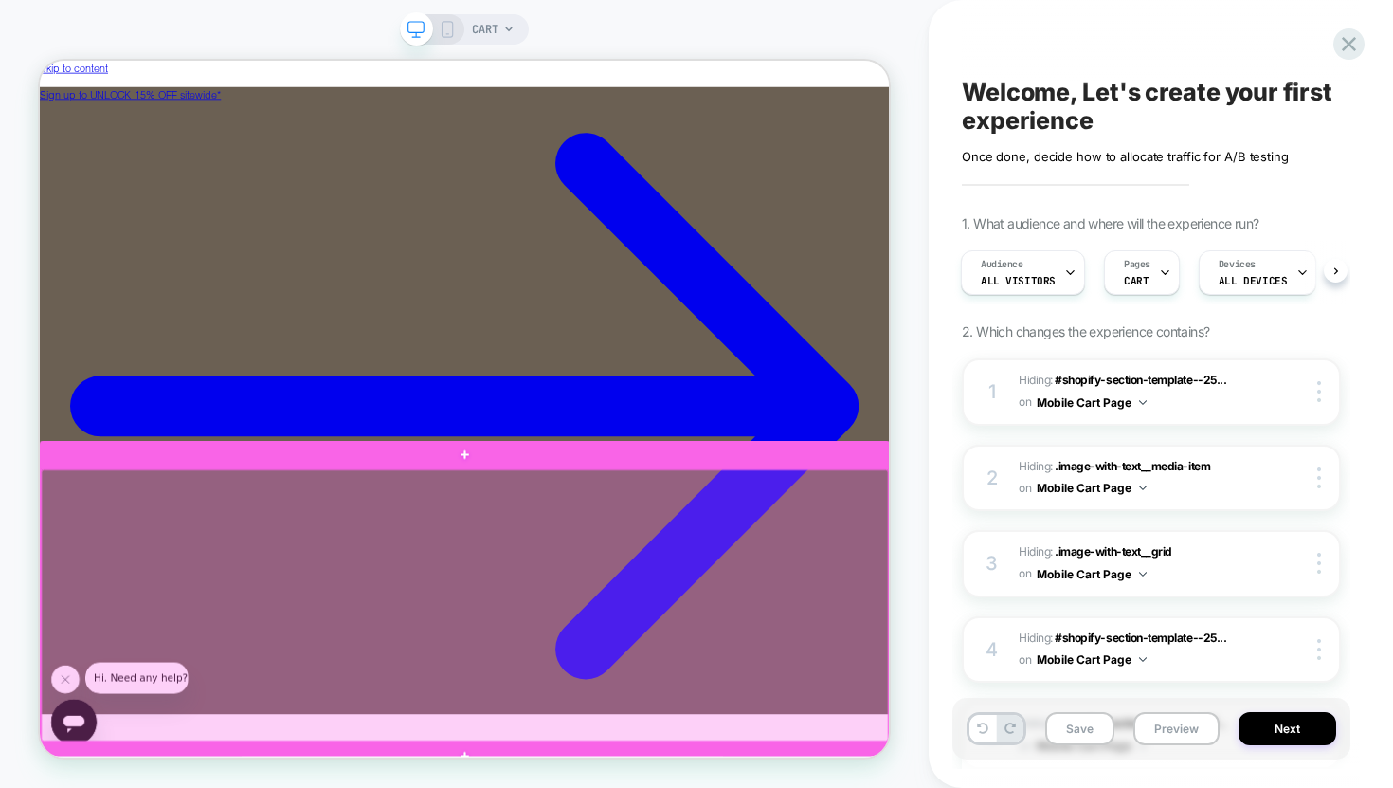
click at [1108, 693] on div at bounding box center [607, 787] width 1130 height 362
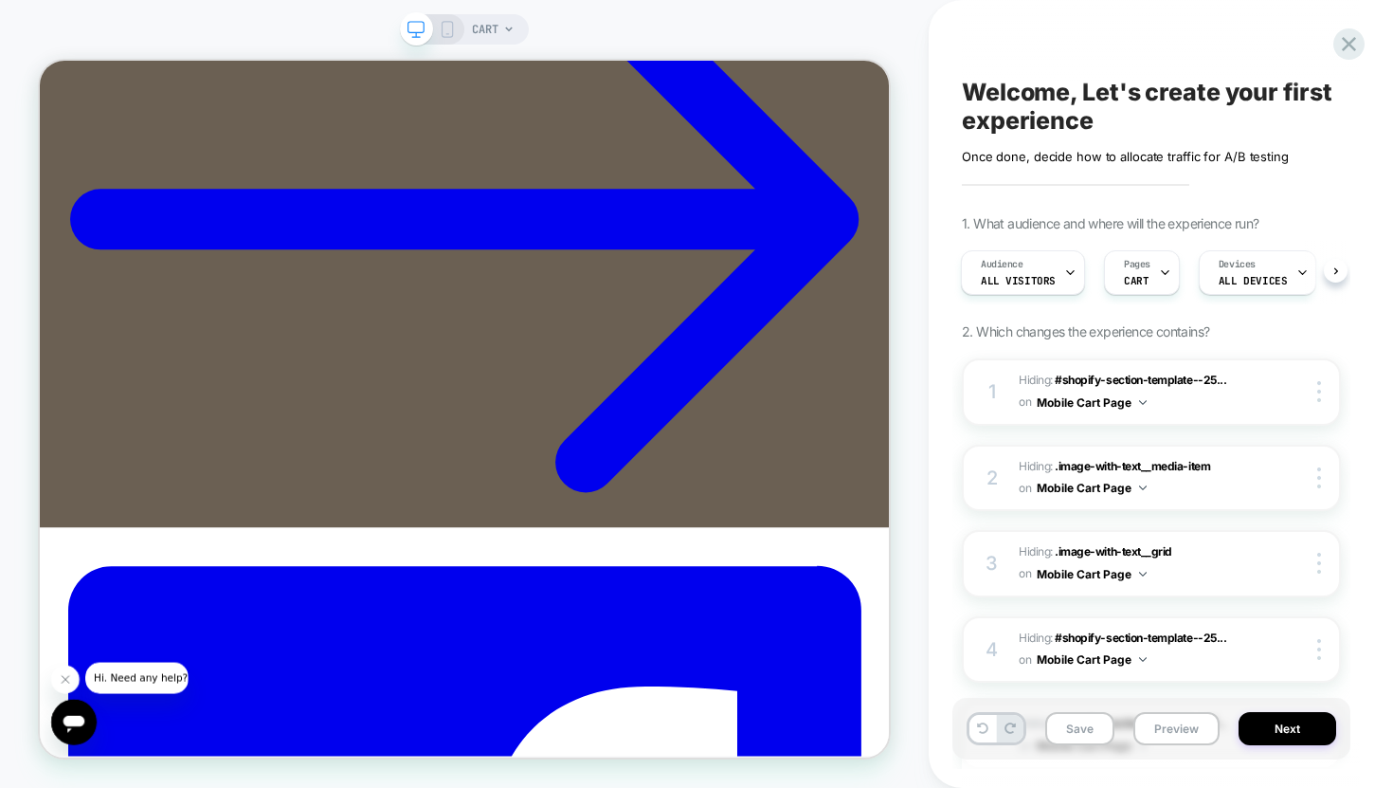
scroll to position [263, 0]
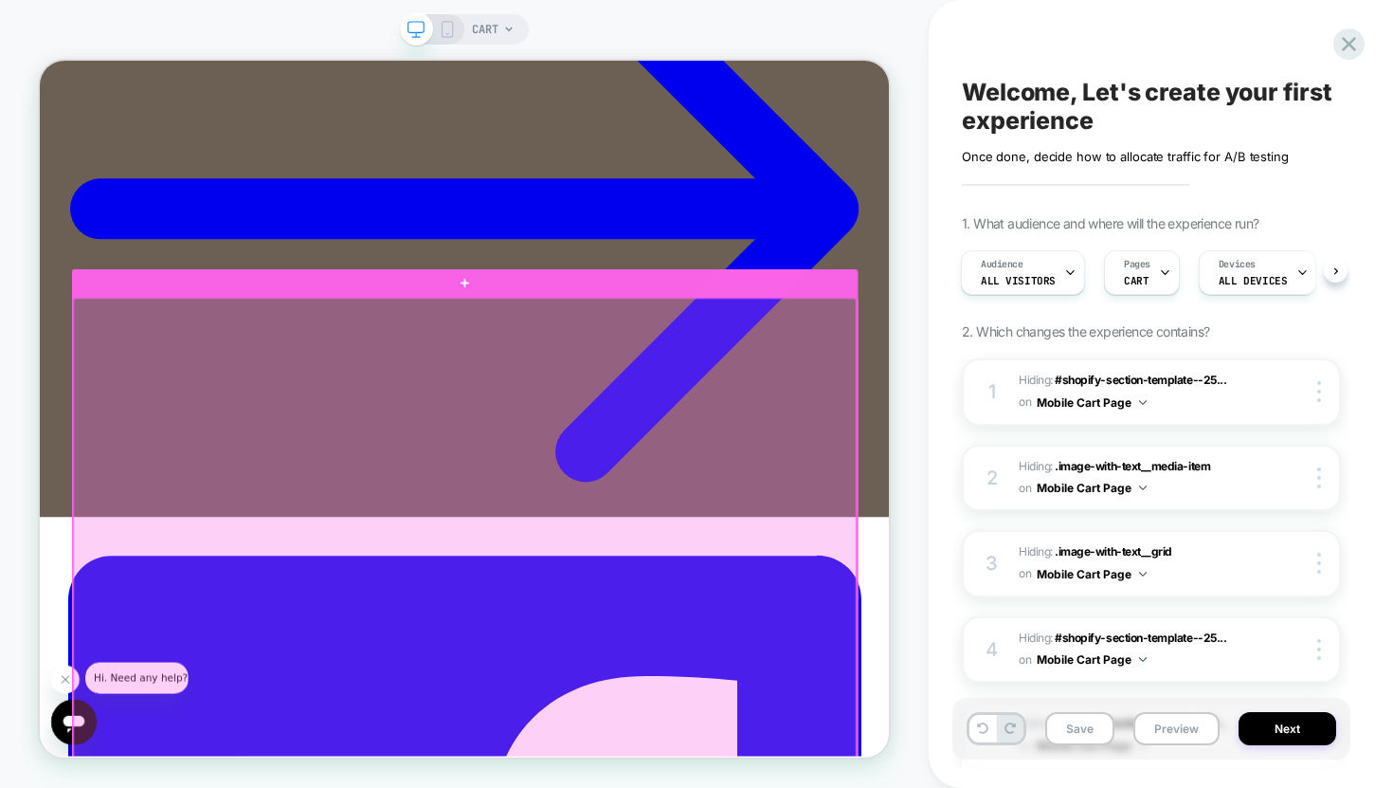
click at [779, 787] on div at bounding box center [606, 702] width 1045 height 651
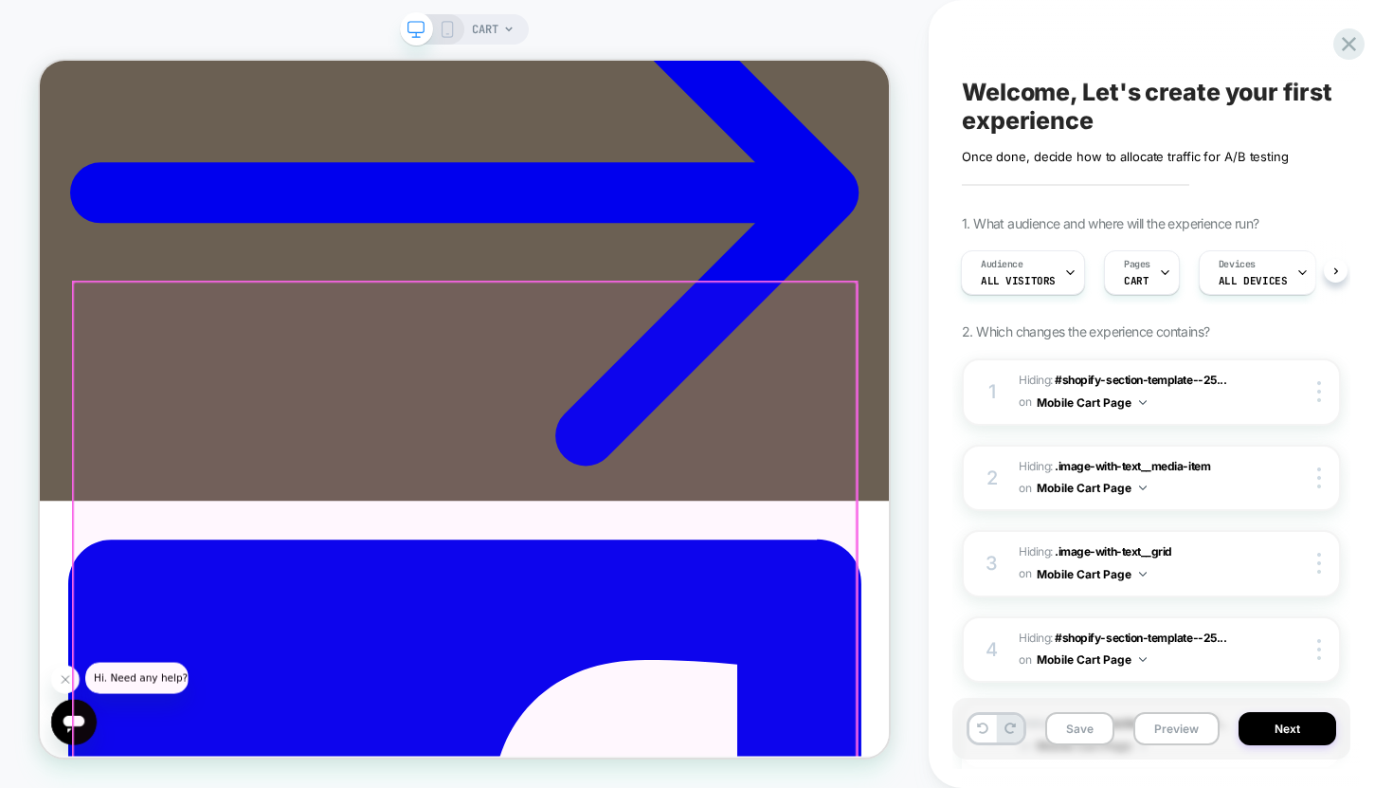
scroll to position [286, 0]
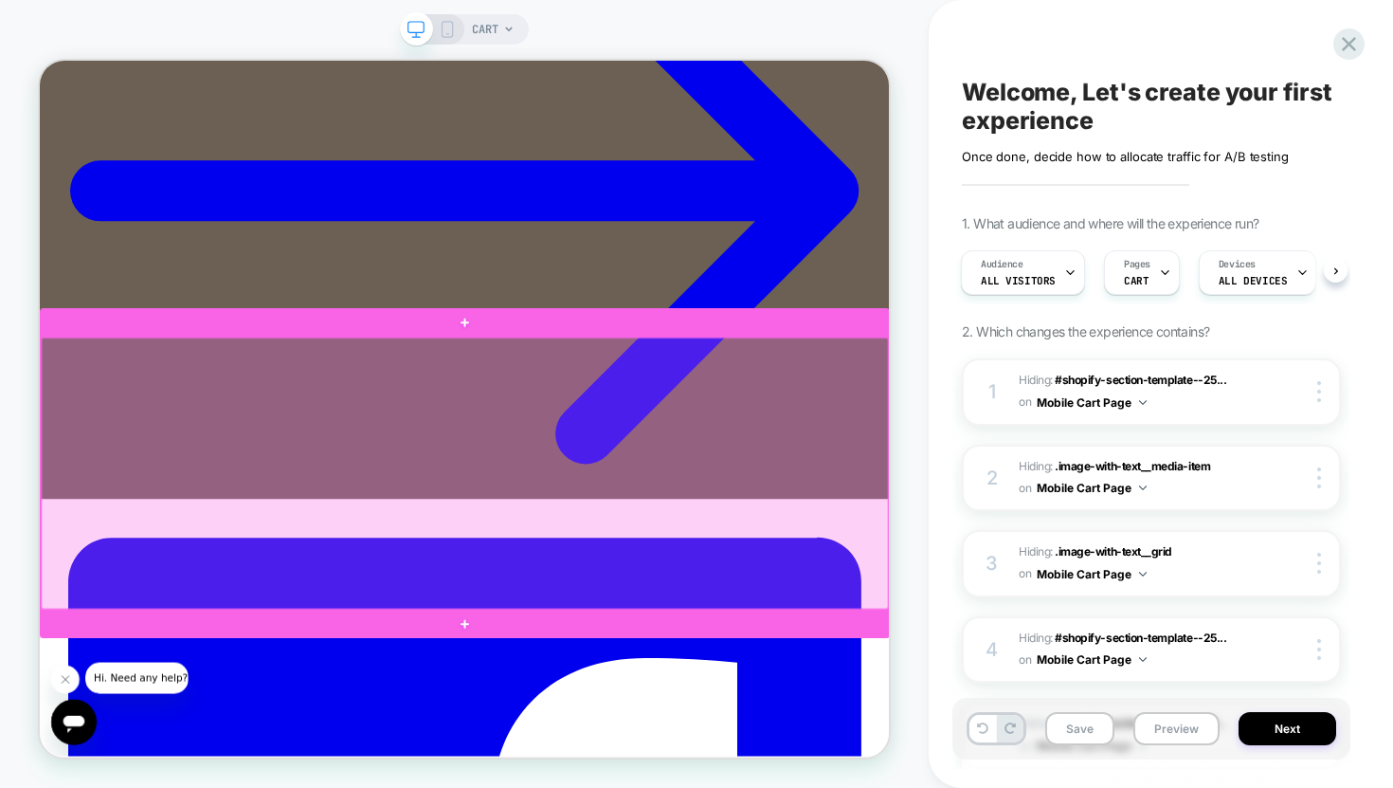
click at [1132, 684] on div at bounding box center [607, 611] width 1130 height 362
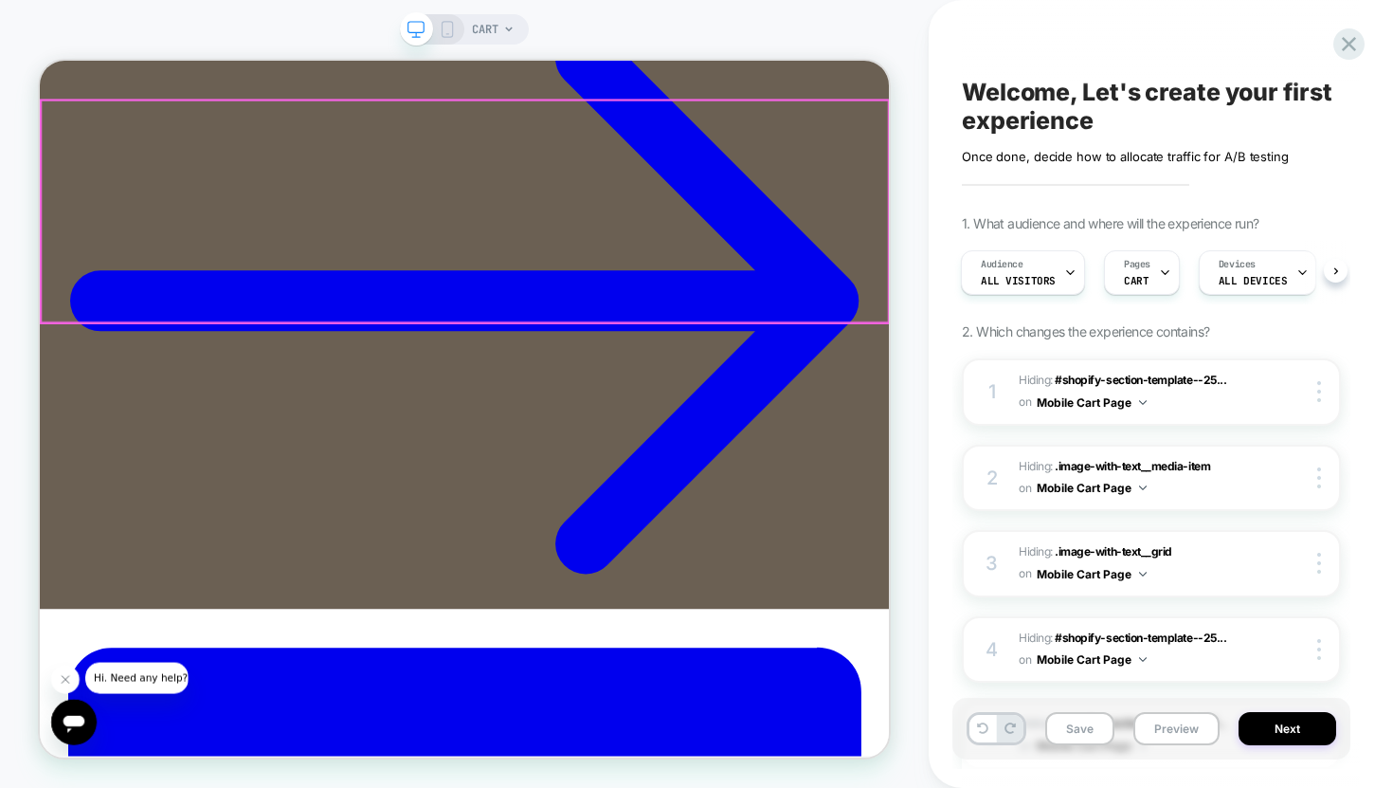
scroll to position [137, 0]
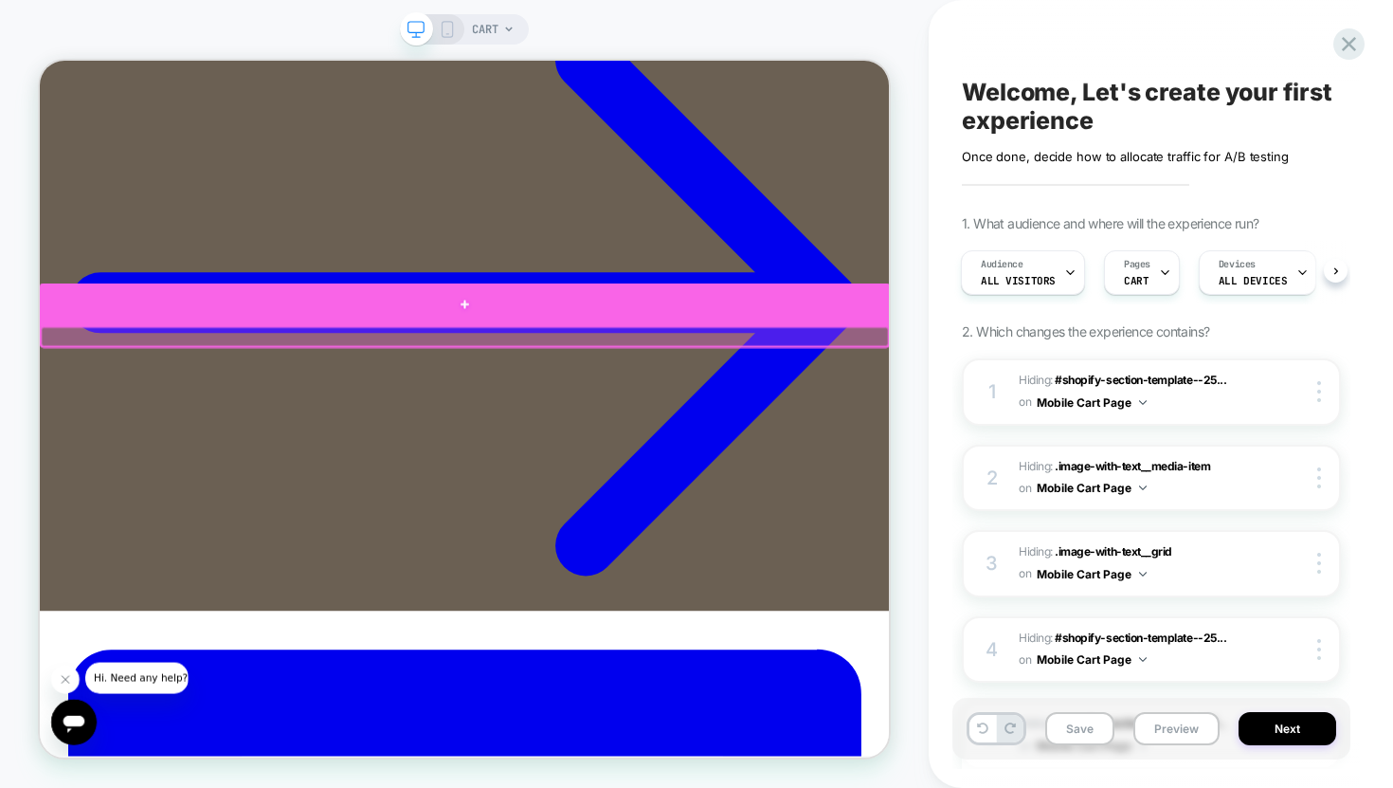
click at [607, 383] on div at bounding box center [607, 385] width 1134 height 57
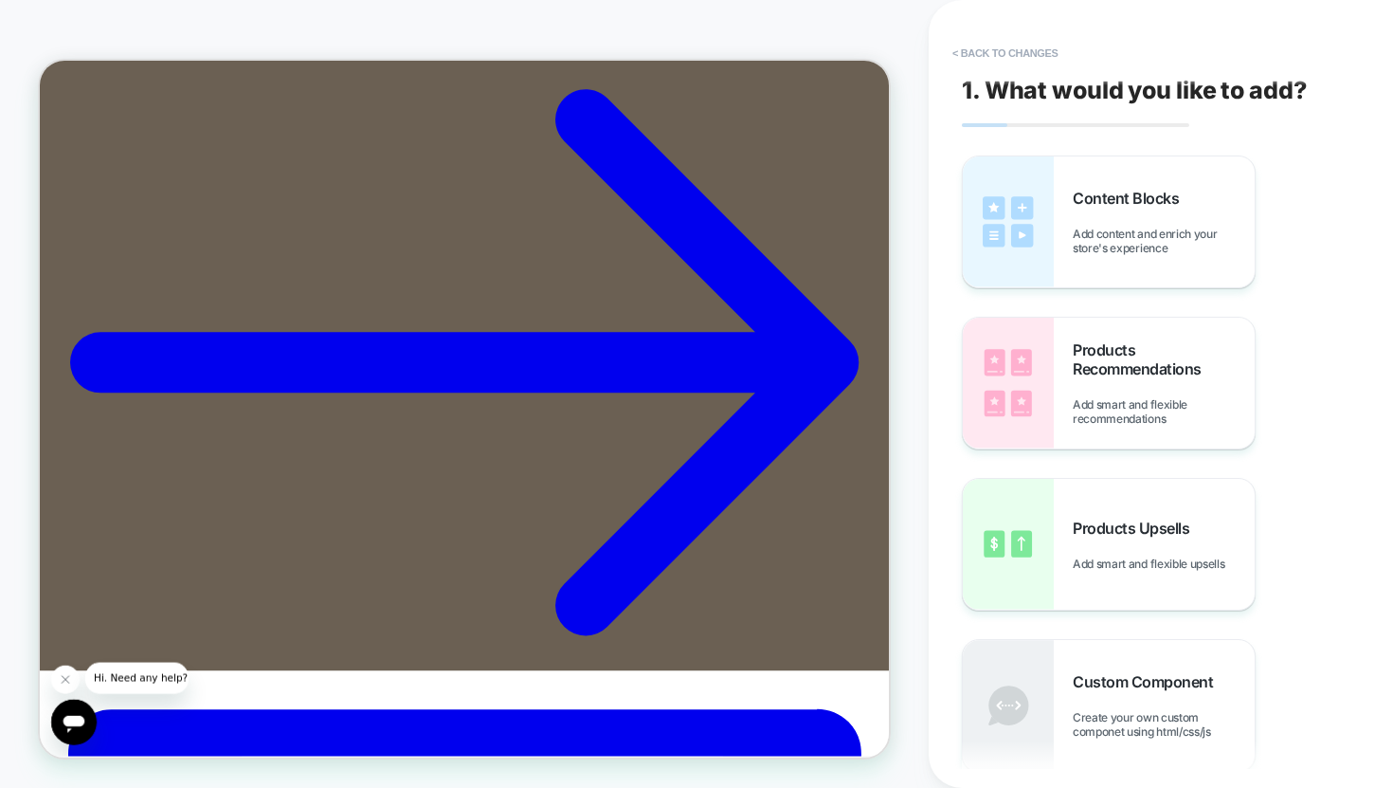
scroll to position [0, 0]
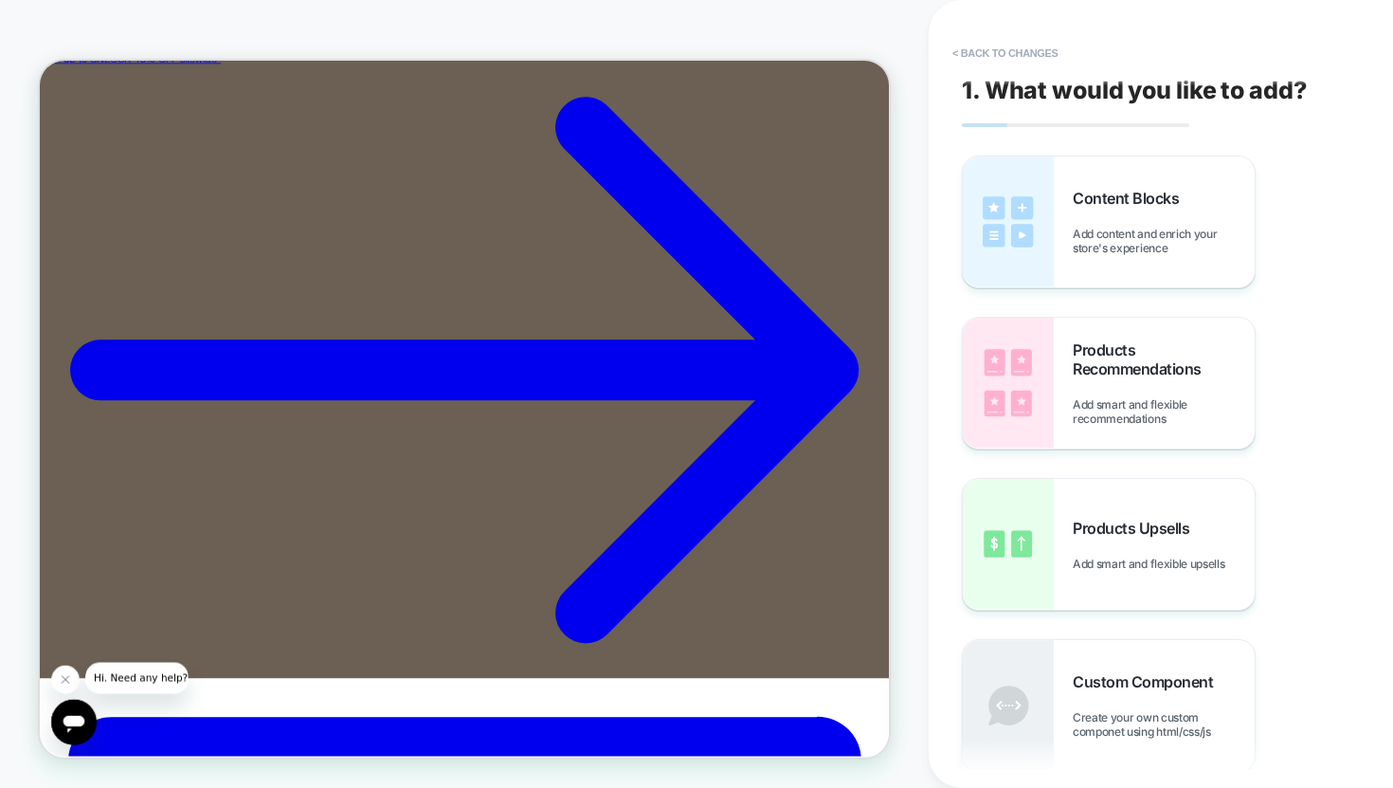
click at [899, 451] on div "CART" at bounding box center [464, 394] width 929 height 750
click at [972, 54] on button "< Back to changes" at bounding box center [1005, 53] width 125 height 30
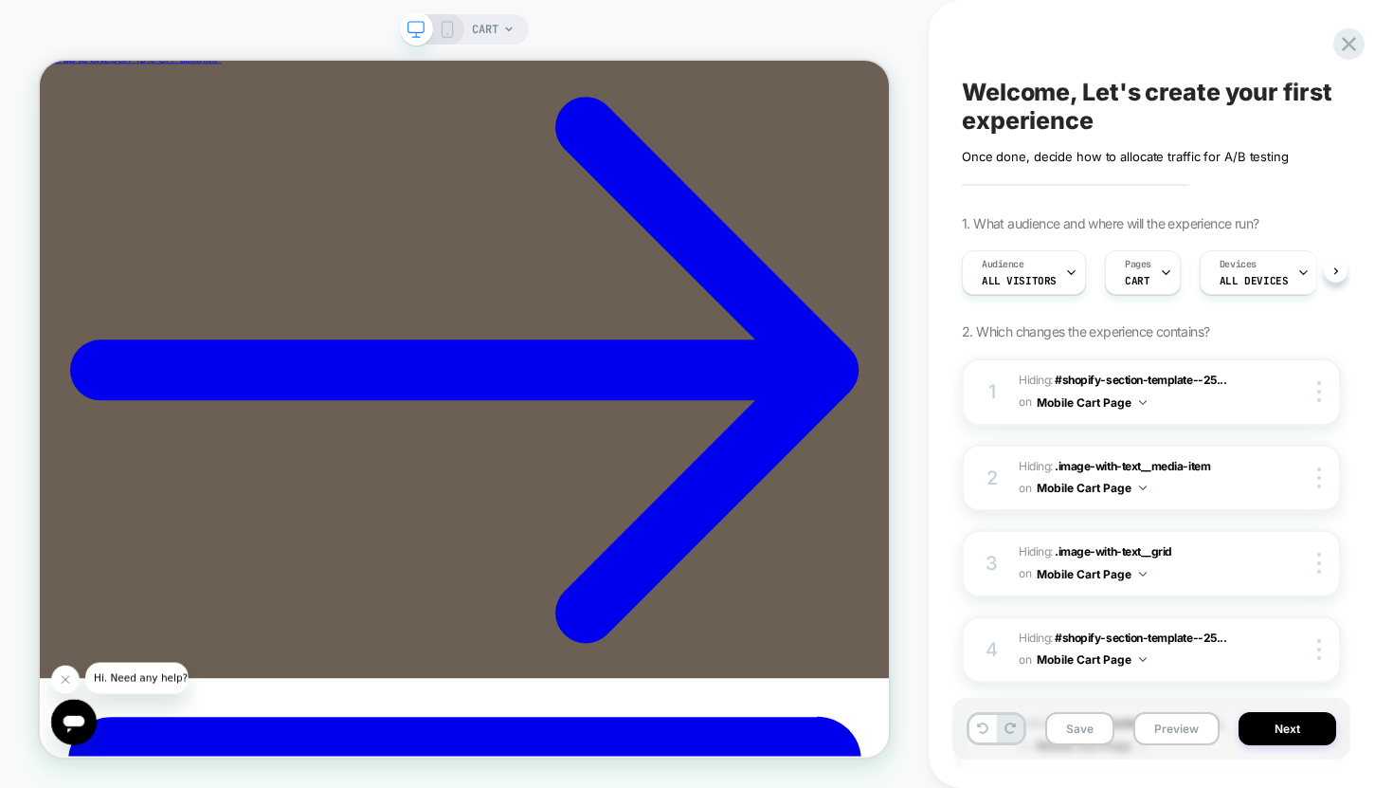
scroll to position [0, 1]
click at [1075, 730] on button "Save" at bounding box center [1079, 728] width 69 height 33
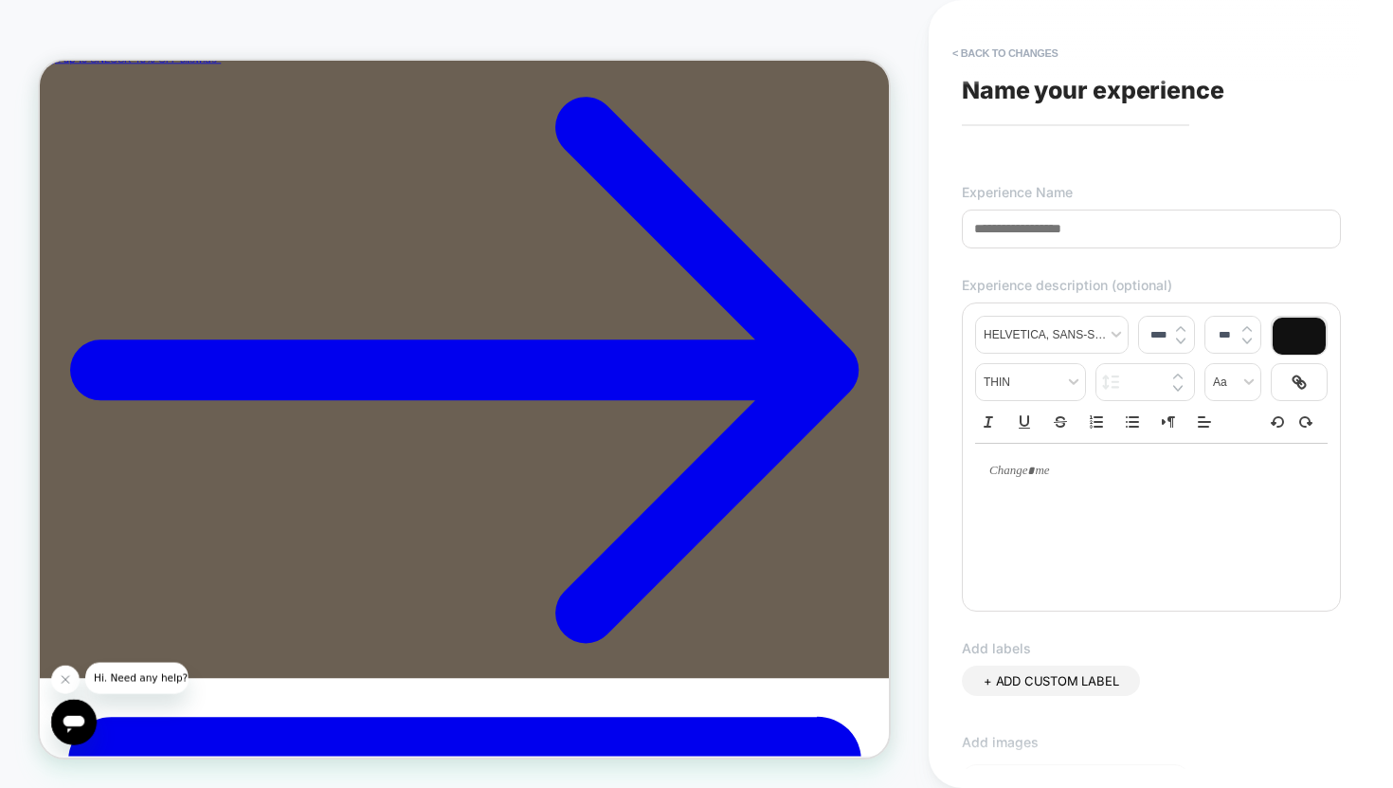
click at [1076, 223] on input at bounding box center [1151, 228] width 379 height 39
type input "**********"
click at [1039, 476] on p at bounding box center [1144, 471] width 300 height 17
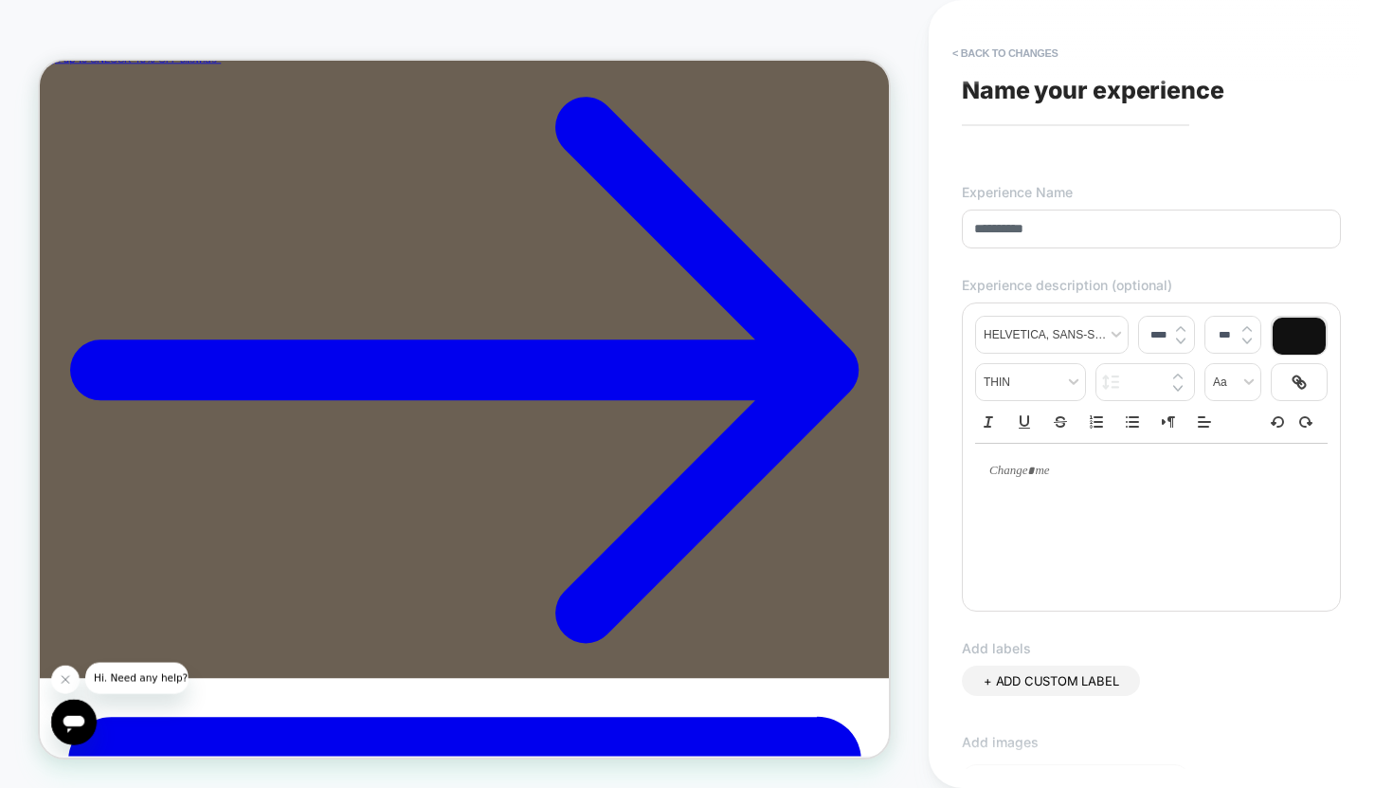
type input "****"
click at [1037, 470] on p at bounding box center [1144, 471] width 300 height 17
click at [1200, 537] on div "**********" at bounding box center [1151, 519] width 353 height 152
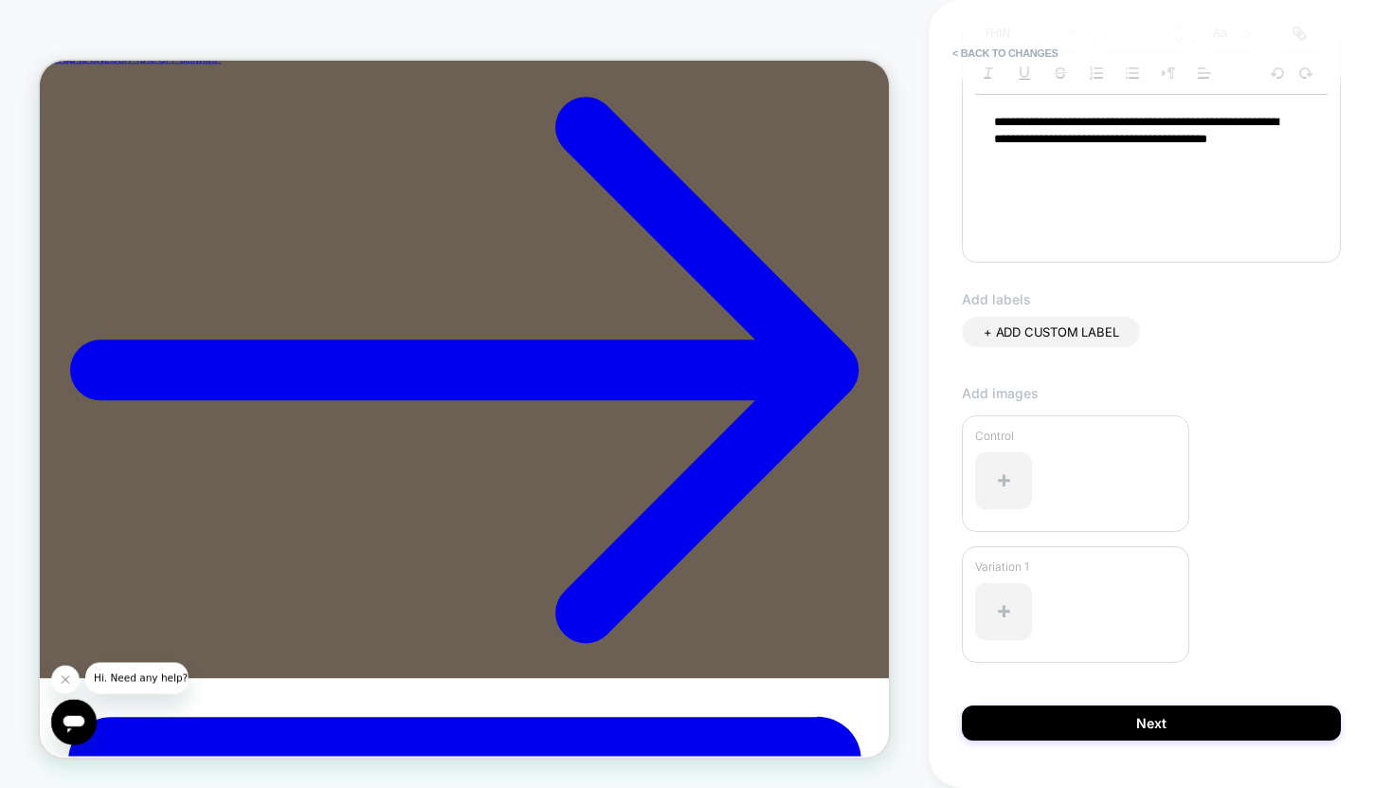
scroll to position [396, 0]
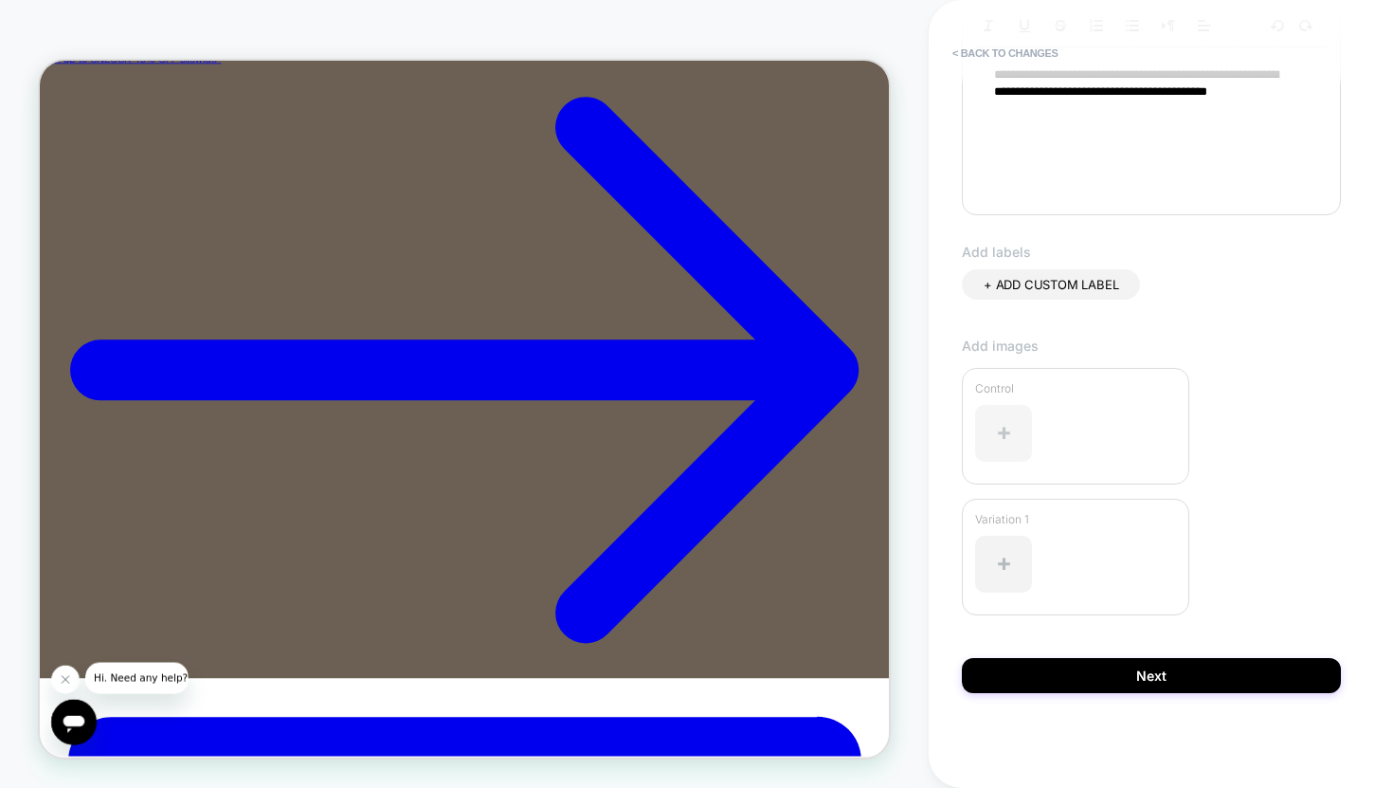
click at [1002, 434] on div at bounding box center [1003, 433] width 57 height 57
click at [1008, 438] on div at bounding box center [1003, 433] width 57 height 57
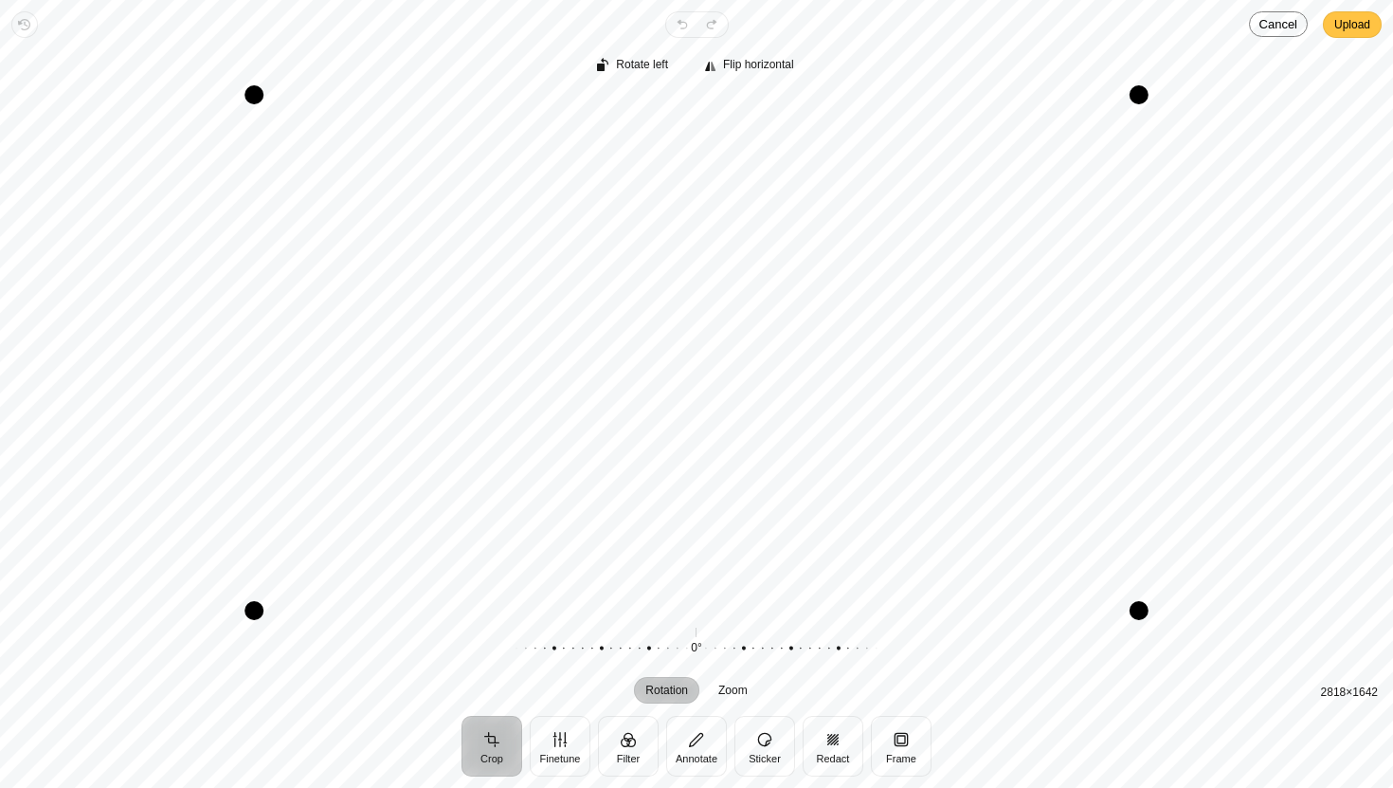
click at [1354, 24] on span "Upload" at bounding box center [1353, 24] width 36 height 23
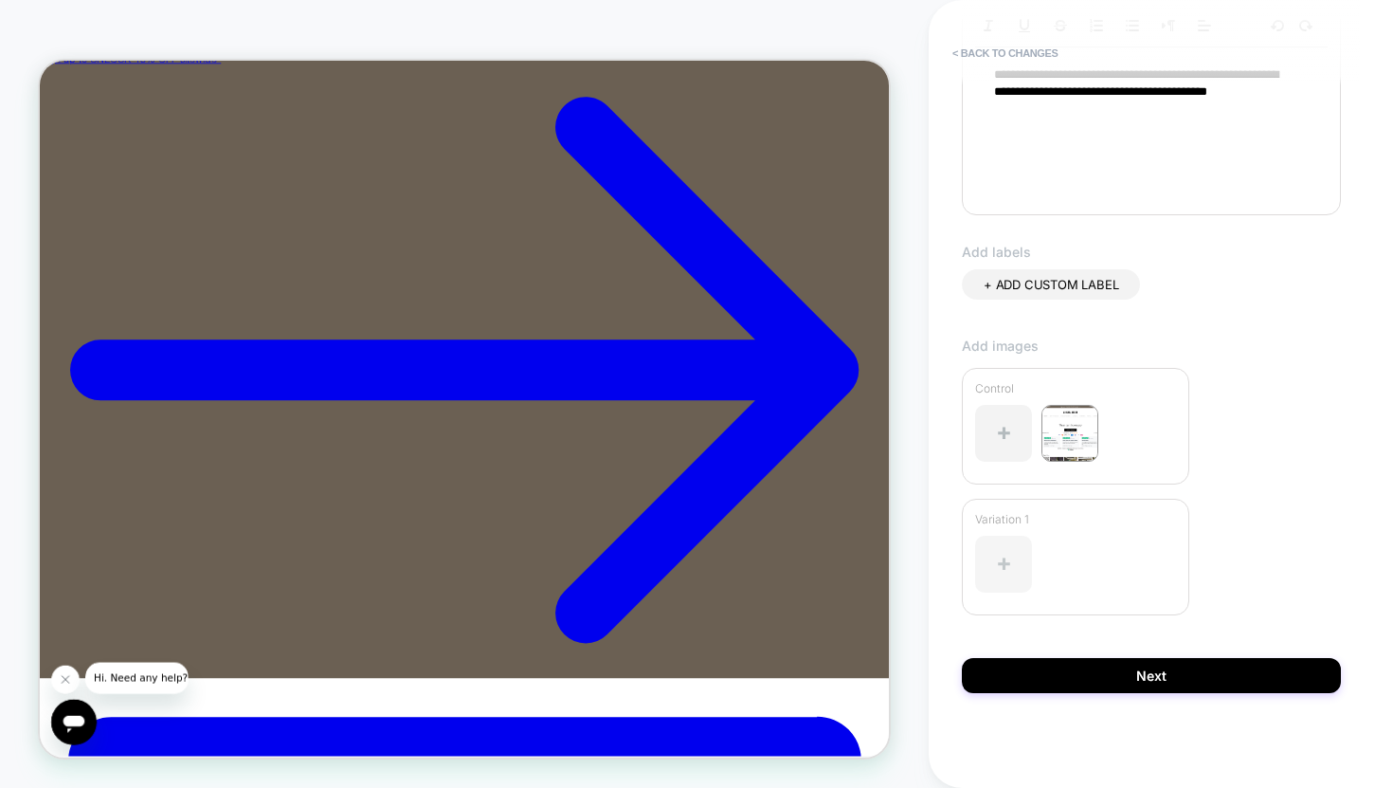
click at [1010, 555] on div at bounding box center [1003, 564] width 57 height 57
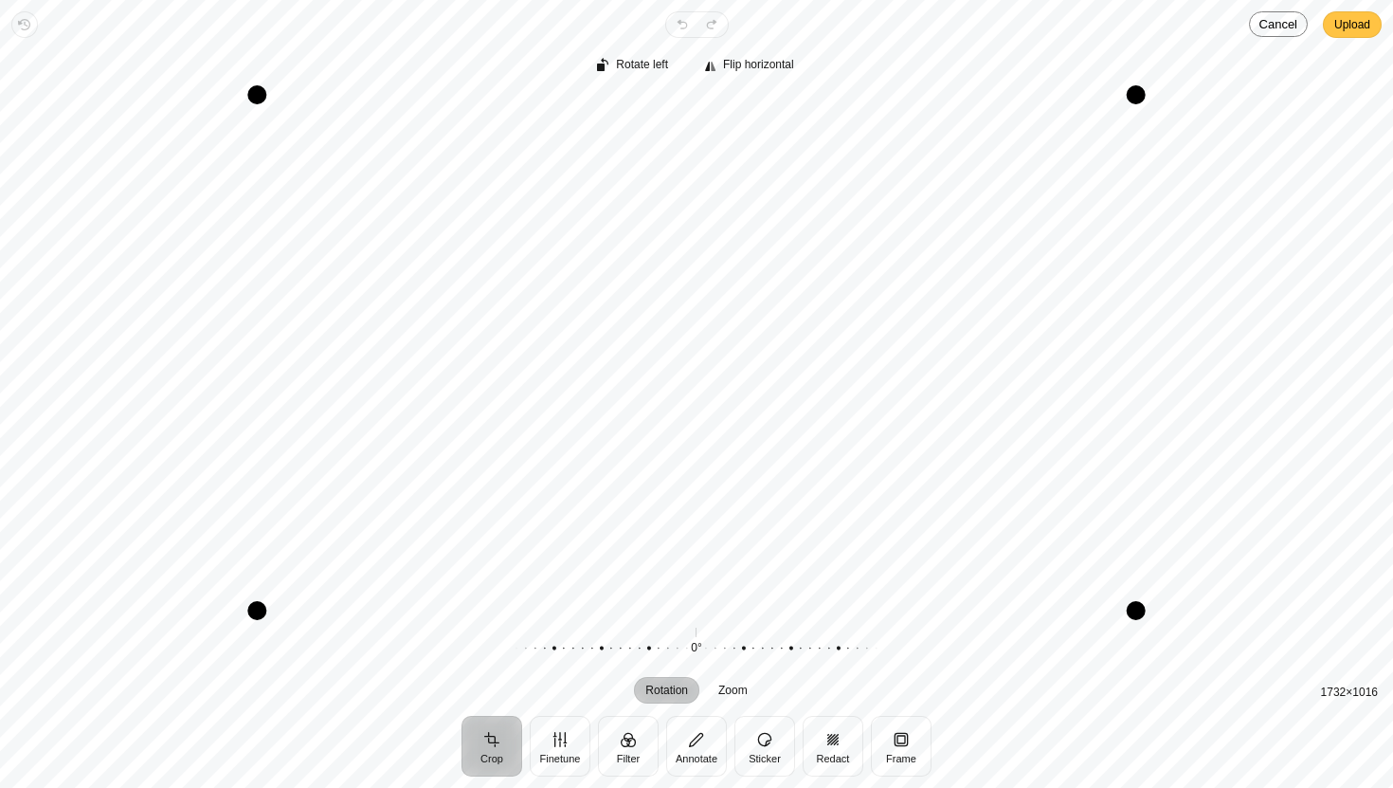
click at [1344, 34] on span "Upload" at bounding box center [1353, 24] width 36 height 23
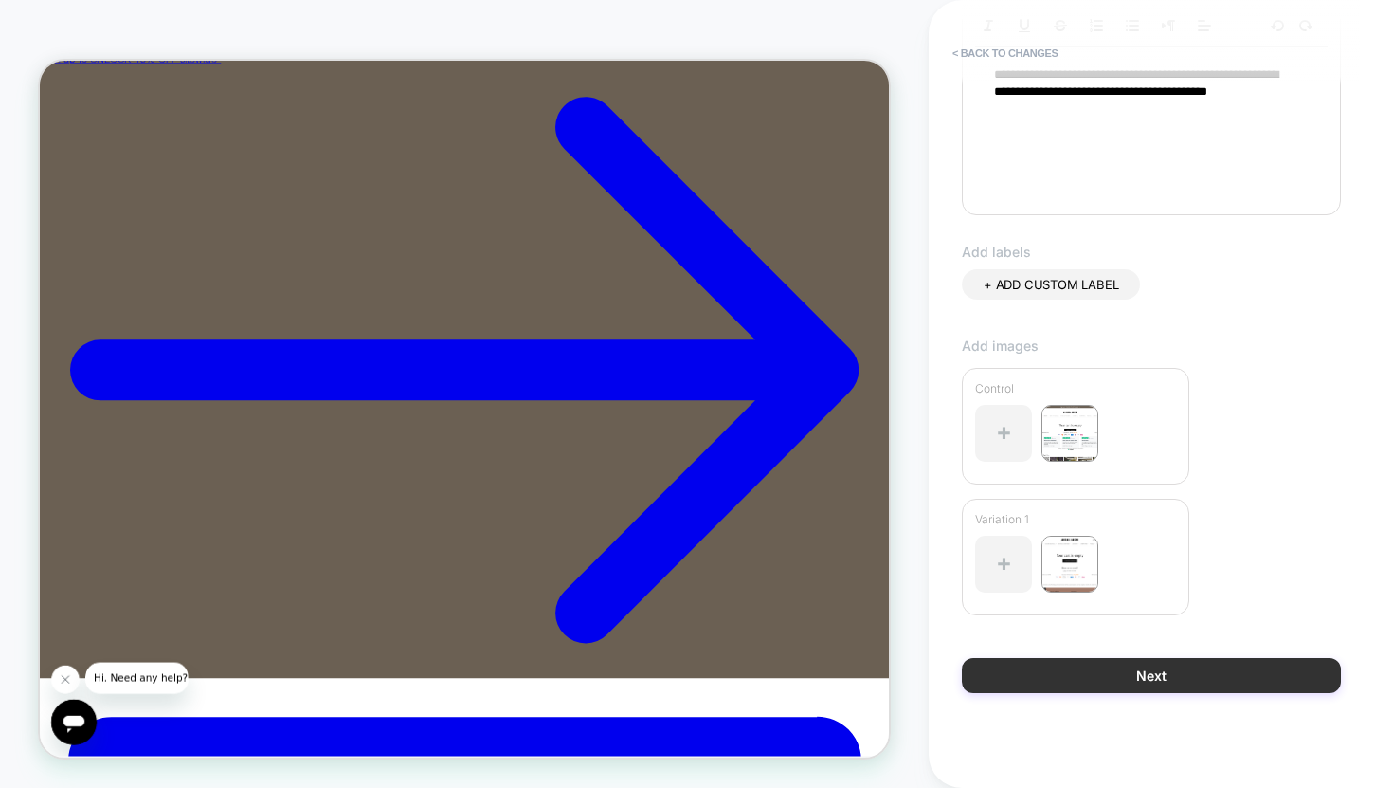
click at [1158, 678] on button "Next" at bounding box center [1151, 675] width 379 height 35
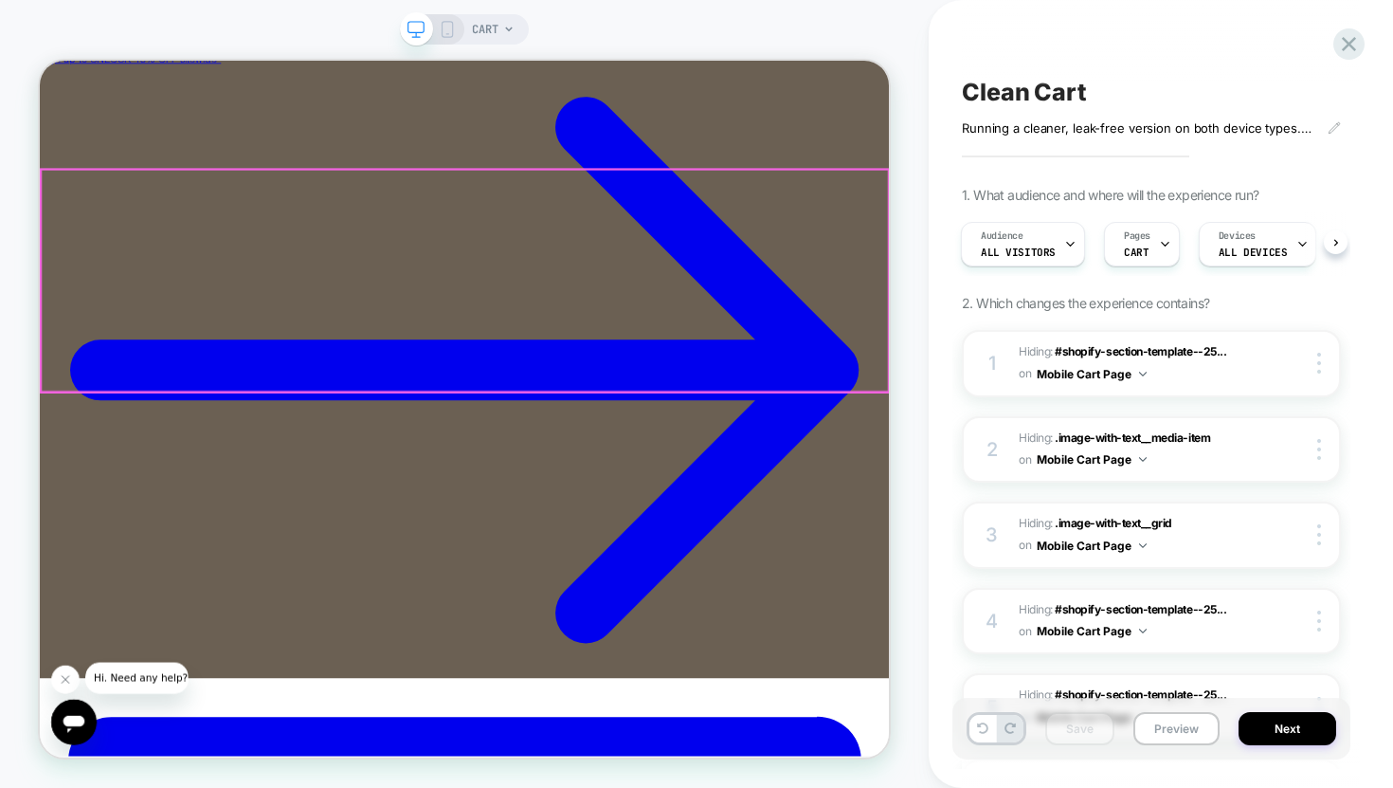
scroll to position [0, 0]
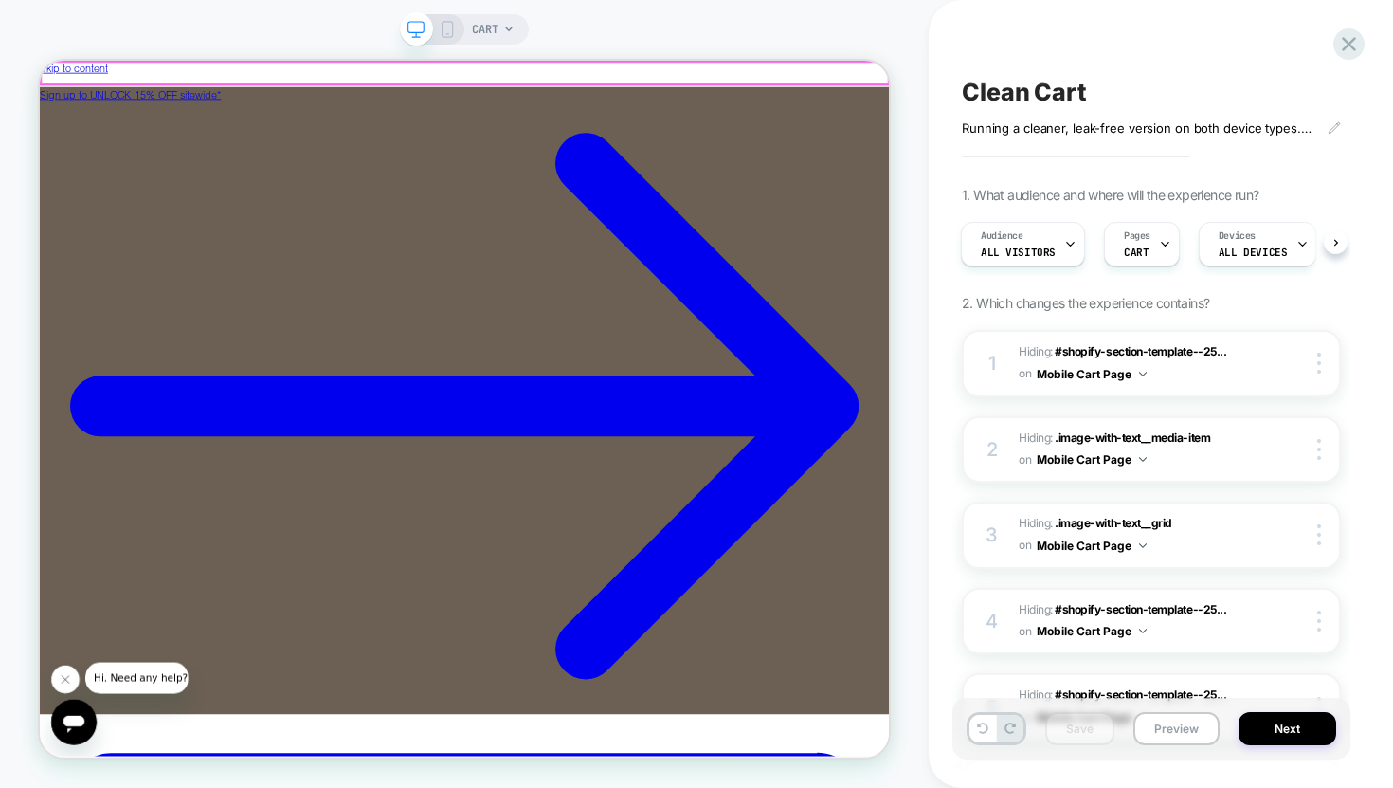
click at [869, 96] on link "Sign up to UNLOCK 15% OFF sitewide*" at bounding box center [606, 514] width 1133 height 836
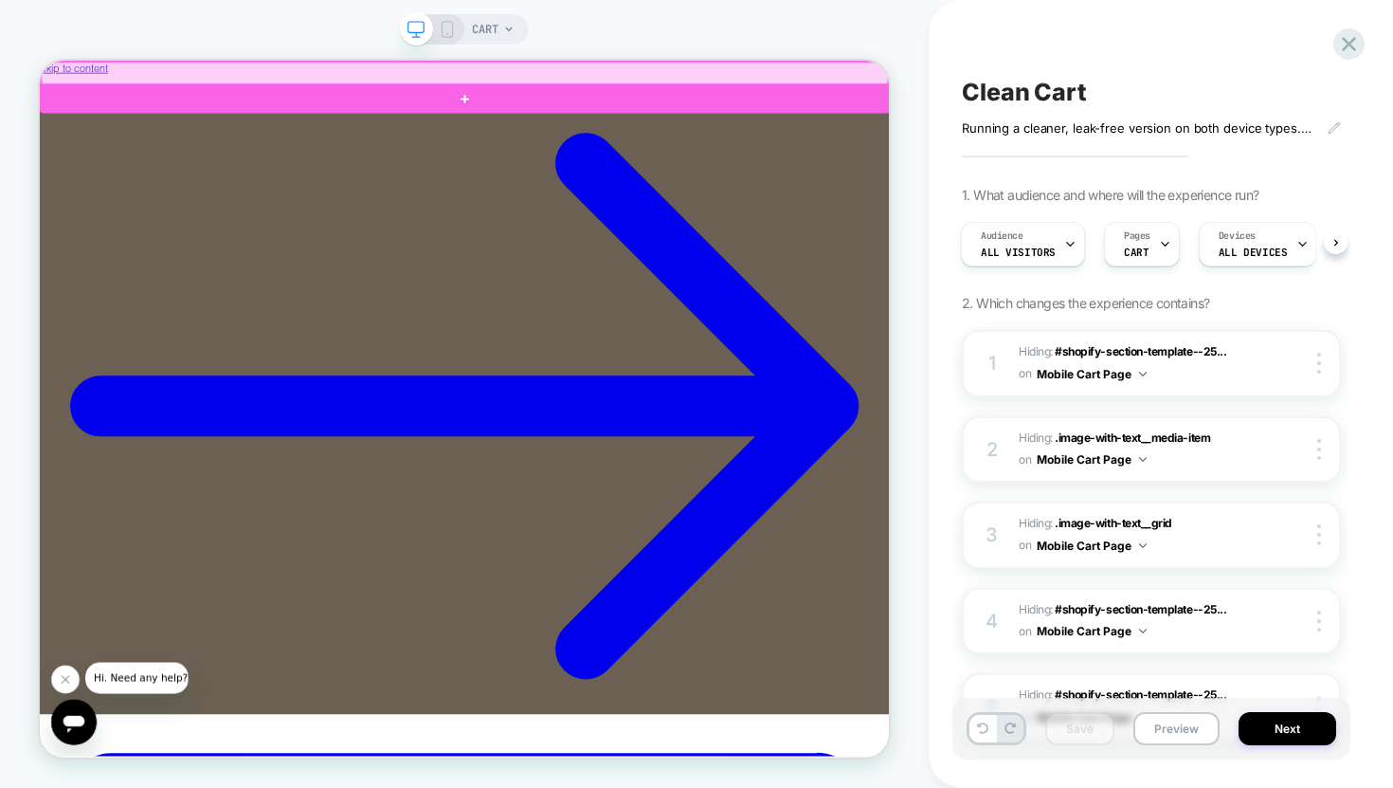
click at [869, 69] on div at bounding box center [607, 77] width 1130 height 29
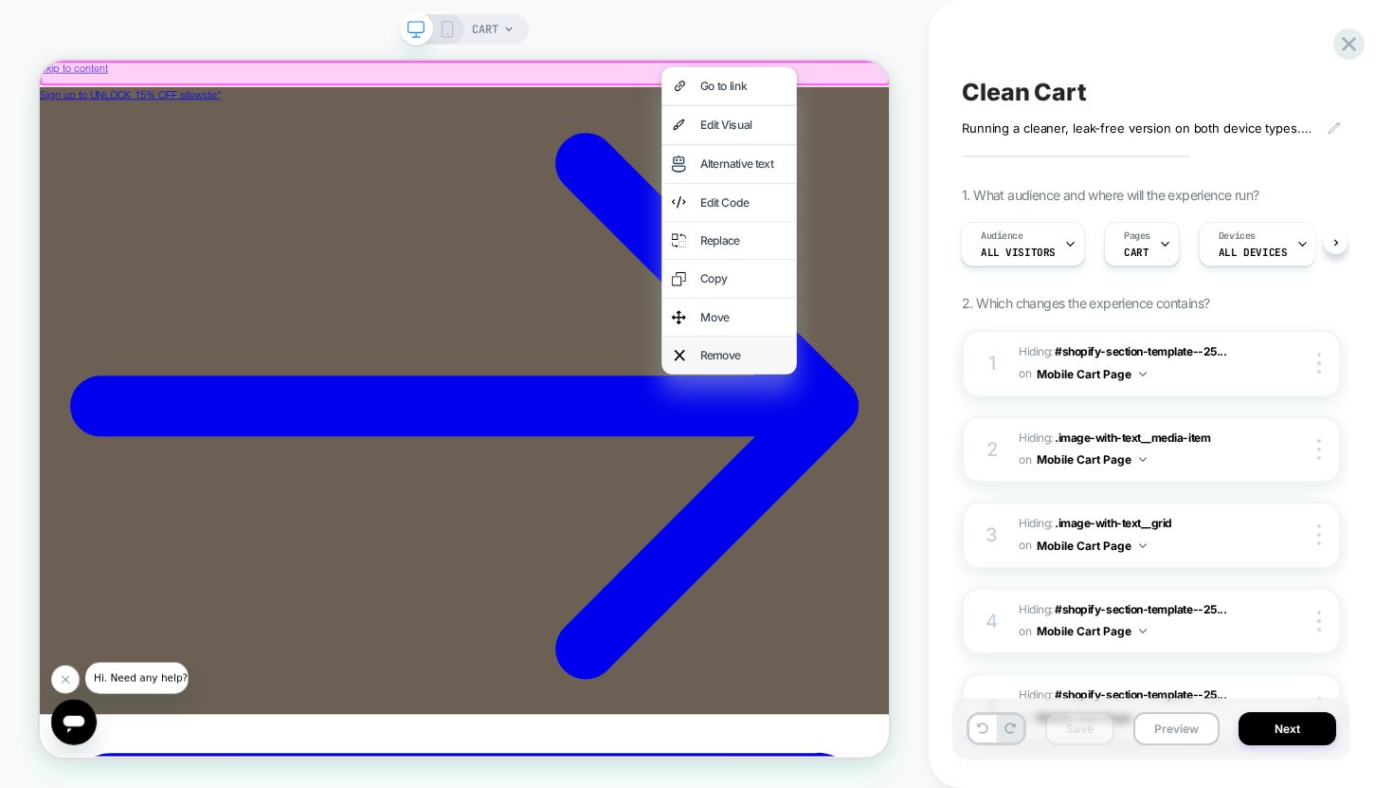
click at [966, 454] on div "Remove" at bounding box center [978, 454] width 116 height 24
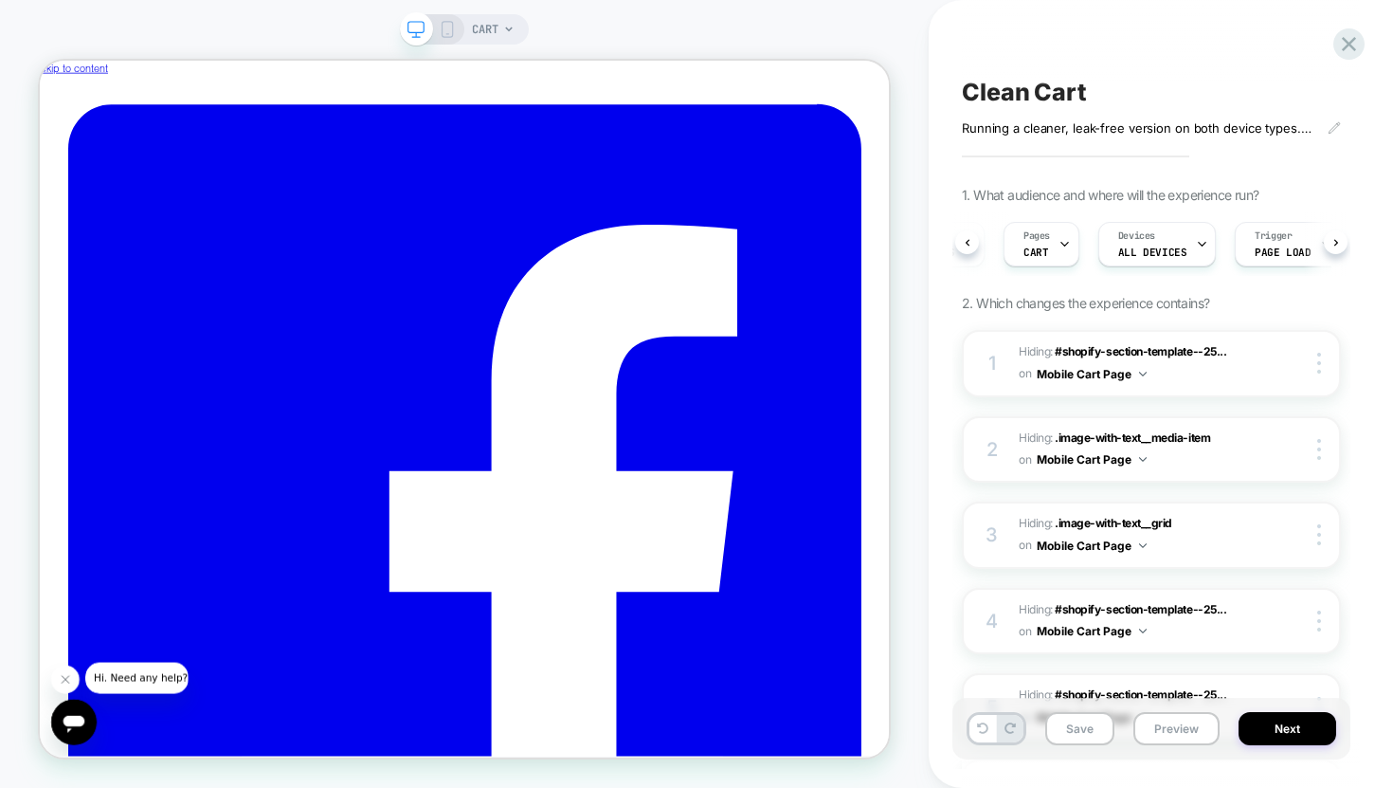
scroll to position [0, 136]
click at [1287, 732] on button "Next" at bounding box center [1288, 728] width 98 height 33
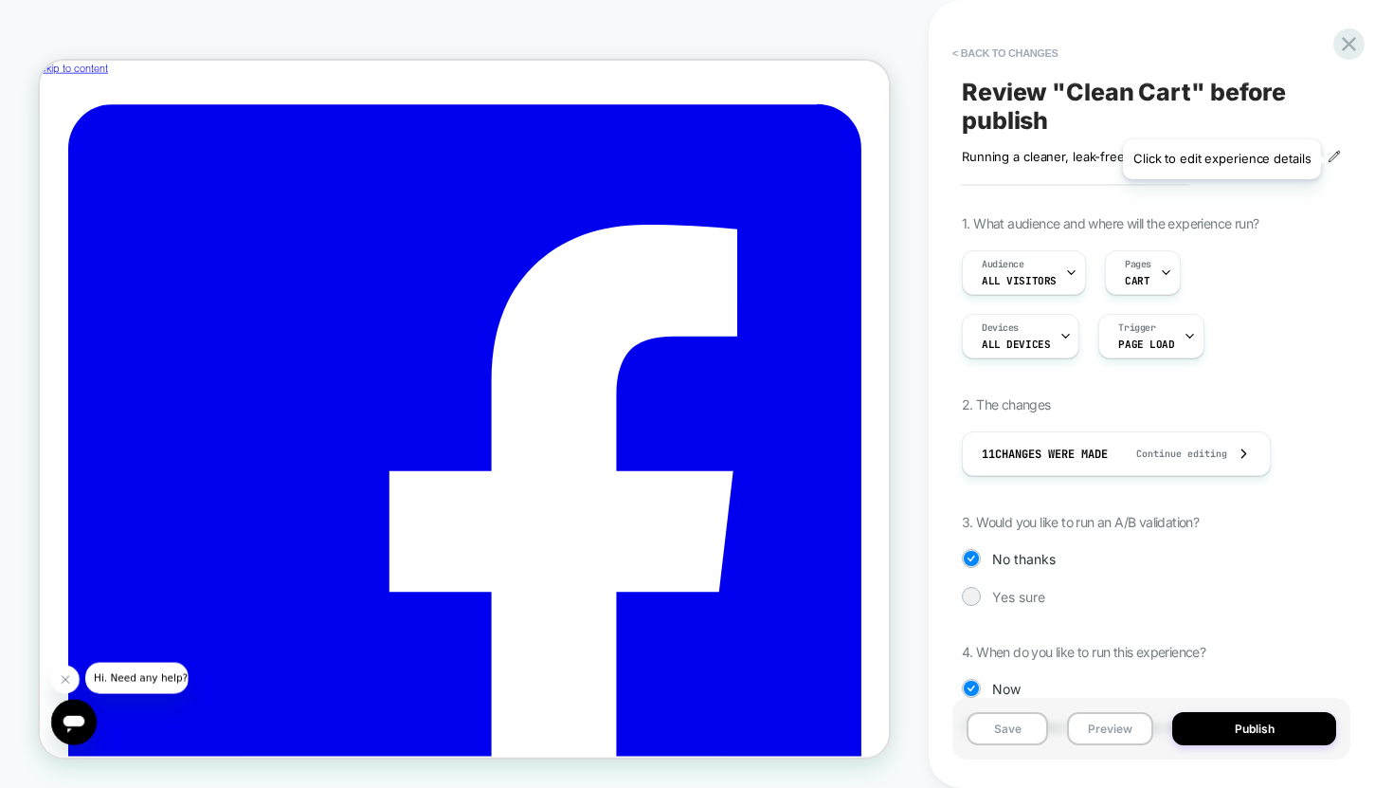
click at [1334, 159] on icon at bounding box center [1334, 156] width 13 height 13
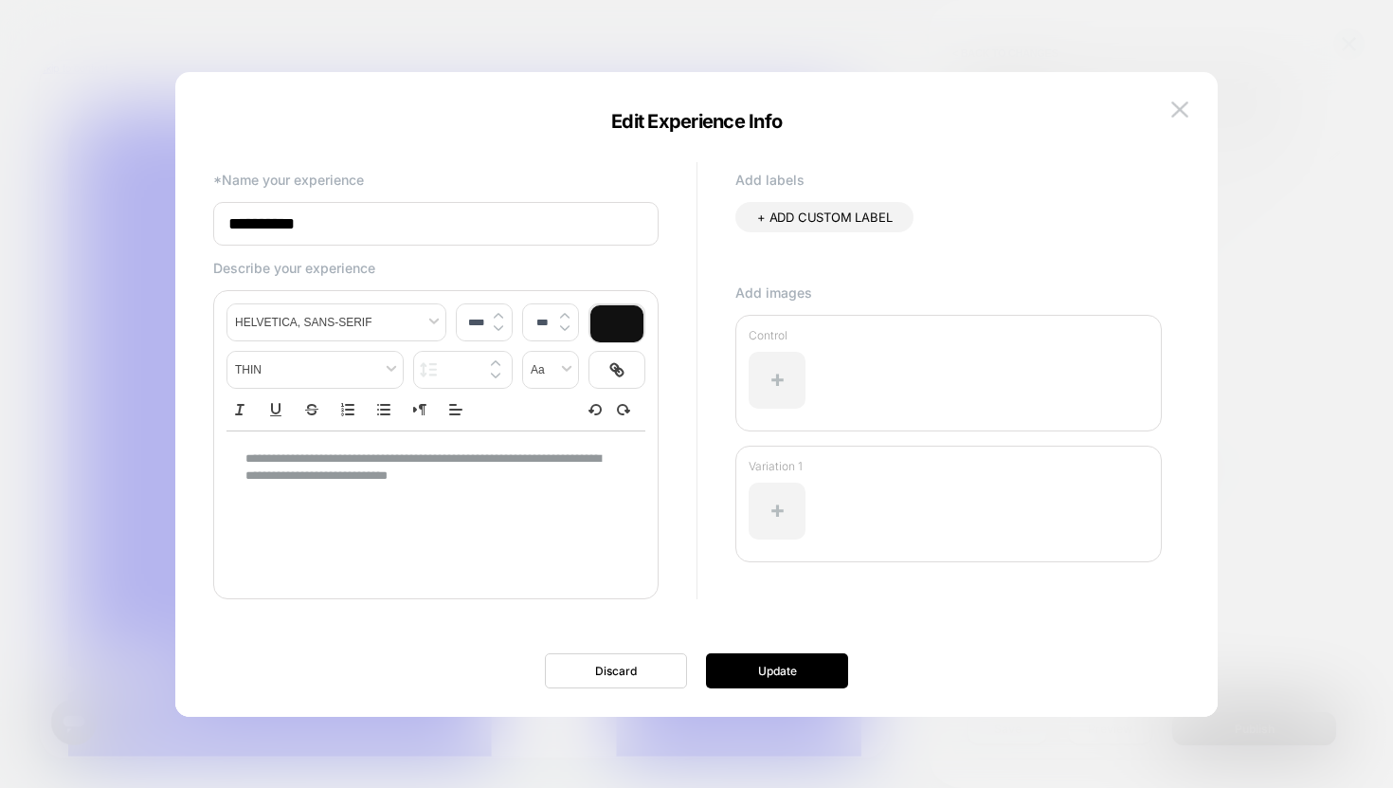
type input "****"
click at [394, 475] on p "**********" at bounding box center [428, 467] width 367 height 35
click at [799, 679] on button "Update" at bounding box center [777, 670] width 142 height 35
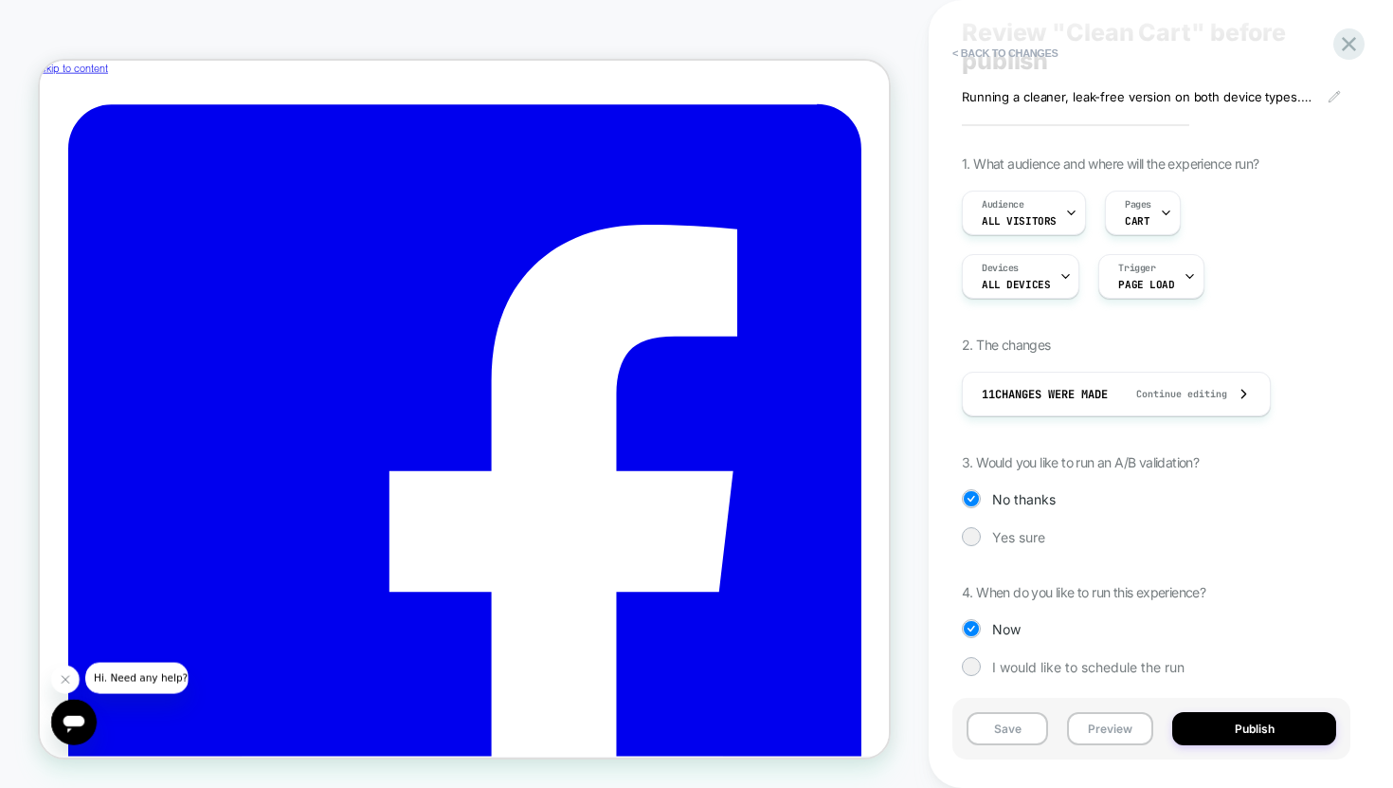
scroll to position [70, 0]
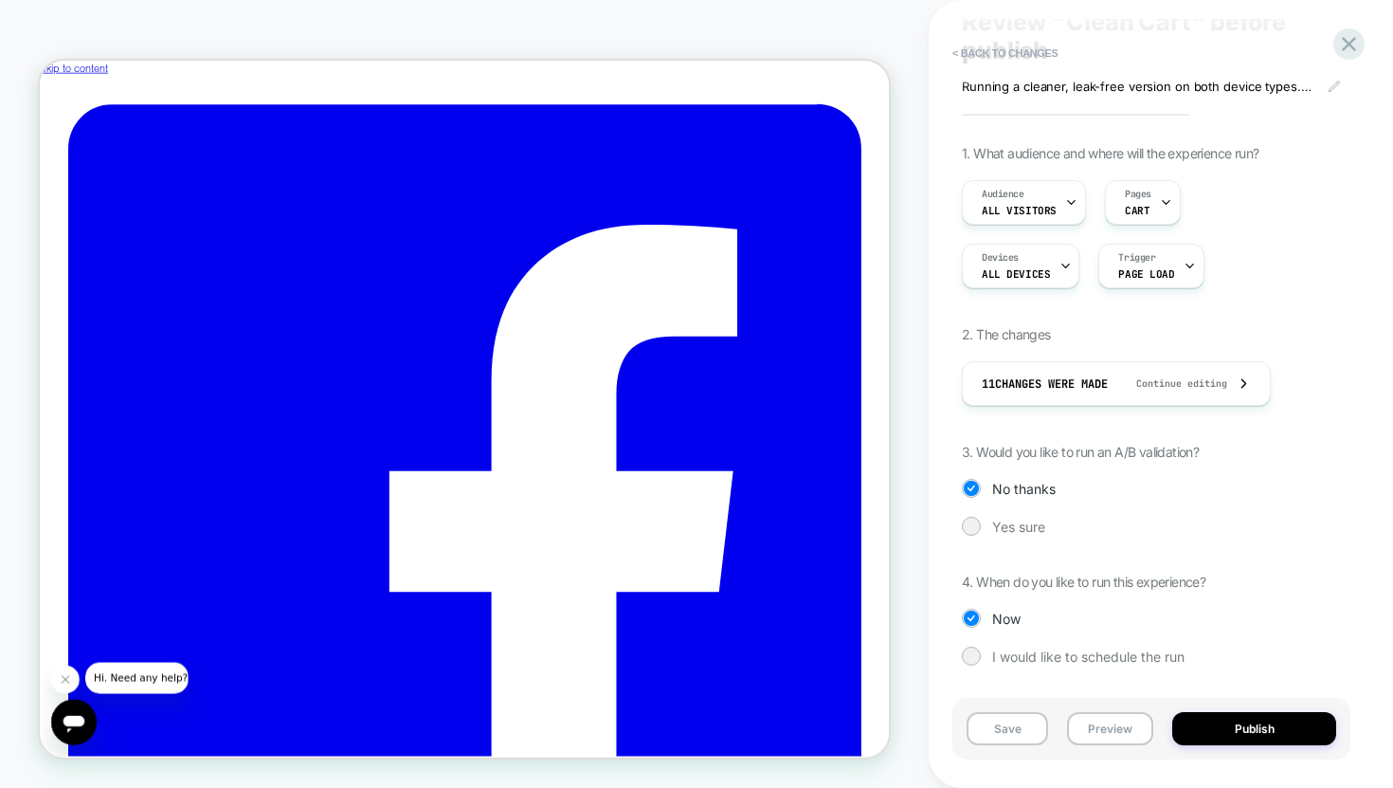
drag, startPoint x: 1208, startPoint y: 452, endPoint x: 1062, endPoint y: 443, distance: 147.2
click at [1062, 443] on div "1. What audience and where will the experience run? Audience All Visitors Pages…" at bounding box center [1151, 419] width 379 height 549
click at [970, 528] on div at bounding box center [971, 525] width 14 height 14
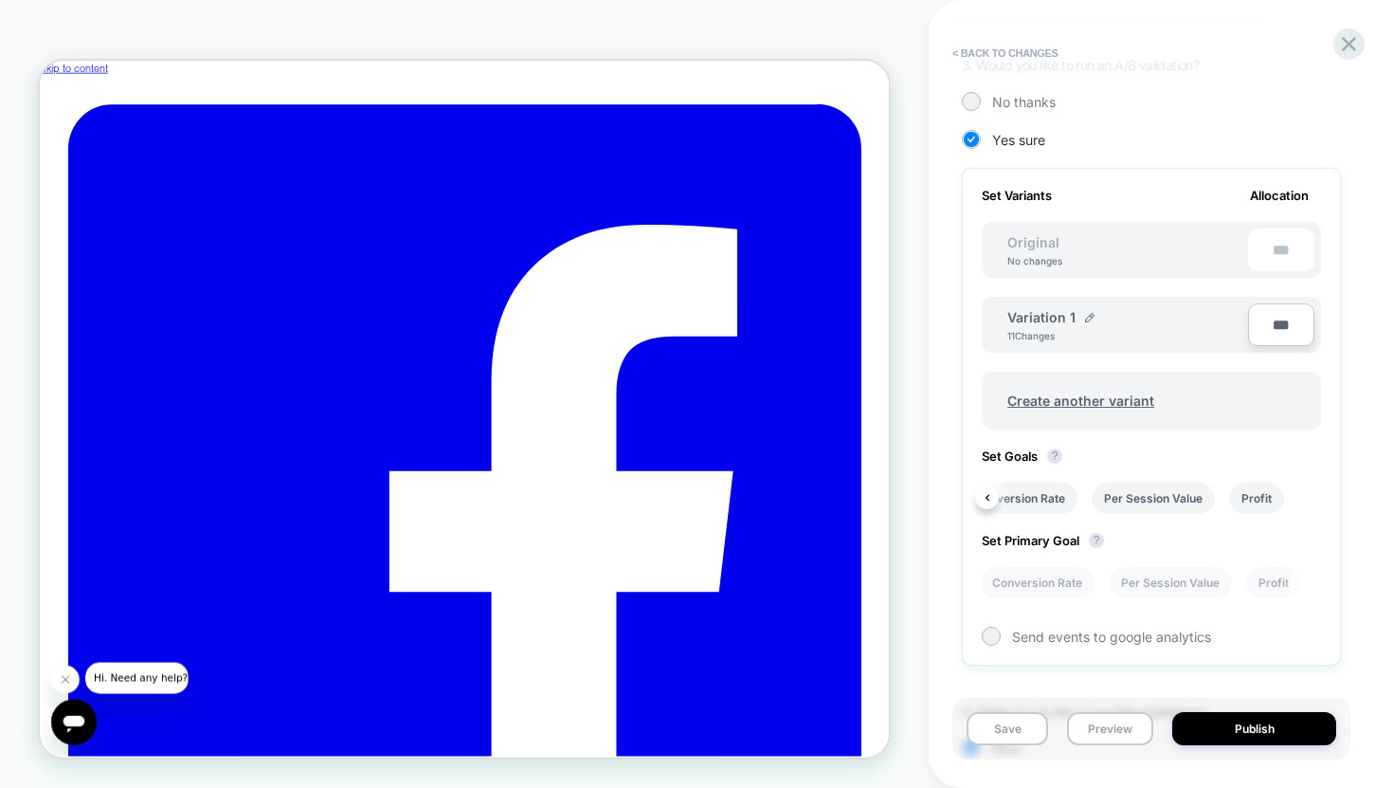
scroll to position [0, 82]
click at [1028, 496] on li "Conversion Rate" at bounding box center [1005, 497] width 115 height 31
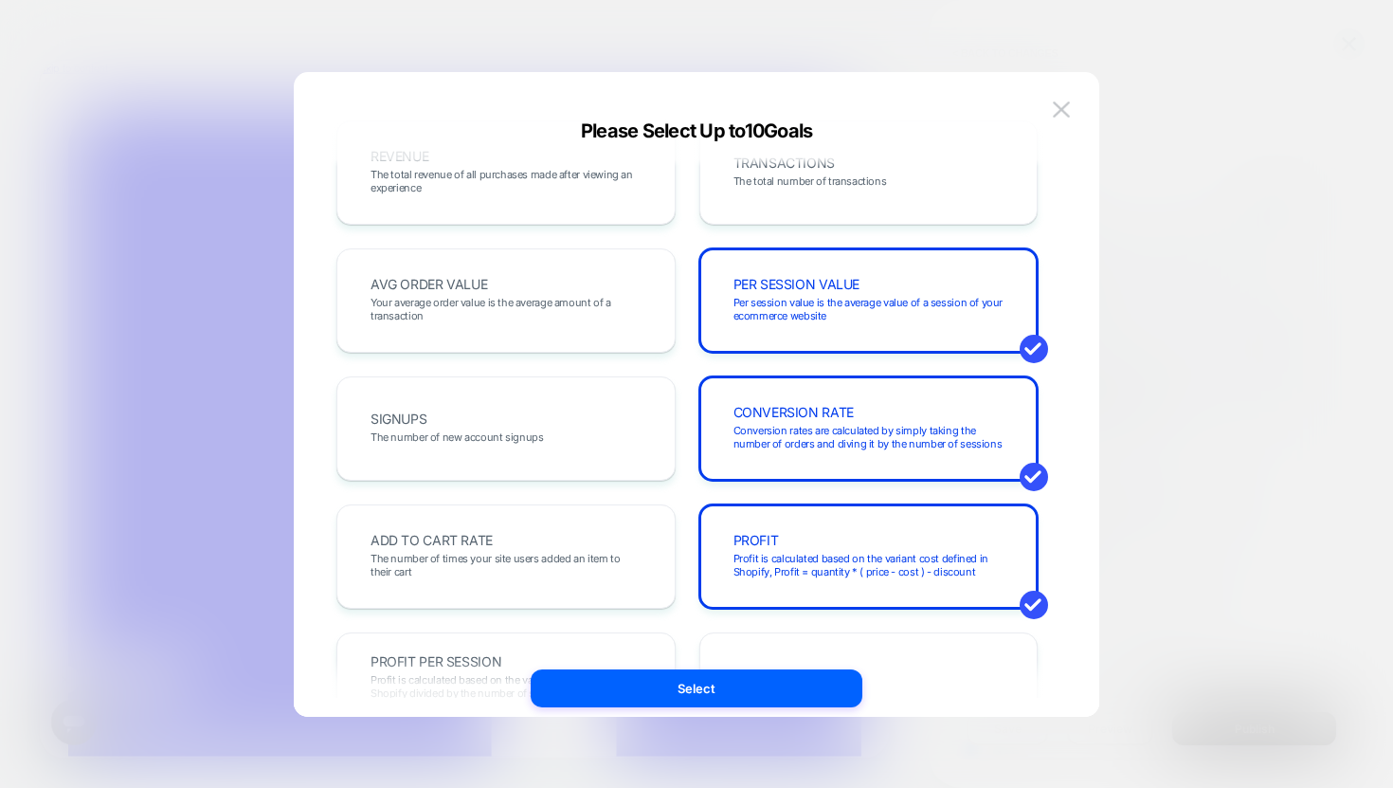
scroll to position [45, 0]
click at [908, 554] on span "Profit is calculated based on the variant cost defined in Shopify, Profit = qua…" at bounding box center [869, 567] width 271 height 27
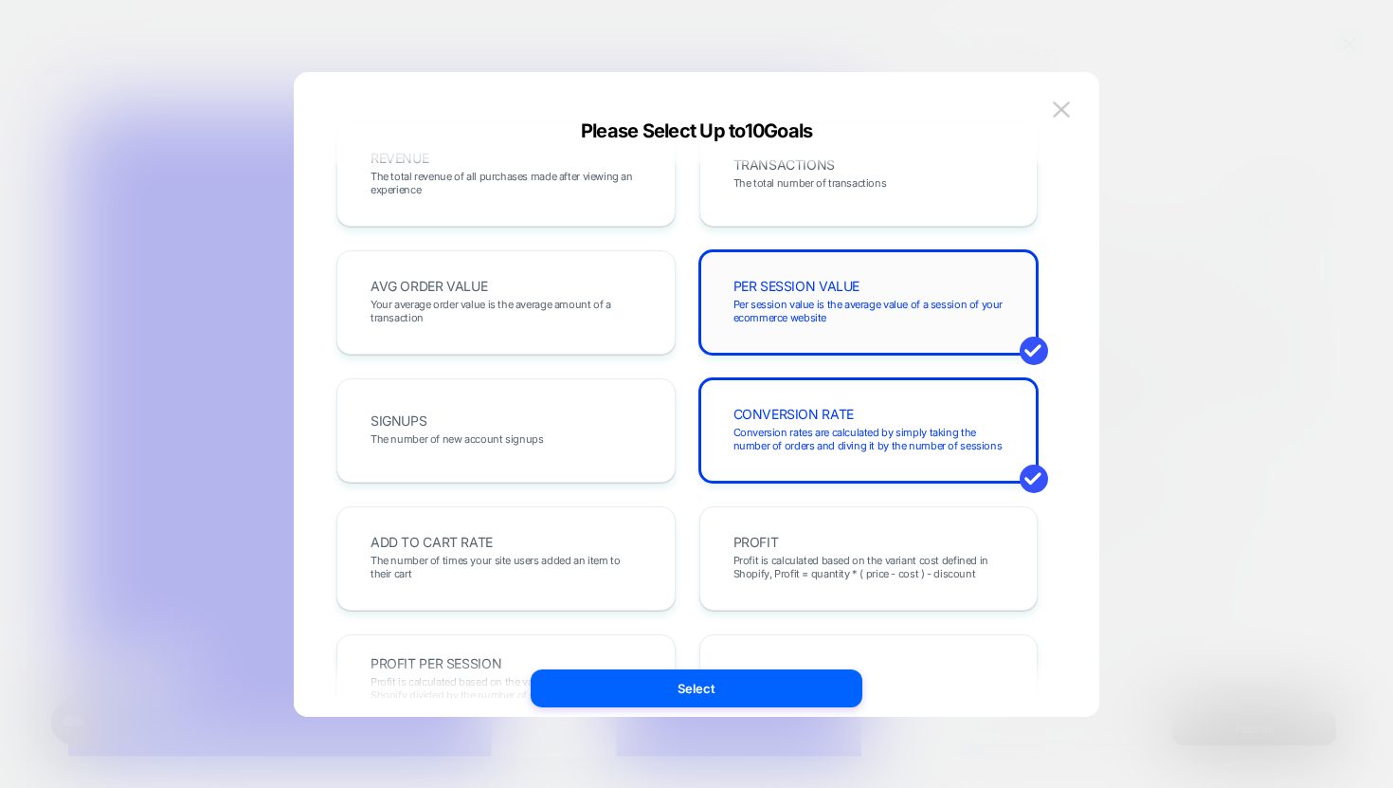
click at [919, 306] on span "Per session value is the average value of a session of your ecommerce website" at bounding box center [869, 311] width 271 height 27
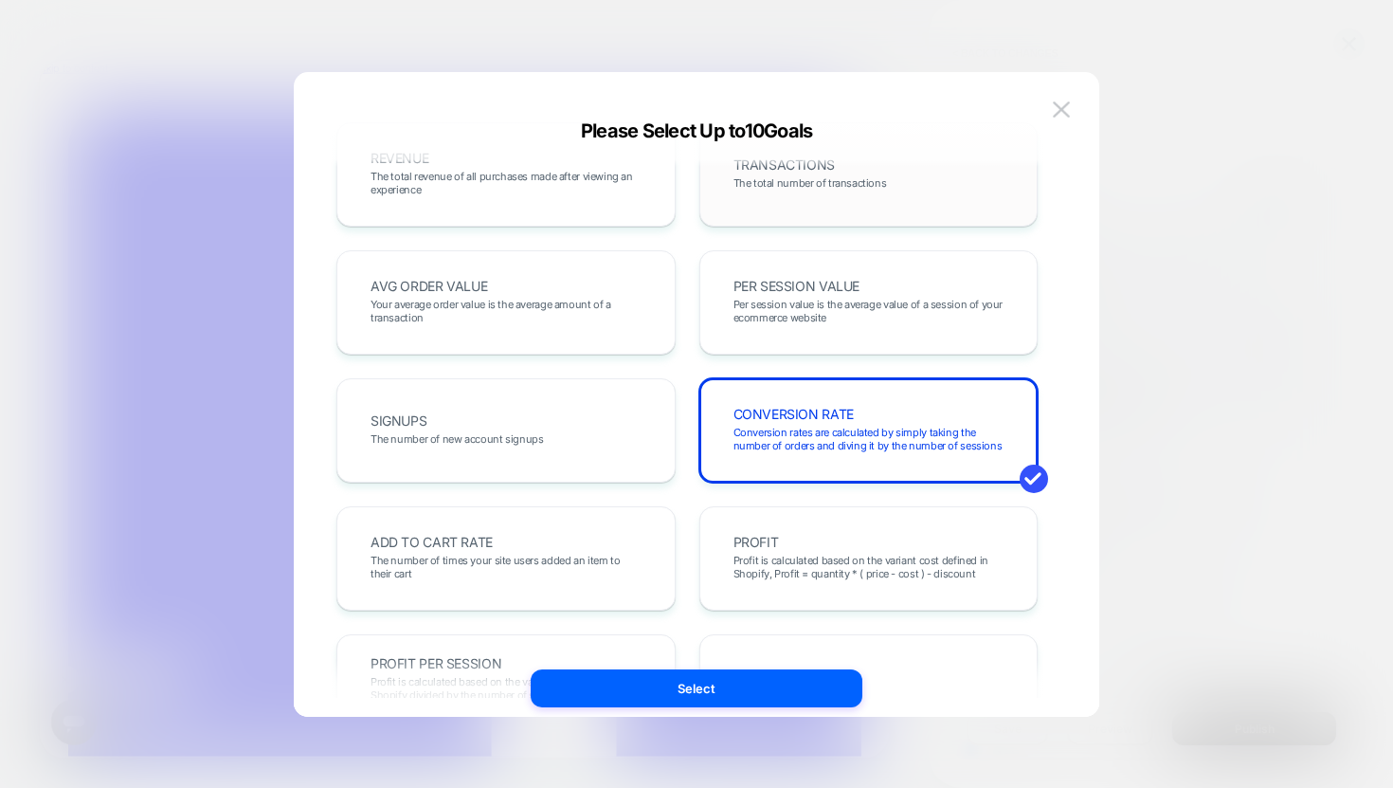
click at [872, 196] on div "TRANSACTIONS The total number of transactions" at bounding box center [869, 174] width 300 height 64
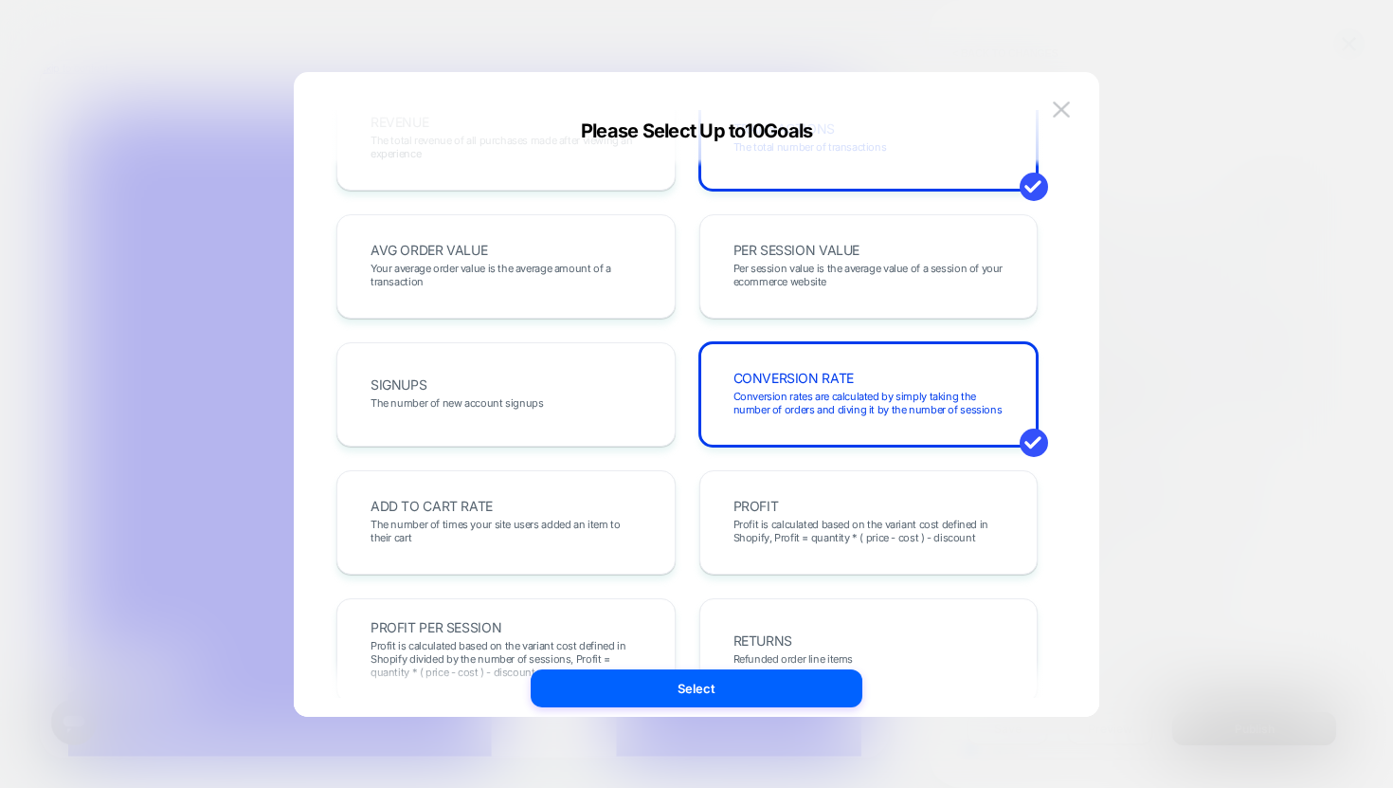
scroll to position [0, 0]
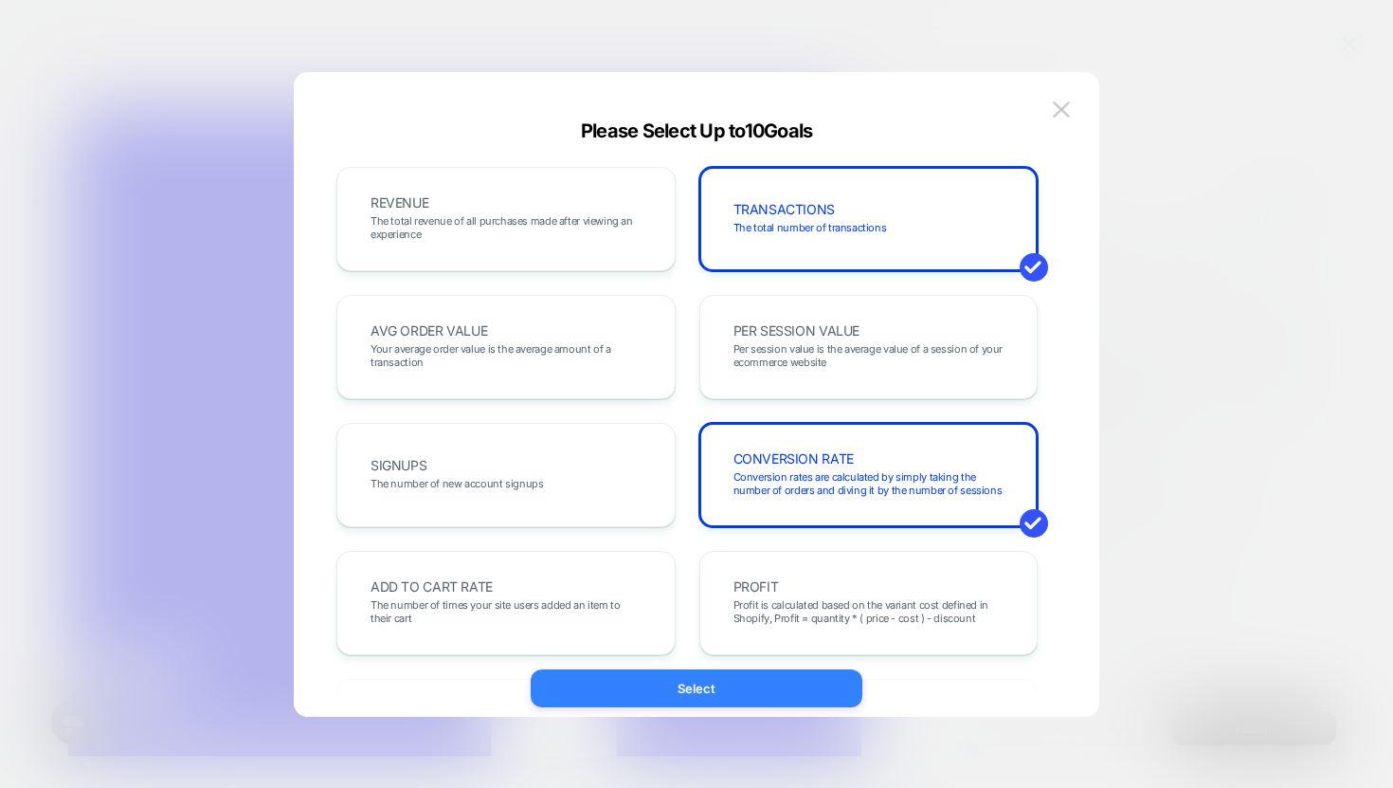
click at [700, 681] on button "Select" at bounding box center [697, 688] width 332 height 38
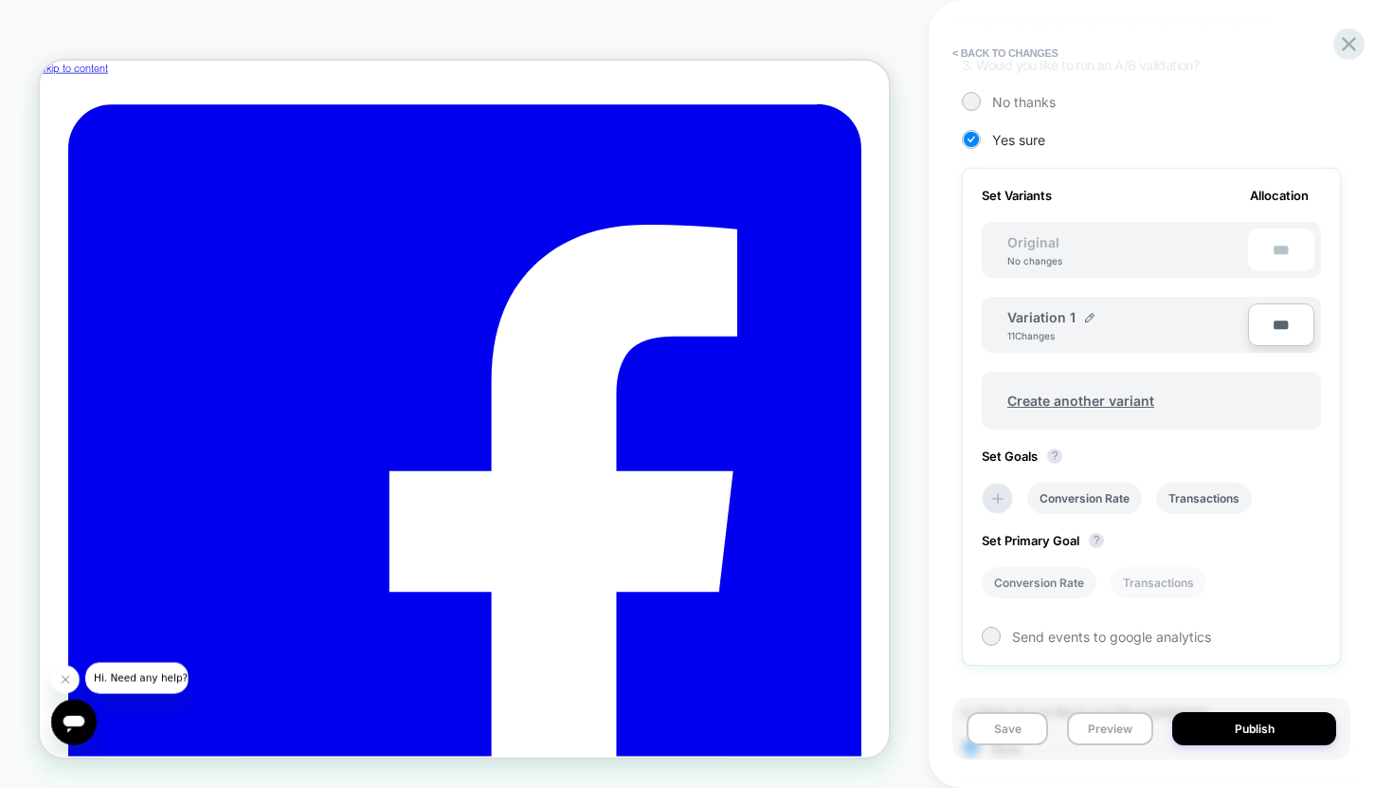
click at [1060, 580] on li "Conversion Rate" at bounding box center [1039, 582] width 115 height 31
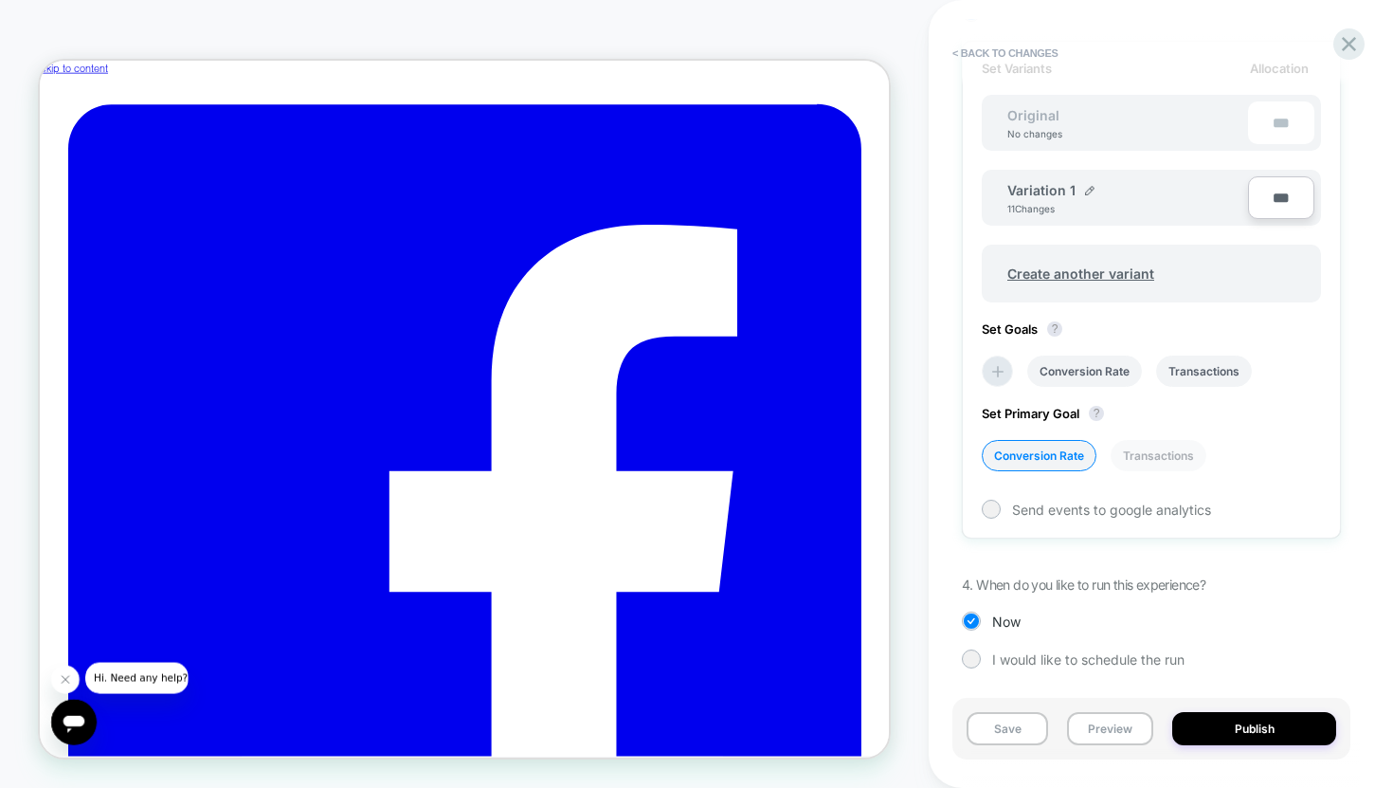
scroll to position [588, 0]
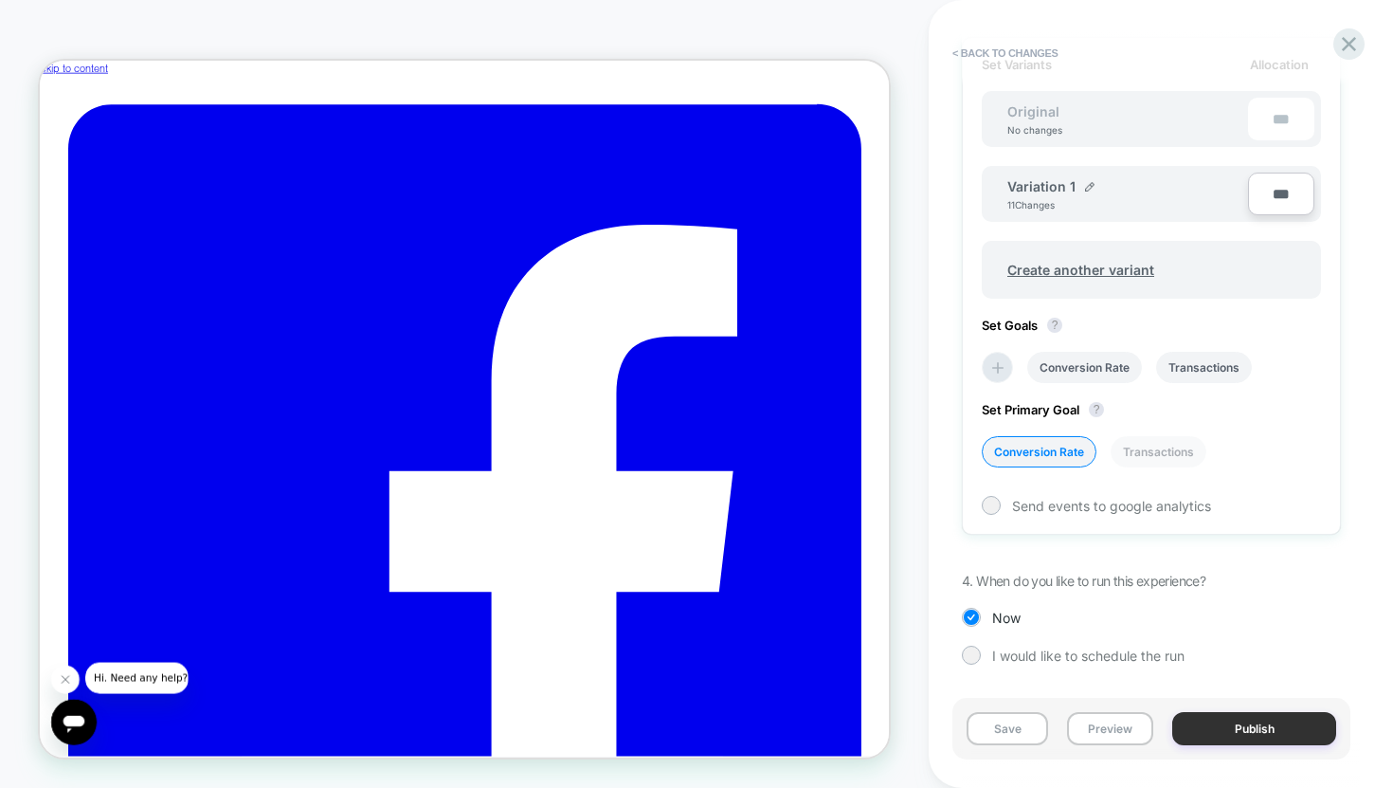
click at [1268, 725] on button "Publish" at bounding box center [1254, 728] width 164 height 33
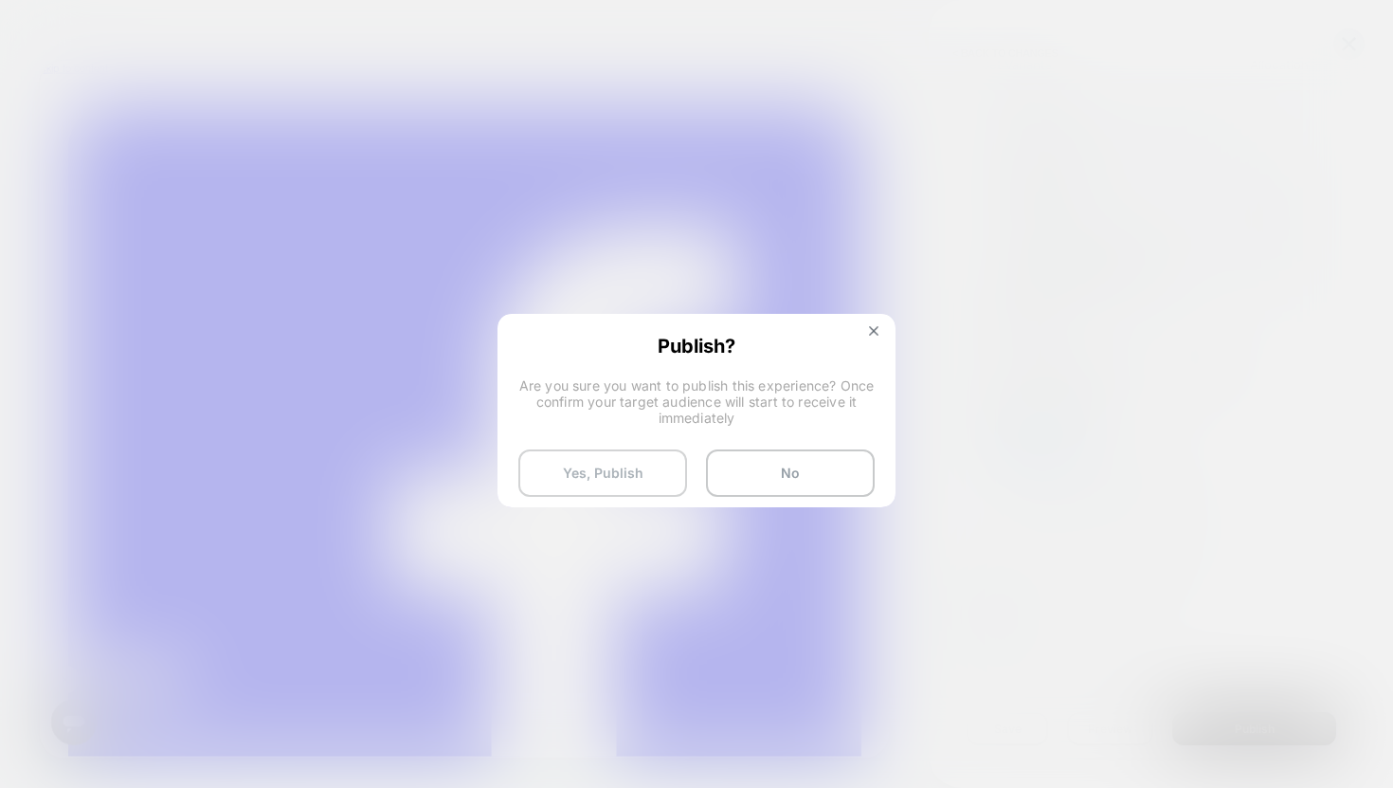
click at [641, 471] on button "Yes, Publish" at bounding box center [602, 472] width 169 height 47
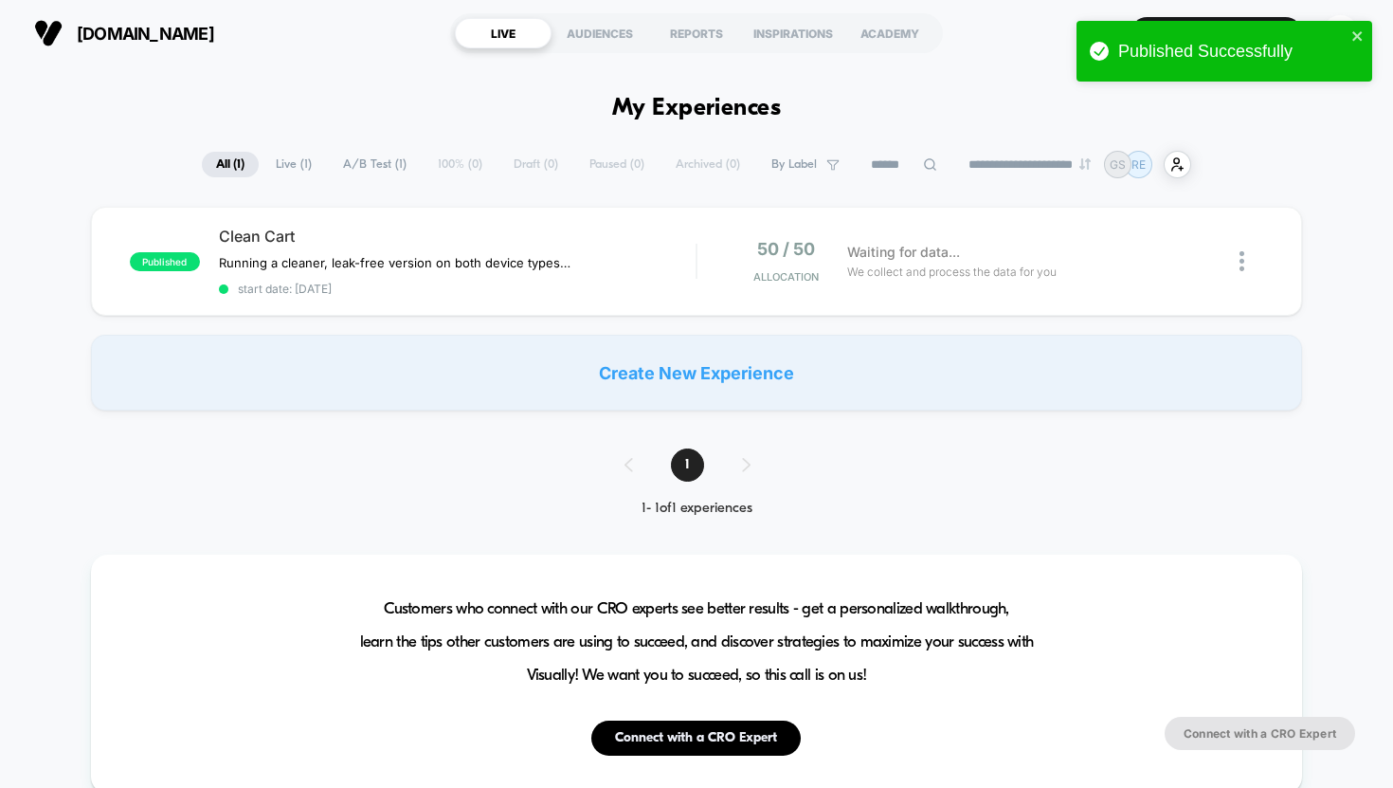
type input "***"
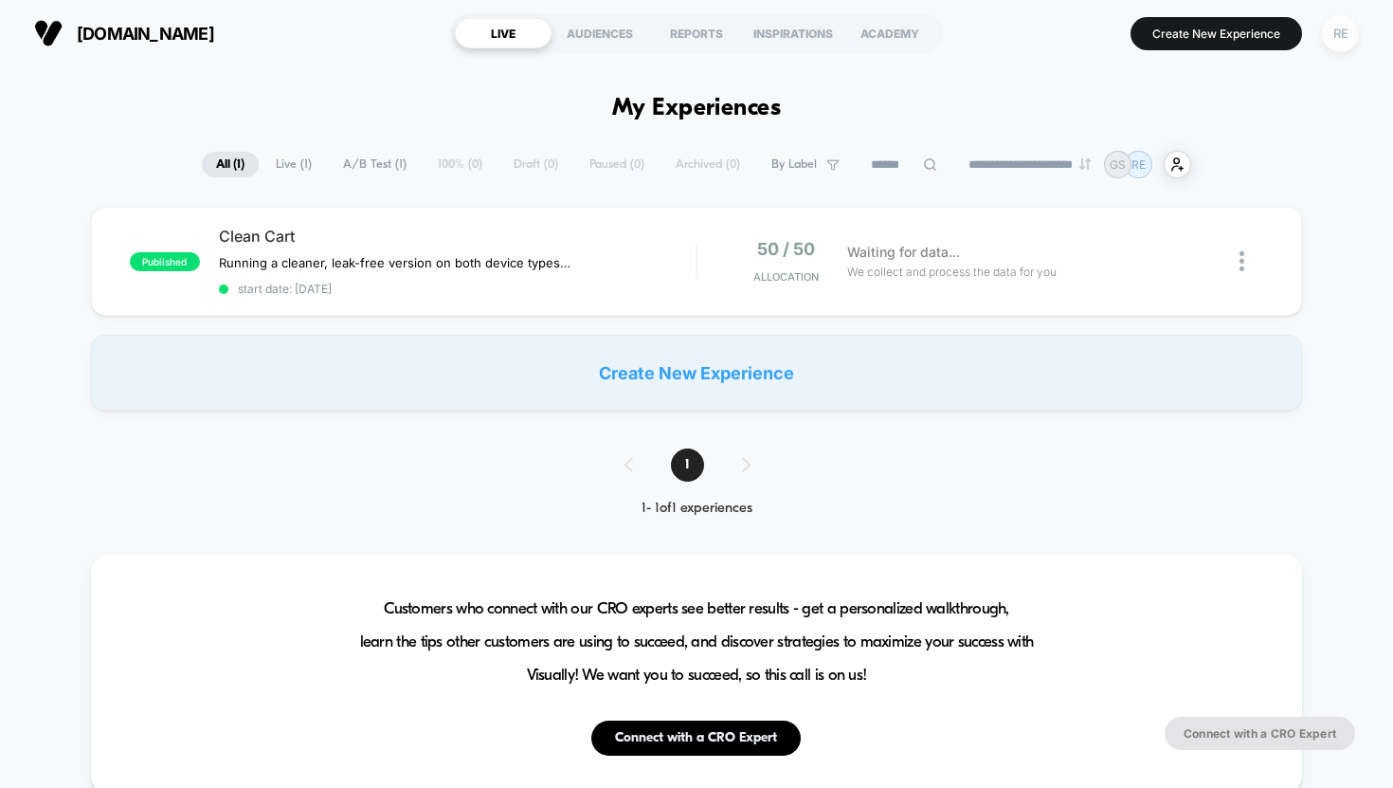
click at [1338, 32] on div "RE" at bounding box center [1340, 33] width 37 height 37
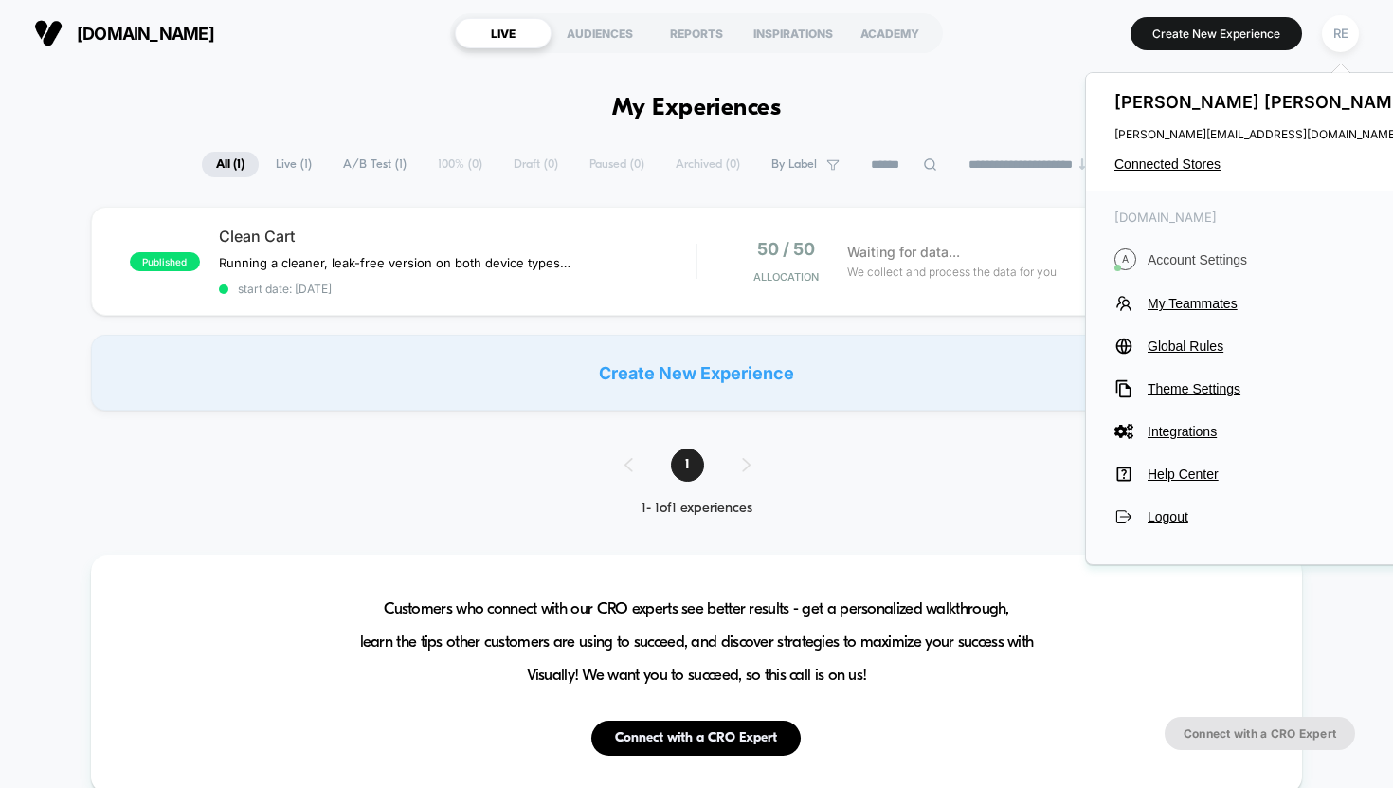
click at [1199, 256] on span "Account Settings" at bounding box center [1281, 259] width 266 height 15
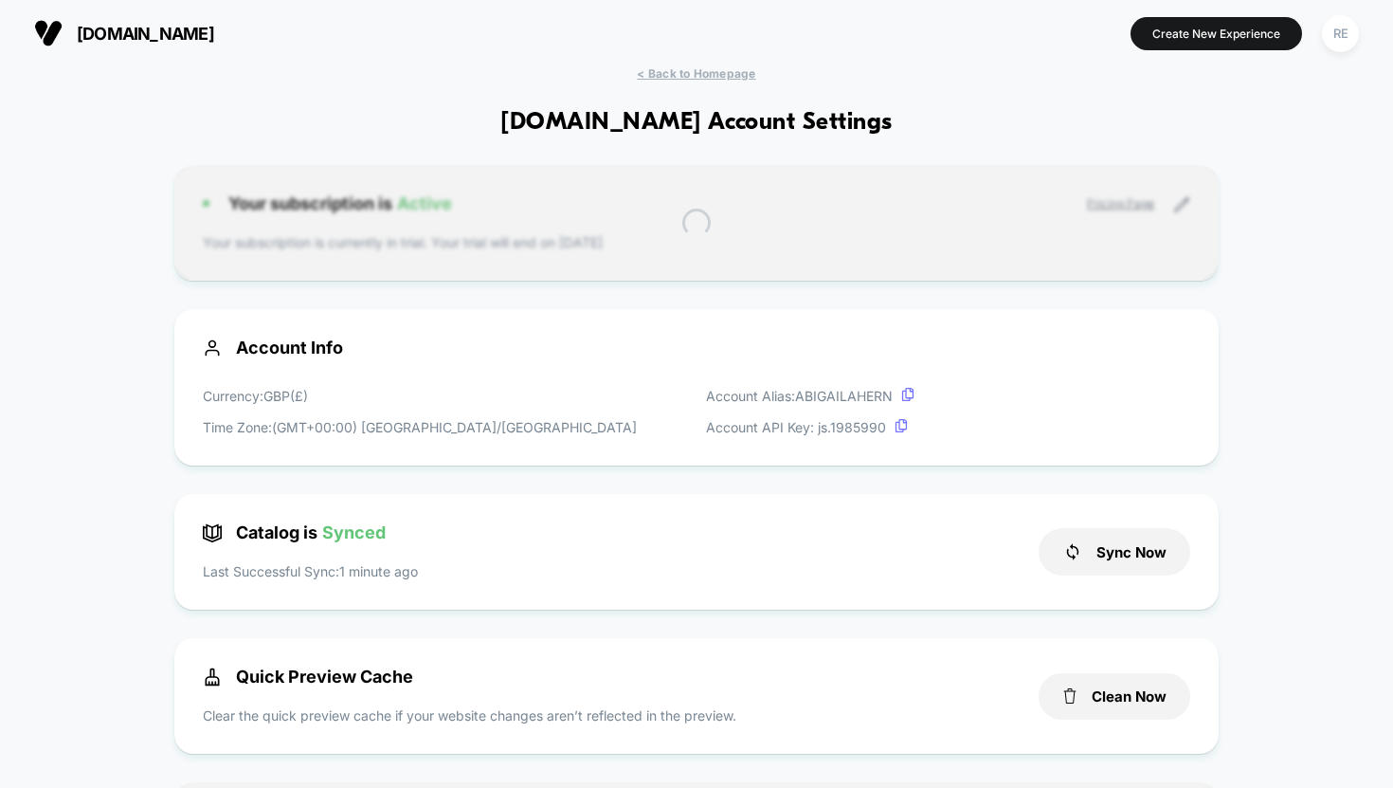
scroll to position [256, 0]
